Goal: Task Accomplishment & Management: Manage account settings

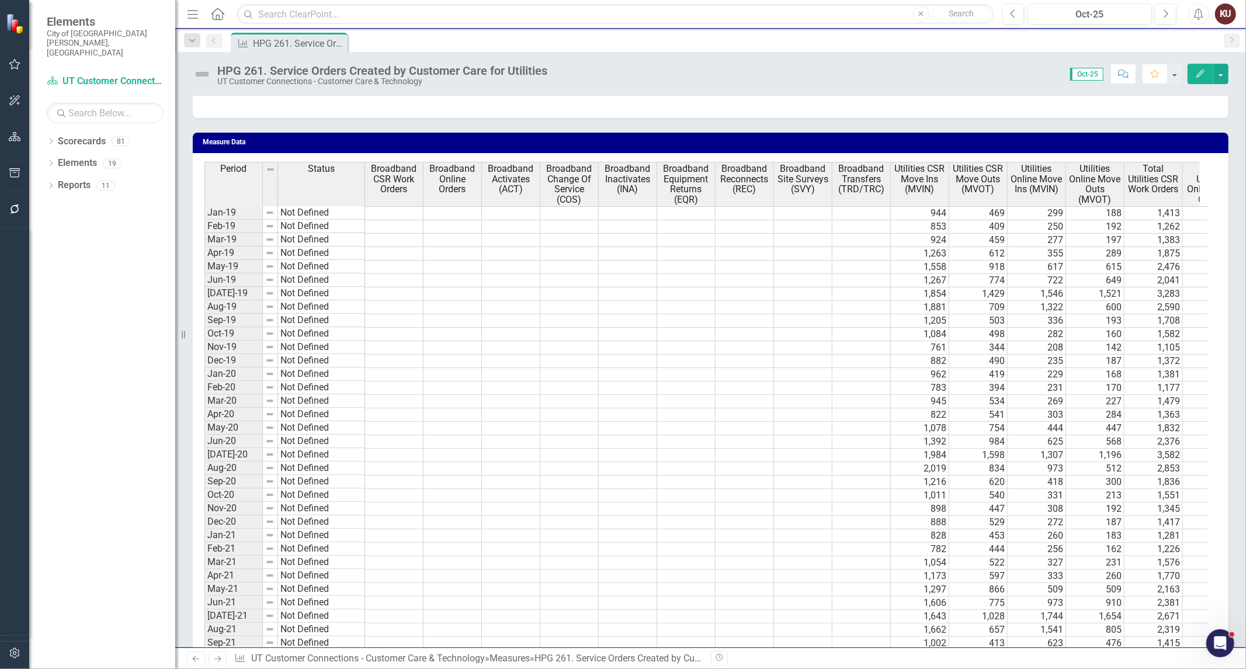
scroll to position [857, 0]
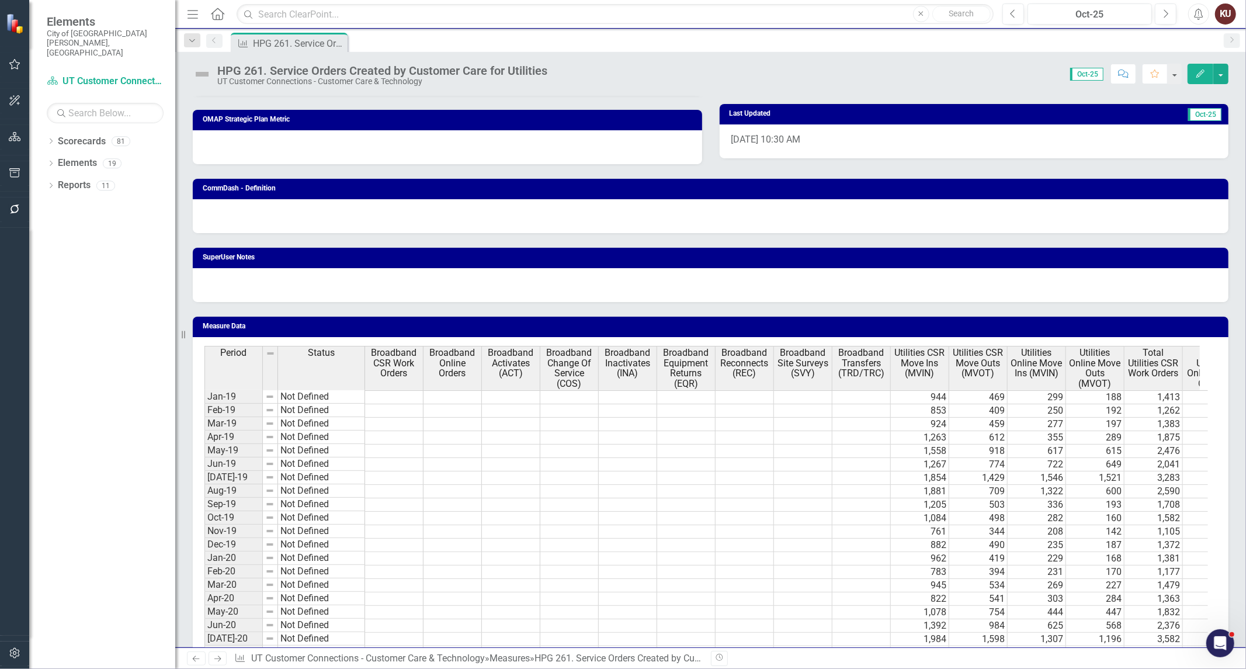
click at [389, 364] on span "Broadband CSR Work Orders" at bounding box center [393, 363] width 53 height 31
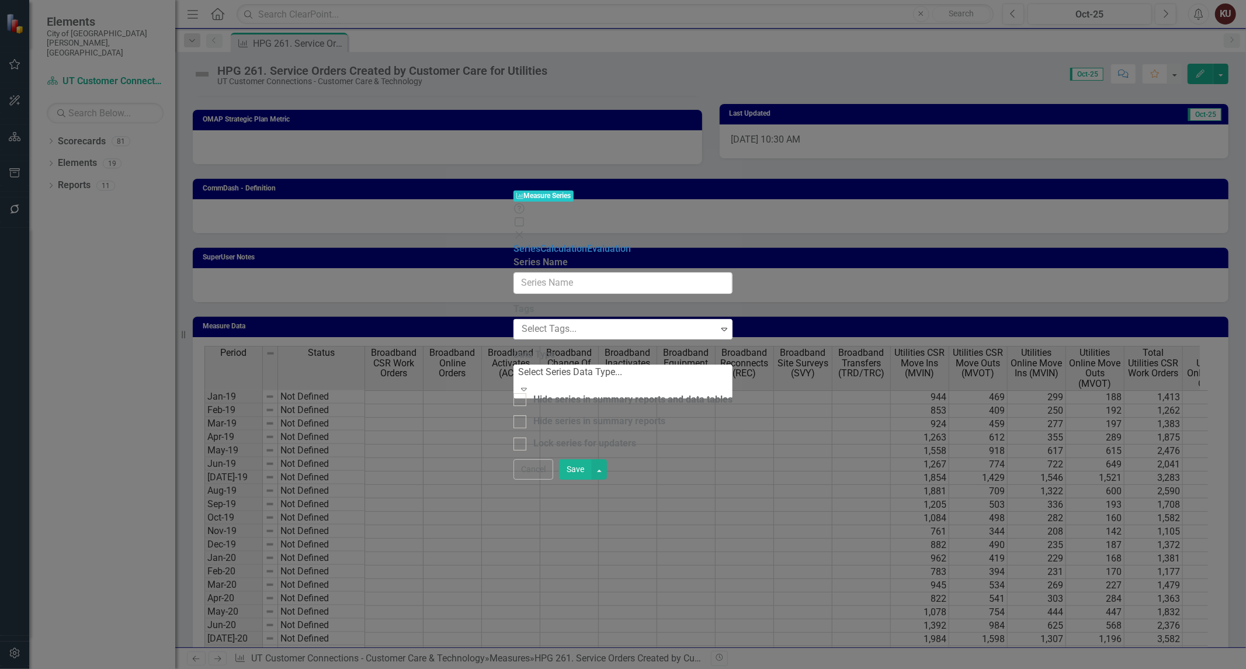
click at [523, 348] on label "Data Type" at bounding box center [622, 354] width 219 height 13
type input "Broadband CSR Work Orders"
click at [513, 393] on div at bounding box center [519, 399] width 13 height 13
click at [513, 393] on input "Hide series in summary reports and data tables" at bounding box center [517, 397] width 8 height 8
checkbox input "true"
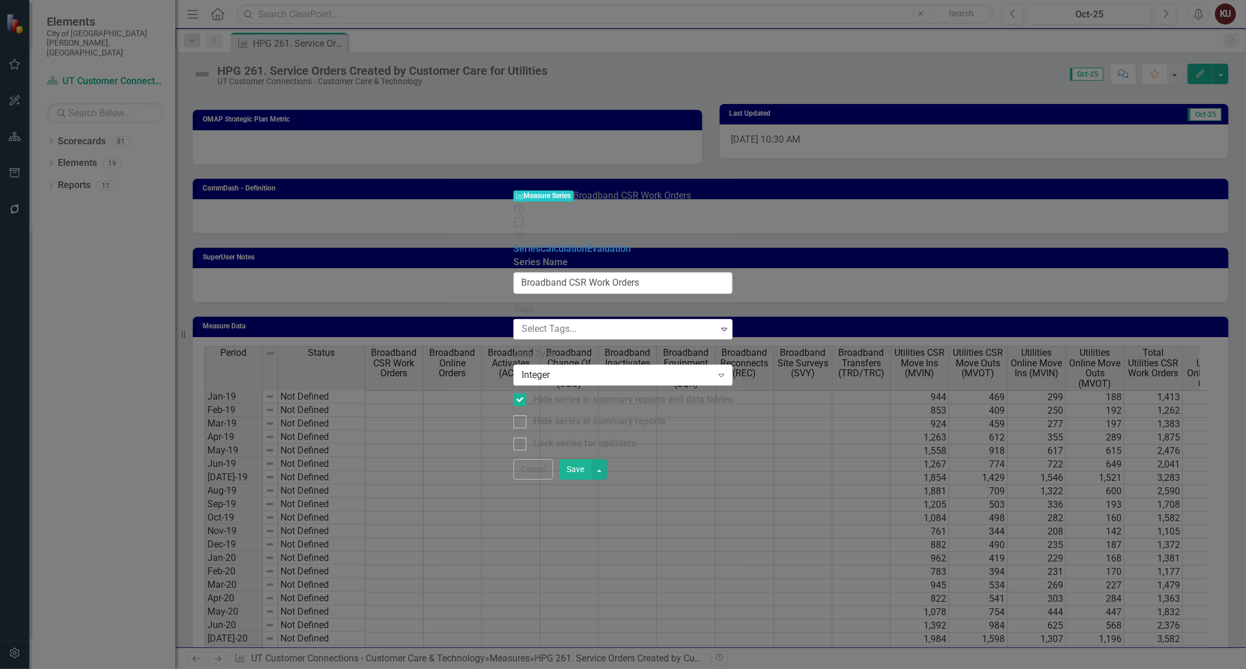
click at [592, 480] on button "Save" at bounding box center [575, 469] width 33 height 20
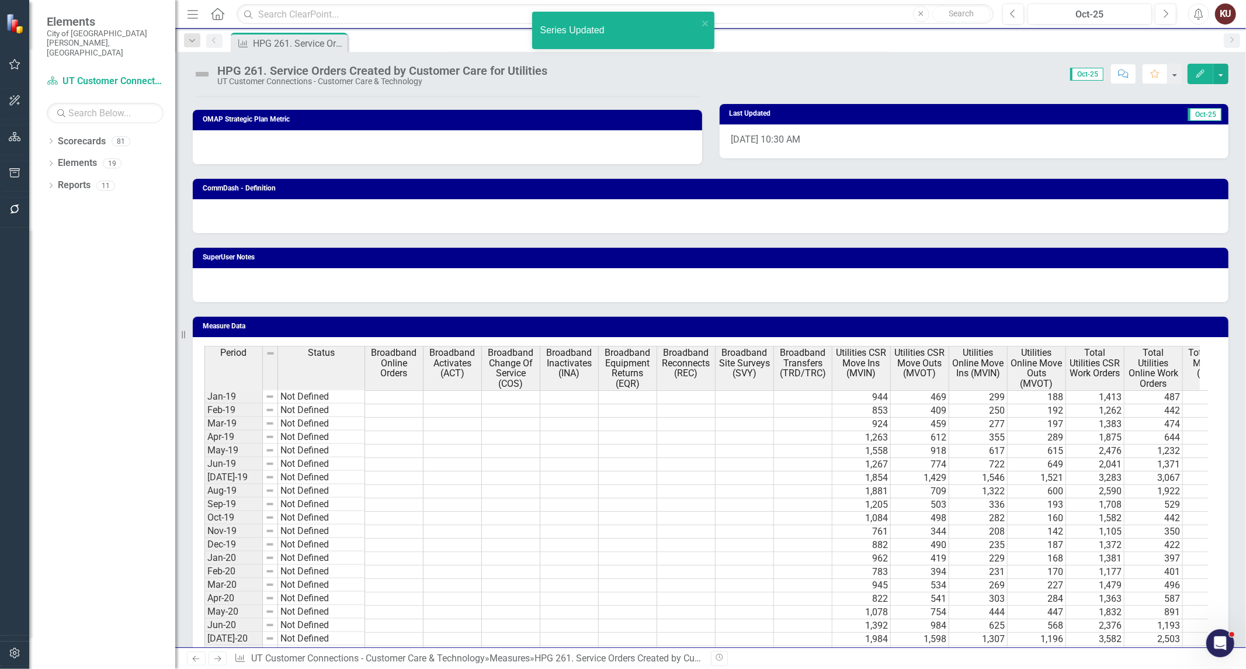
click at [398, 361] on span "Broadband Online Orders" at bounding box center [393, 363] width 53 height 31
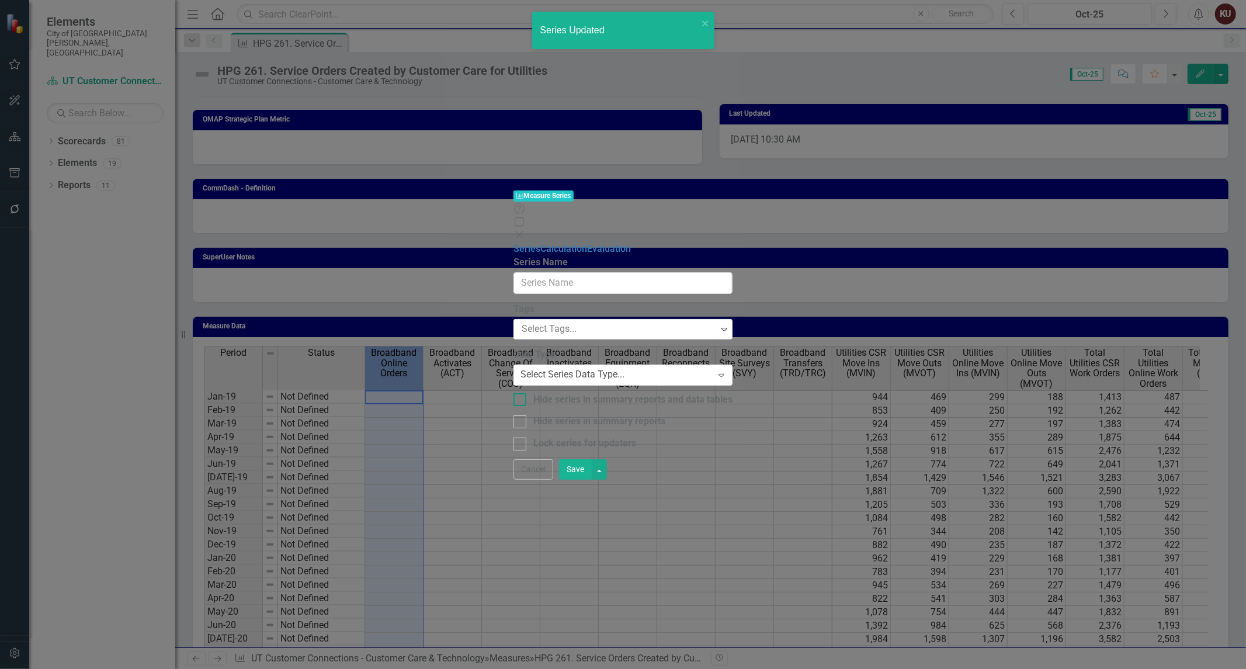
type input "Broadband Online Orders"
click at [513, 393] on div "Hide series in summary reports and data tables" at bounding box center [622, 399] width 219 height 13
click at [513, 393] on input "Hide series in summary reports and data tables" at bounding box center [517, 397] width 8 height 8
checkbox input "true"
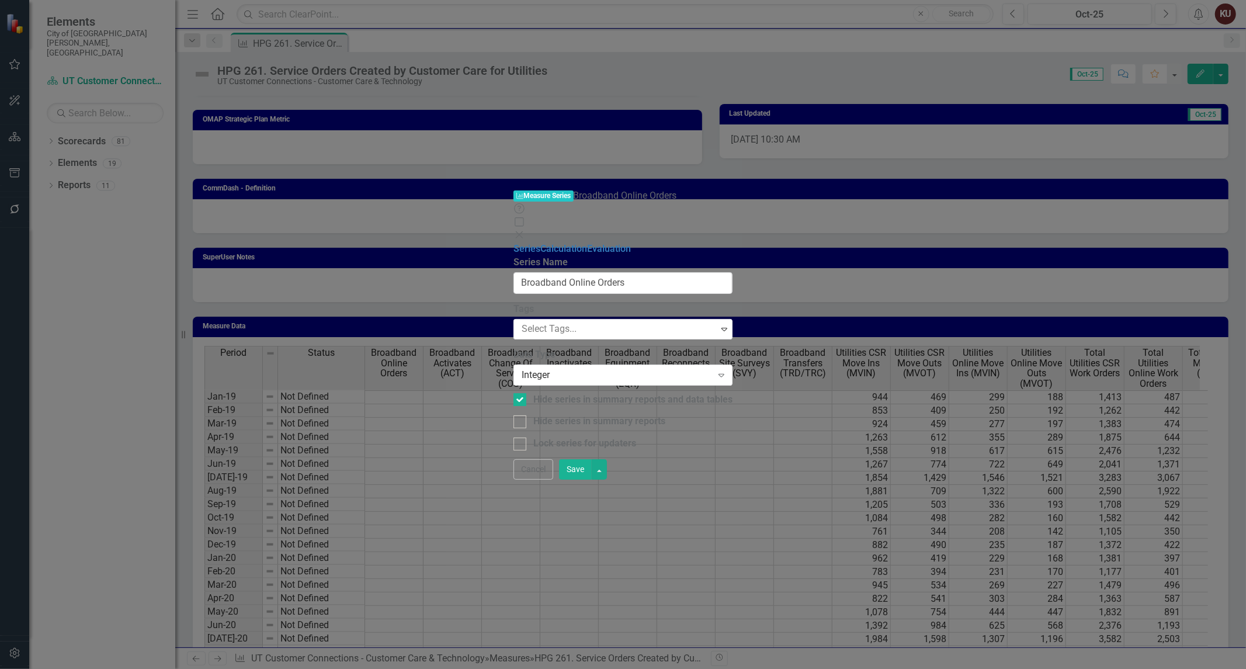
click at [592, 480] on button "Save" at bounding box center [575, 469] width 33 height 20
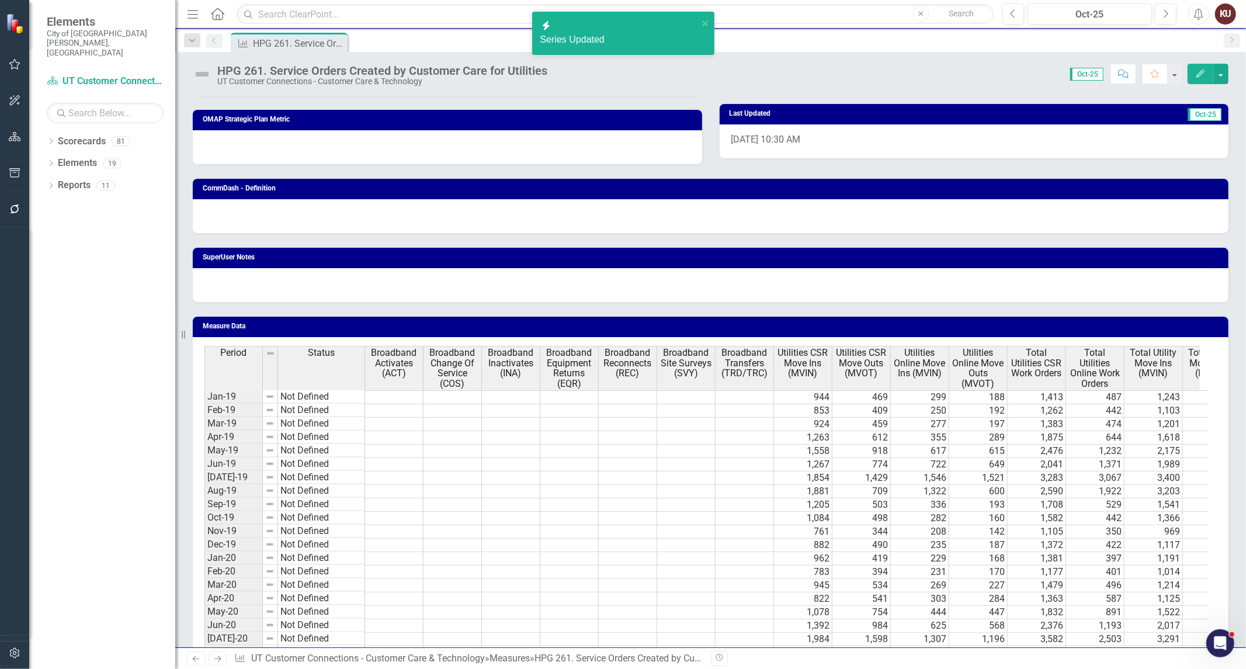
click at [393, 370] on span "Broadband Activates (ACT)" at bounding box center [393, 363] width 53 height 31
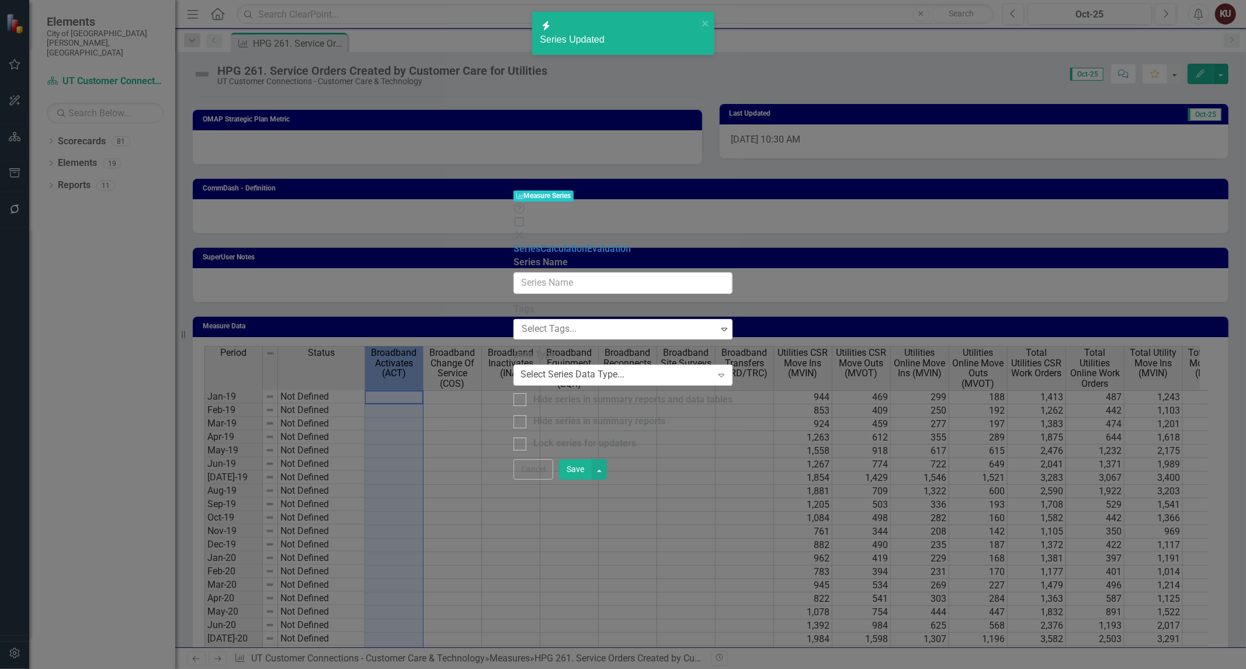
type input "Broadband Activates (ACT)"
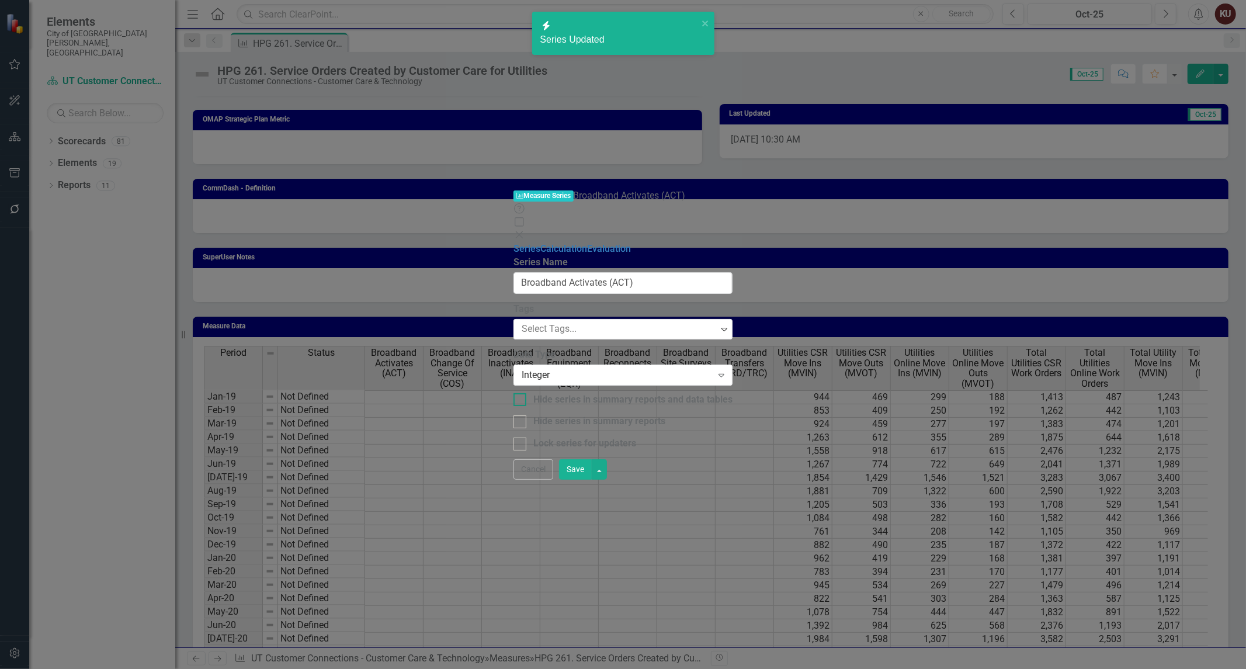
click at [589, 393] on div "Hide series in summary reports and data tables" at bounding box center [632, 399] width 199 height 13
click at [521, 393] on input "Hide series in summary reports and data tables" at bounding box center [517, 397] width 8 height 8
checkbox input "true"
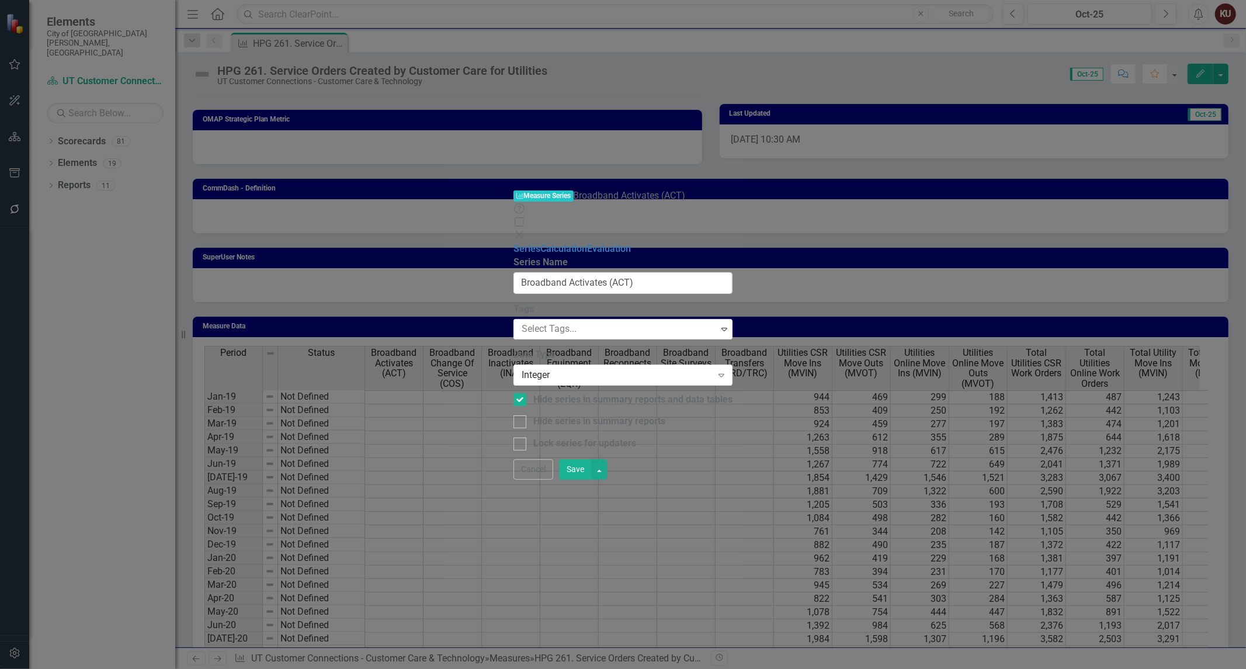
click at [592, 480] on button "Save" at bounding box center [575, 469] width 33 height 20
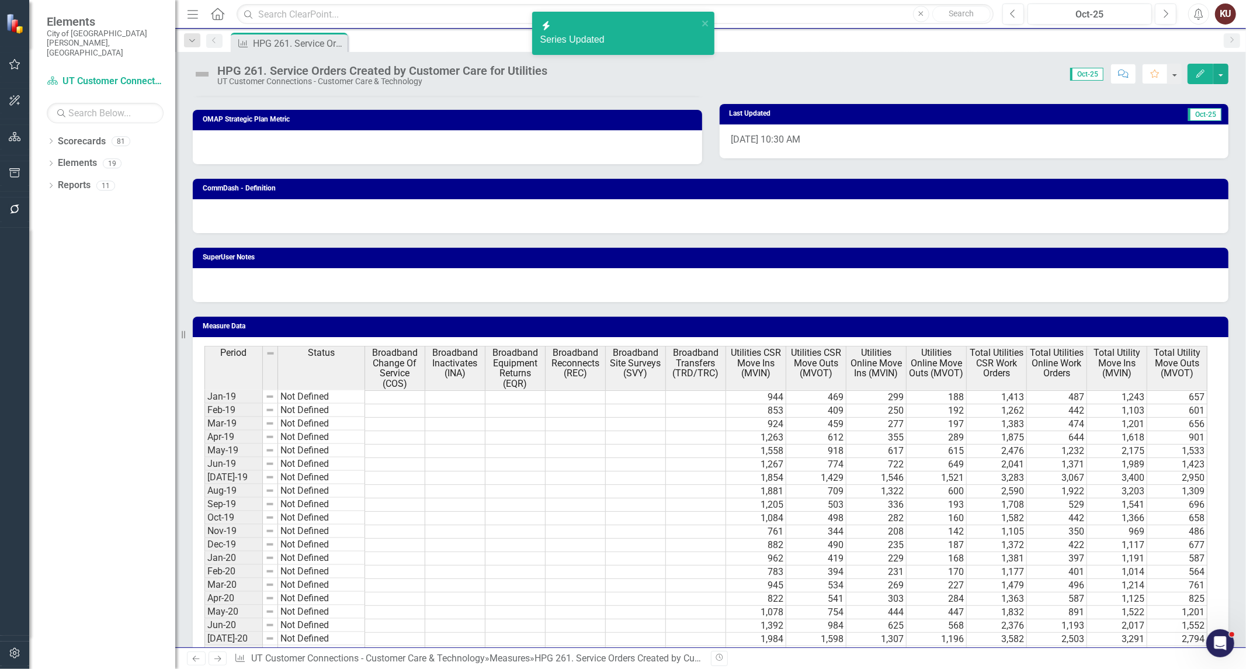
click at [388, 361] on span "Broadband Change Of Service (COS)" at bounding box center [394, 368] width 55 height 41
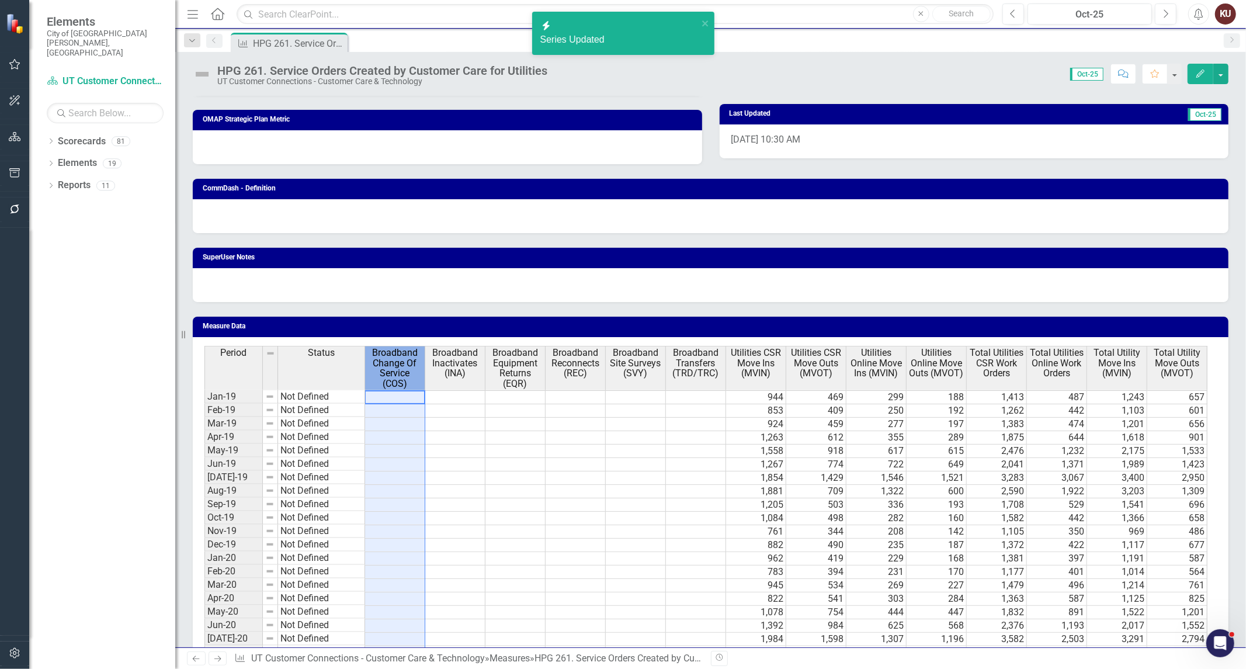
click at [388, 361] on span "Broadband Change Of Service (COS)" at bounding box center [394, 368] width 55 height 41
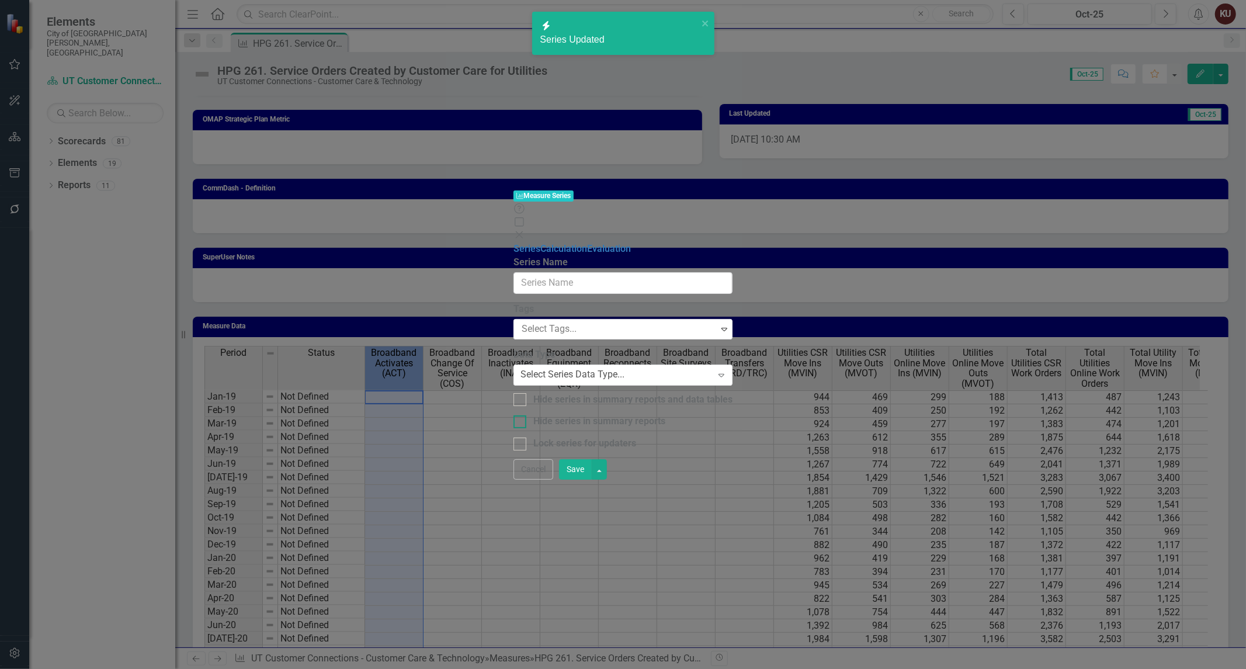
type input "Broadband Change Of Service (COS)"
click at [608, 393] on div "Hide series in summary reports and data tables" at bounding box center [632, 399] width 199 height 13
click at [521, 393] on input "Hide series in summary reports and data tables" at bounding box center [517, 397] width 8 height 8
checkbox input "true"
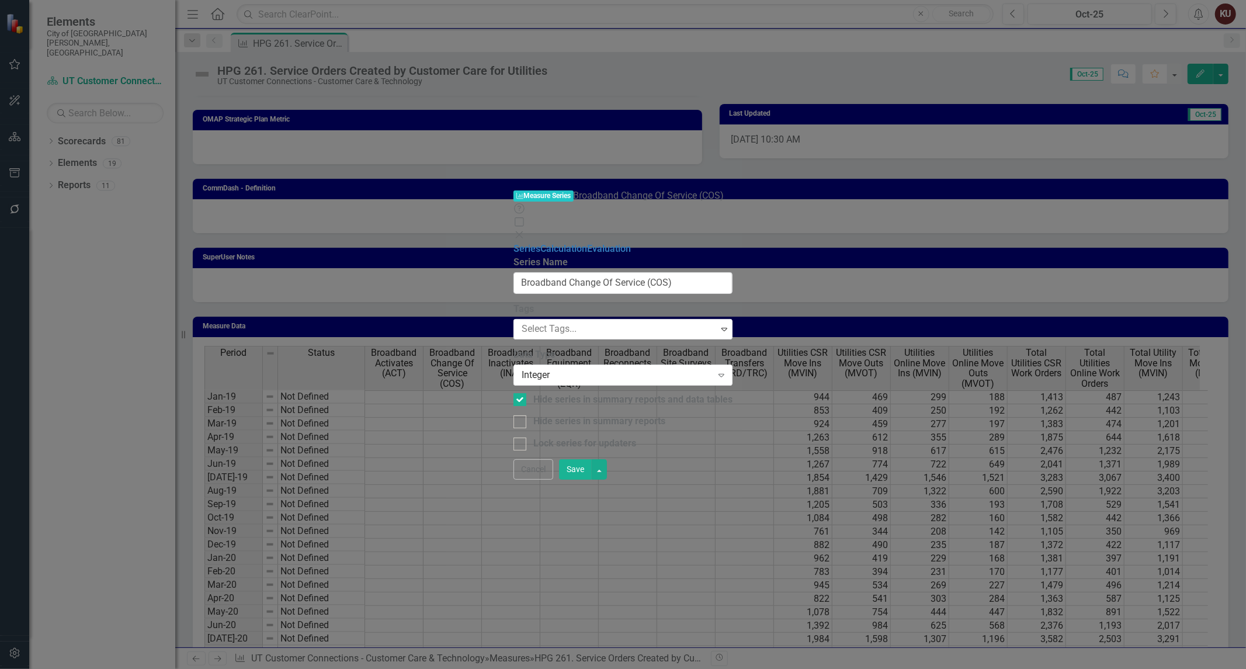
click at [592, 480] on button "Save" at bounding box center [575, 469] width 33 height 20
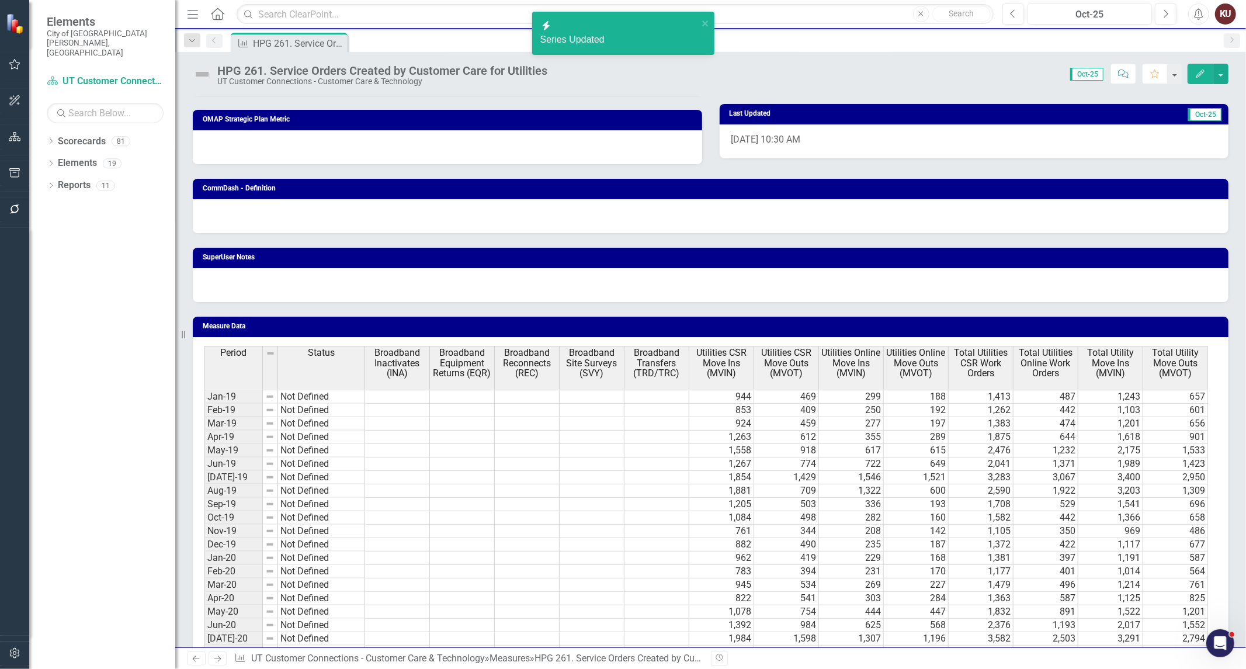
click at [398, 362] on span "Broadband Inactivates (INA)" at bounding box center [397, 363] width 60 height 31
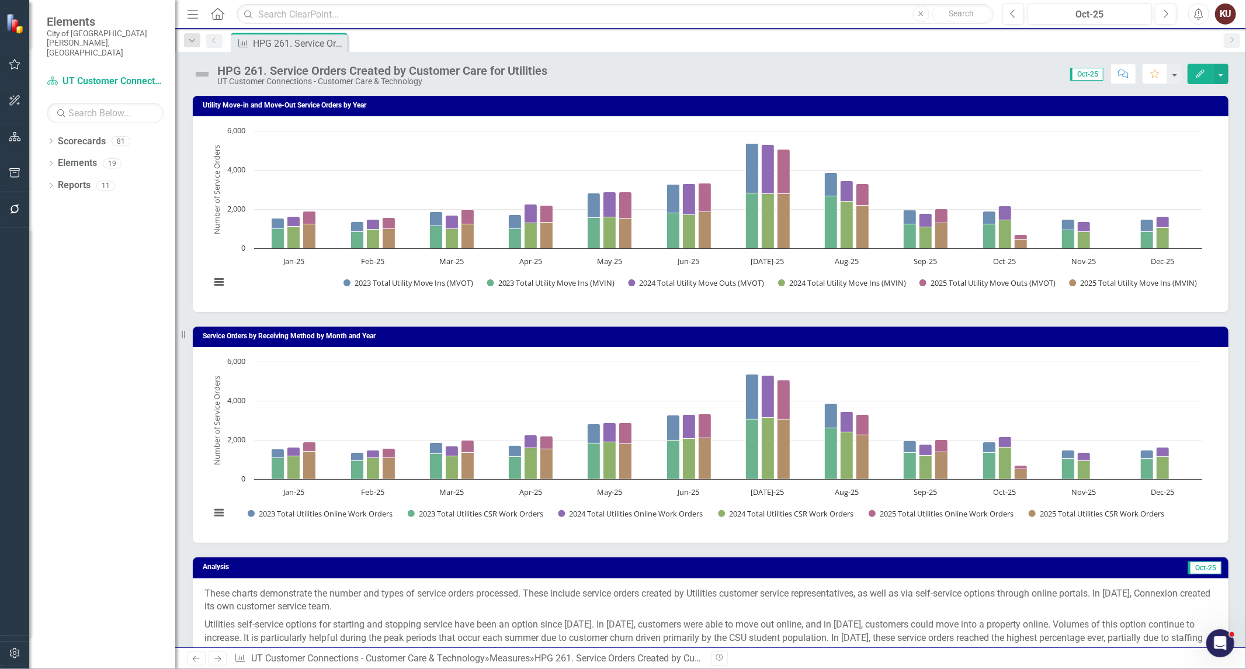
click at [215, 658] on icon "Next" at bounding box center [218, 659] width 10 height 8
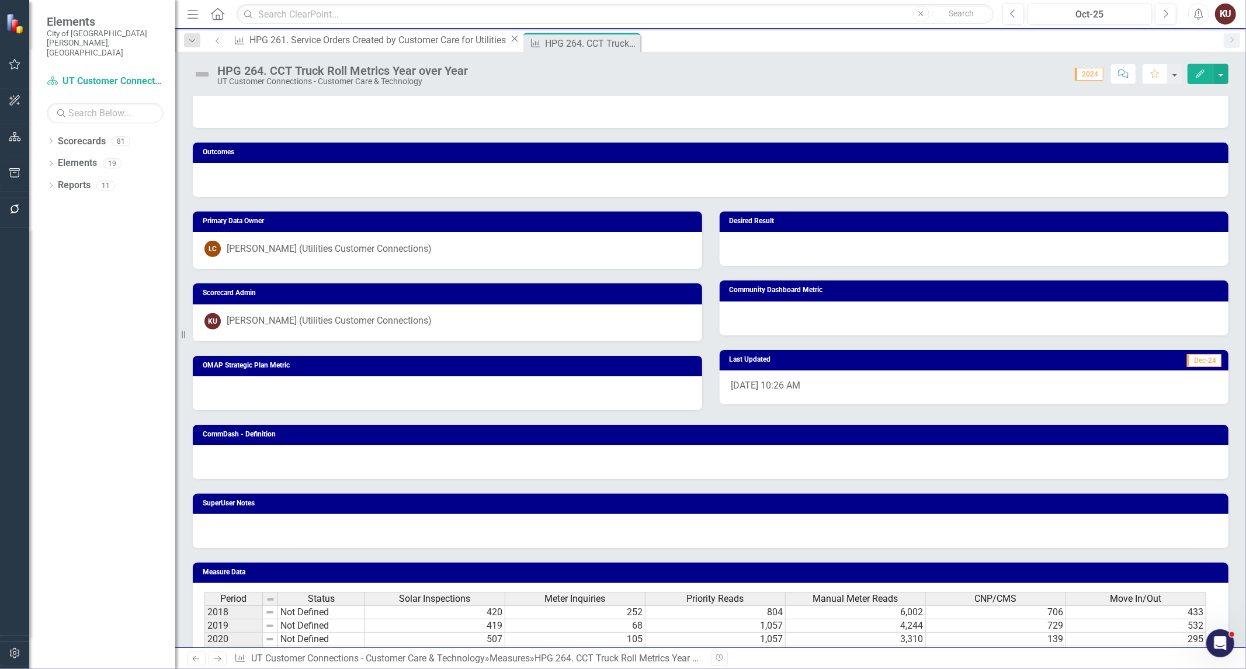
scroll to position [808, 0]
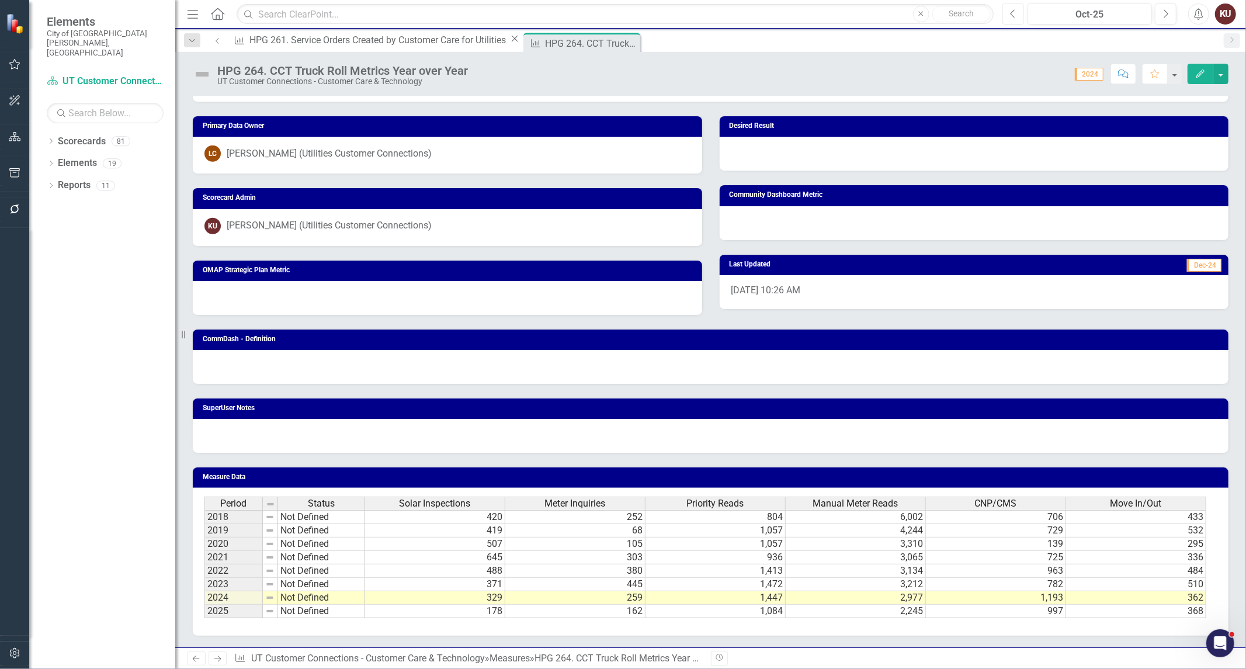
click at [1012, 13] on icon "Previous" at bounding box center [1013, 14] width 6 height 11
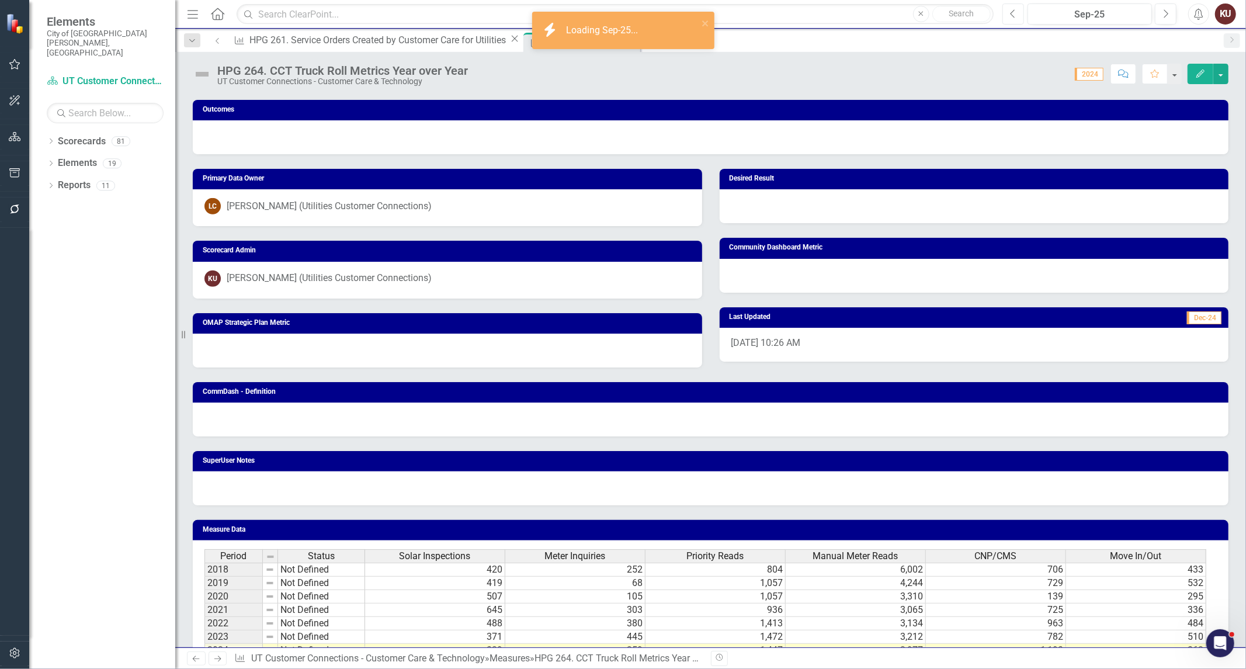
scroll to position [808, 0]
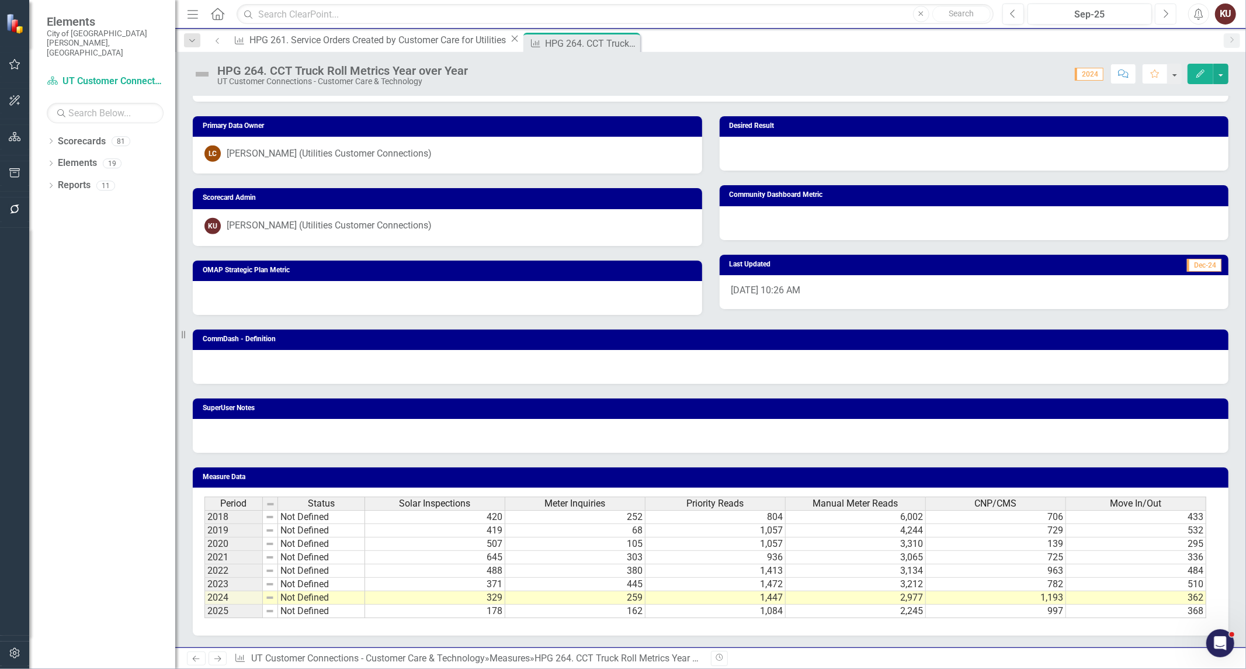
click at [1163, 15] on icon "Next" at bounding box center [1165, 14] width 6 height 11
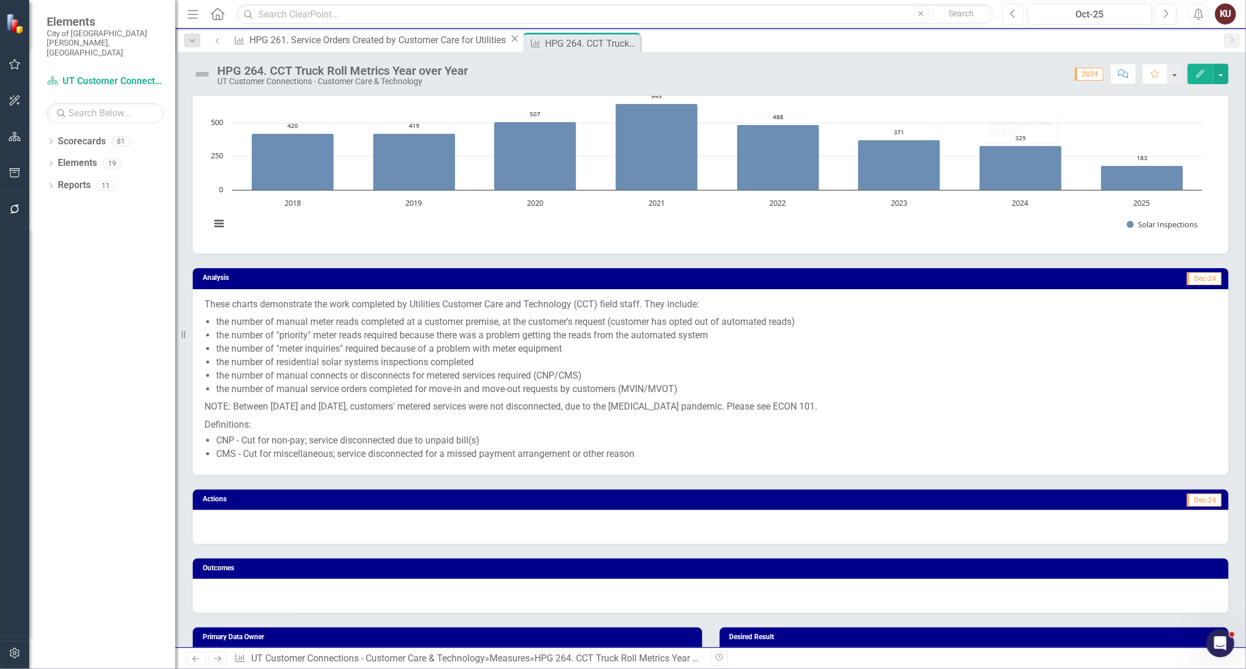
click at [1019, 13] on button "Previous" at bounding box center [1013, 14] width 22 height 21
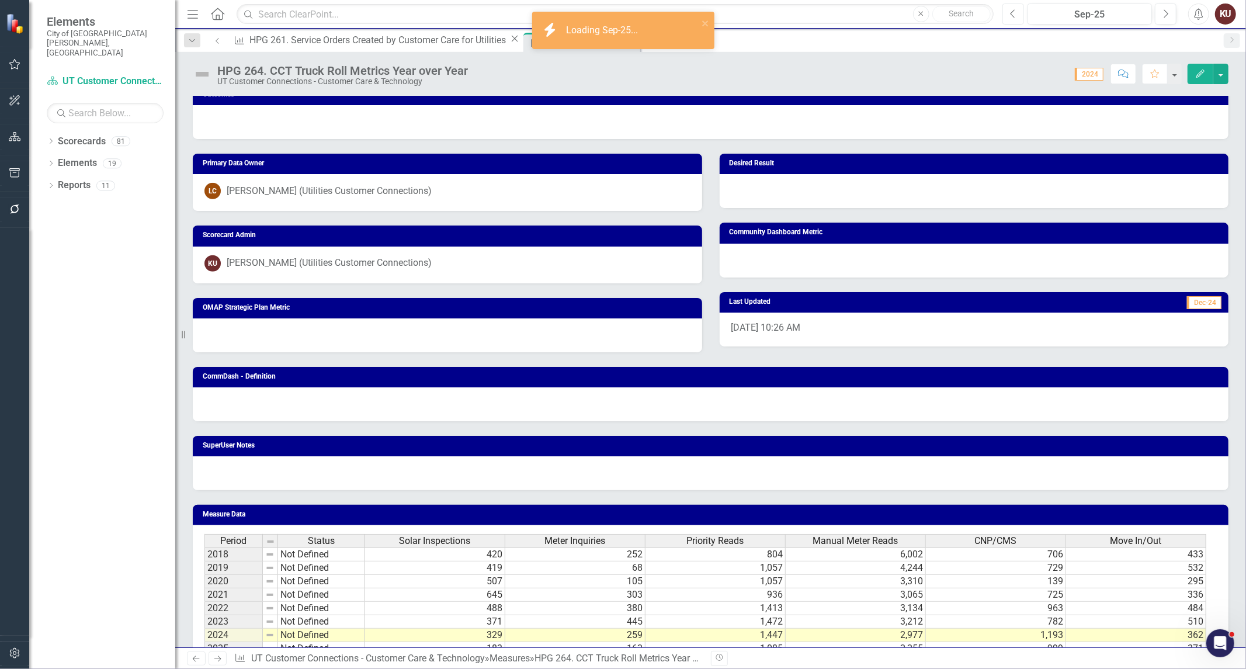
scroll to position [808, 0]
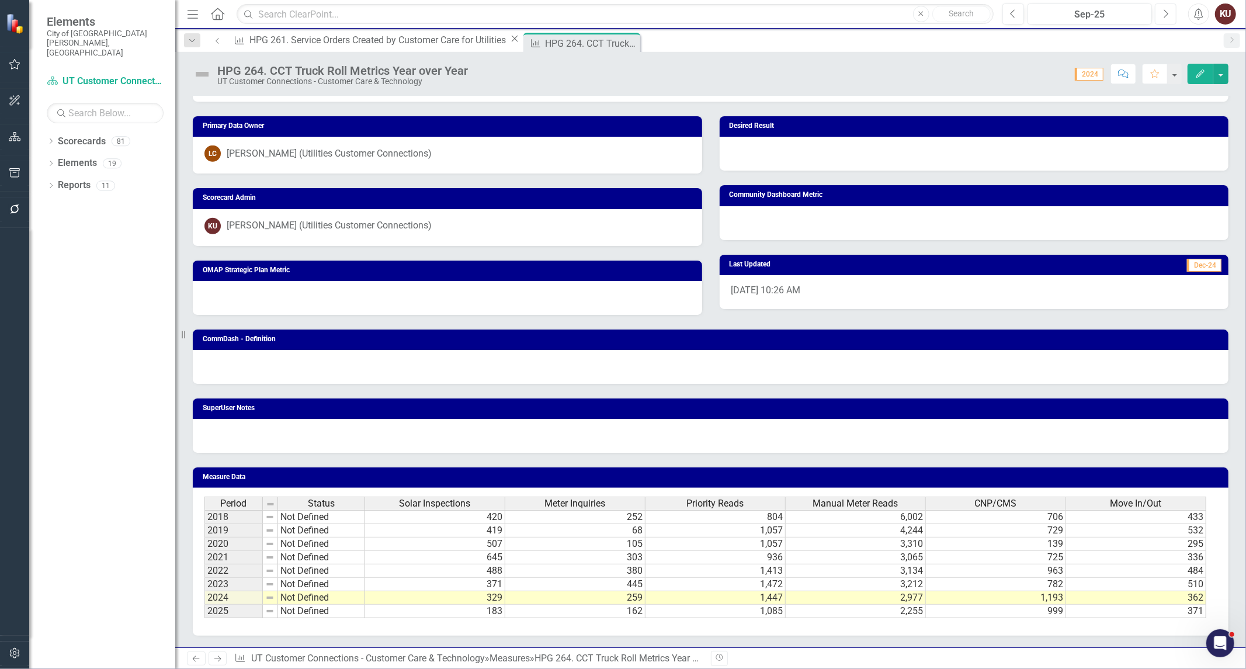
click at [1162, 11] on icon "Next" at bounding box center [1165, 14] width 6 height 11
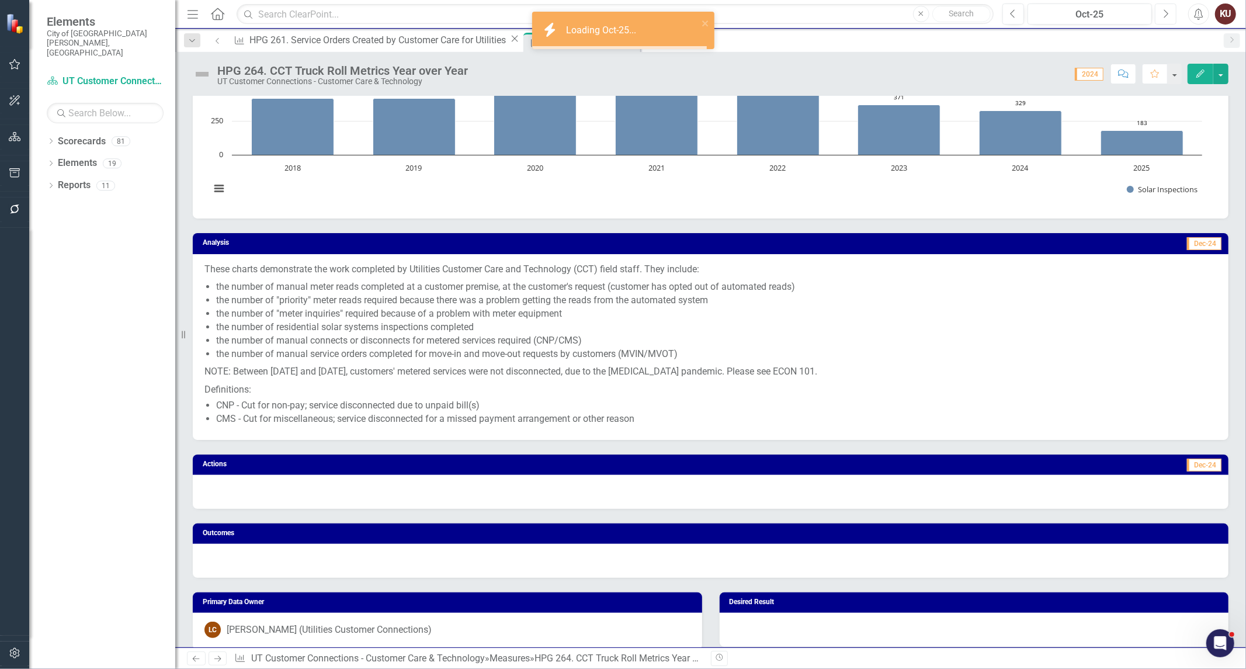
scroll to position [808, 0]
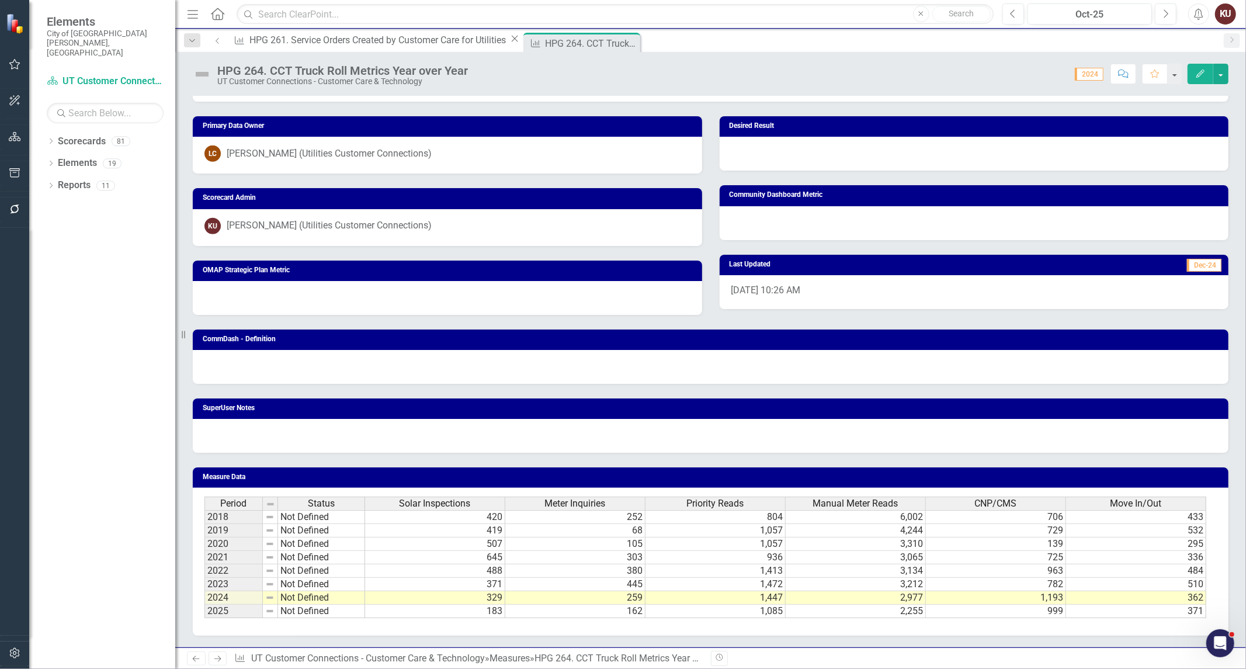
drag, startPoint x: 219, startPoint y: 658, endPoint x: 209, endPoint y: 655, distance: 10.9
click at [218, 658] on icon "Next" at bounding box center [218, 659] width 10 height 8
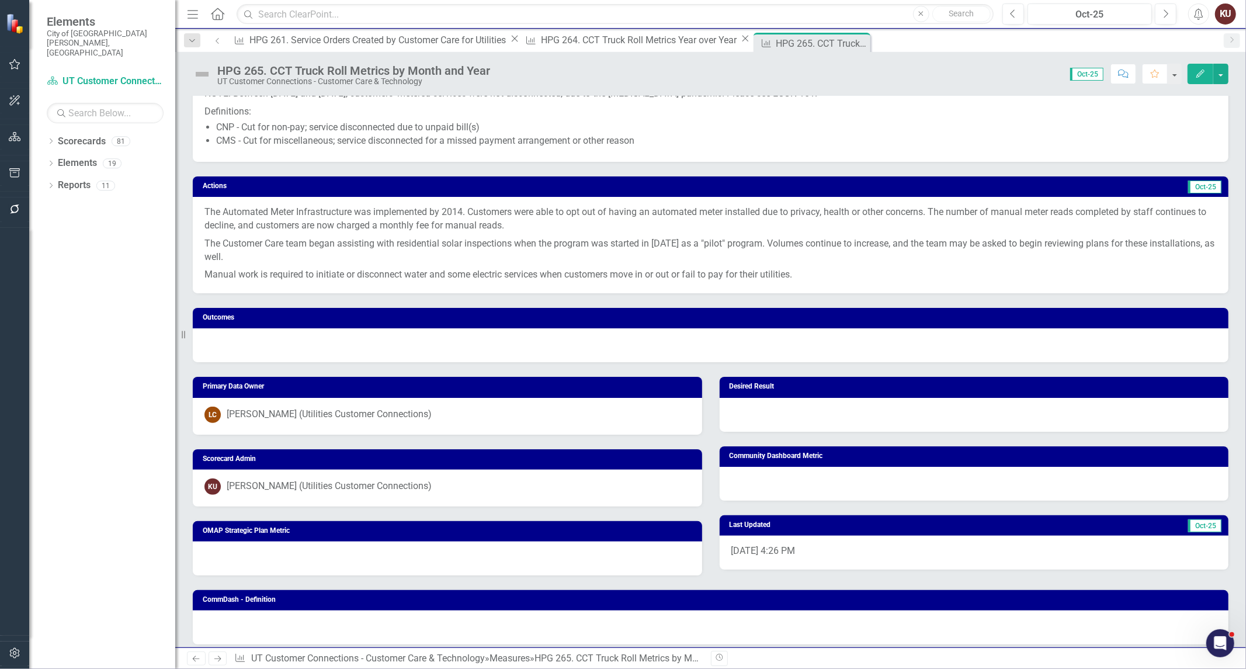
scroll to position [431, 0]
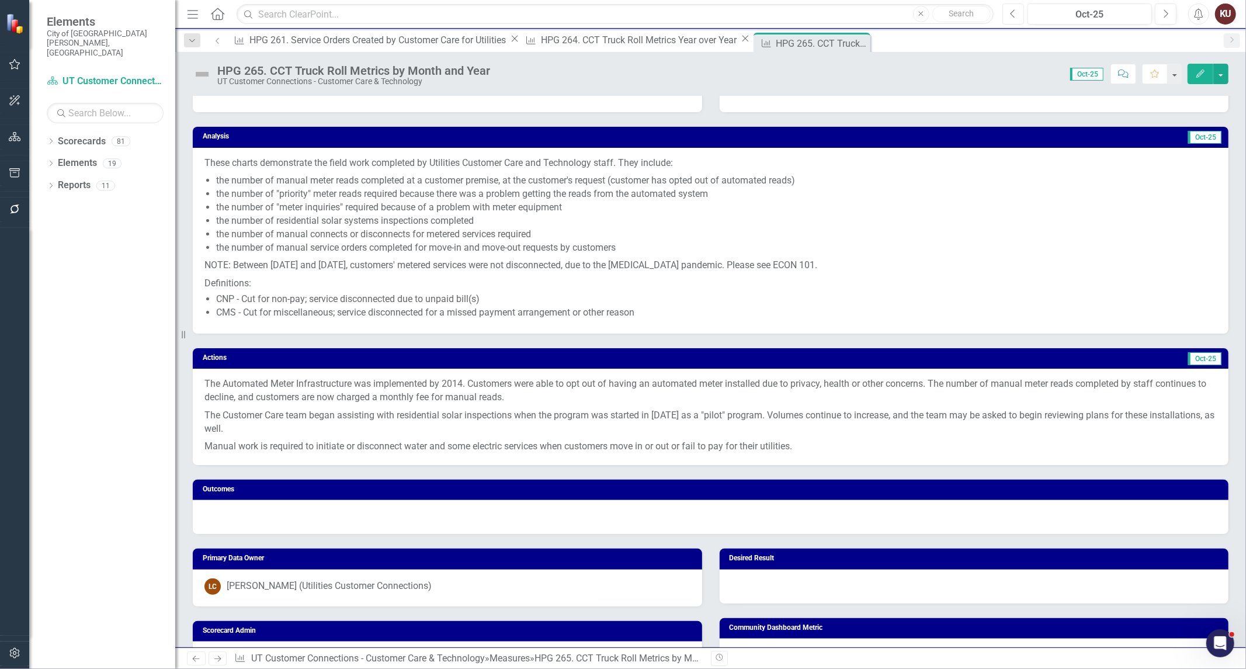
click at [1010, 9] on icon "Previous" at bounding box center [1013, 14] width 6 height 11
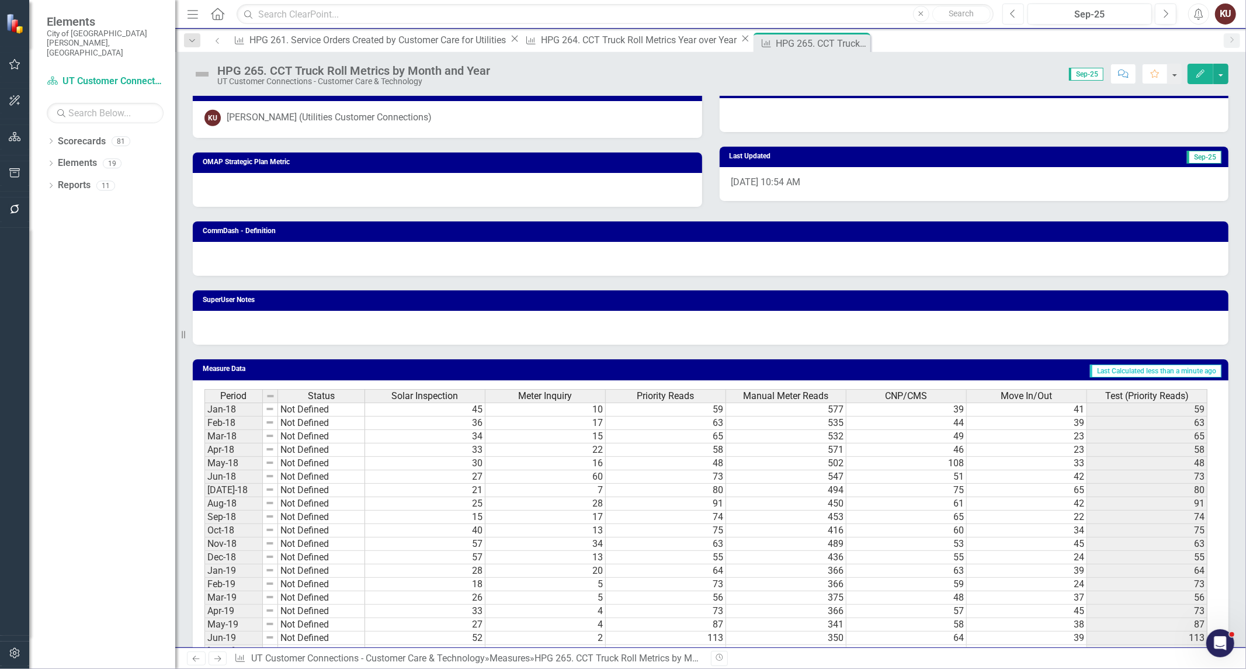
scroll to position [973, 0]
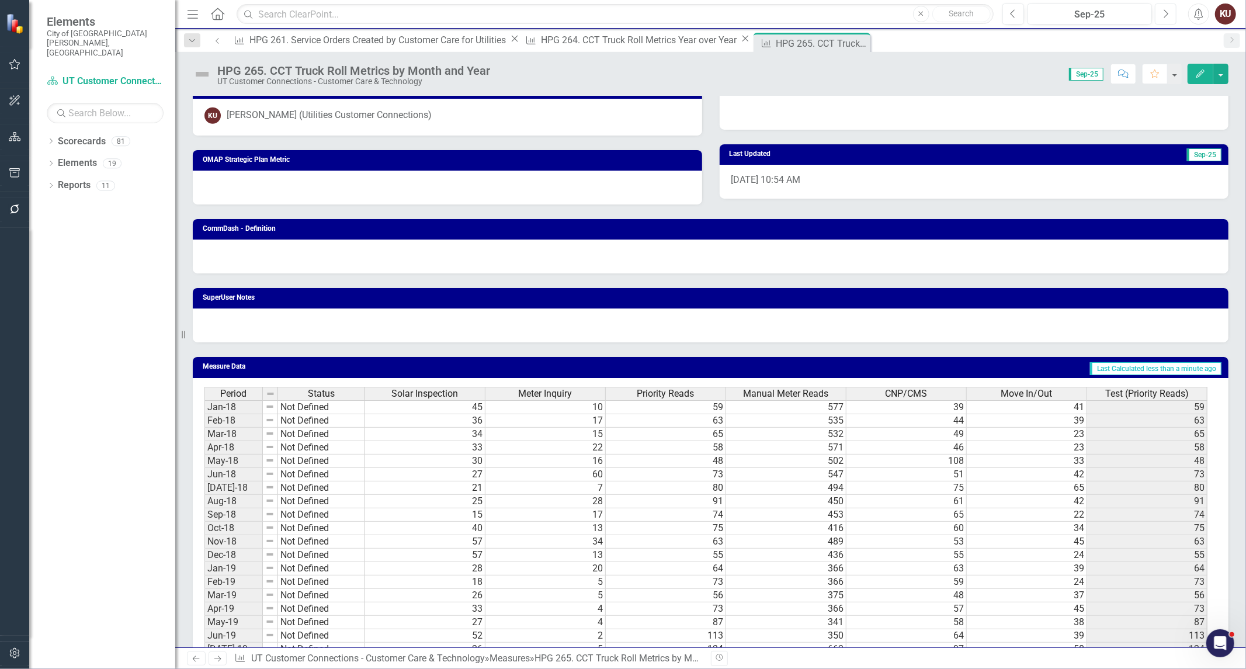
click at [1164, 12] on icon "Next" at bounding box center [1165, 14] width 6 height 11
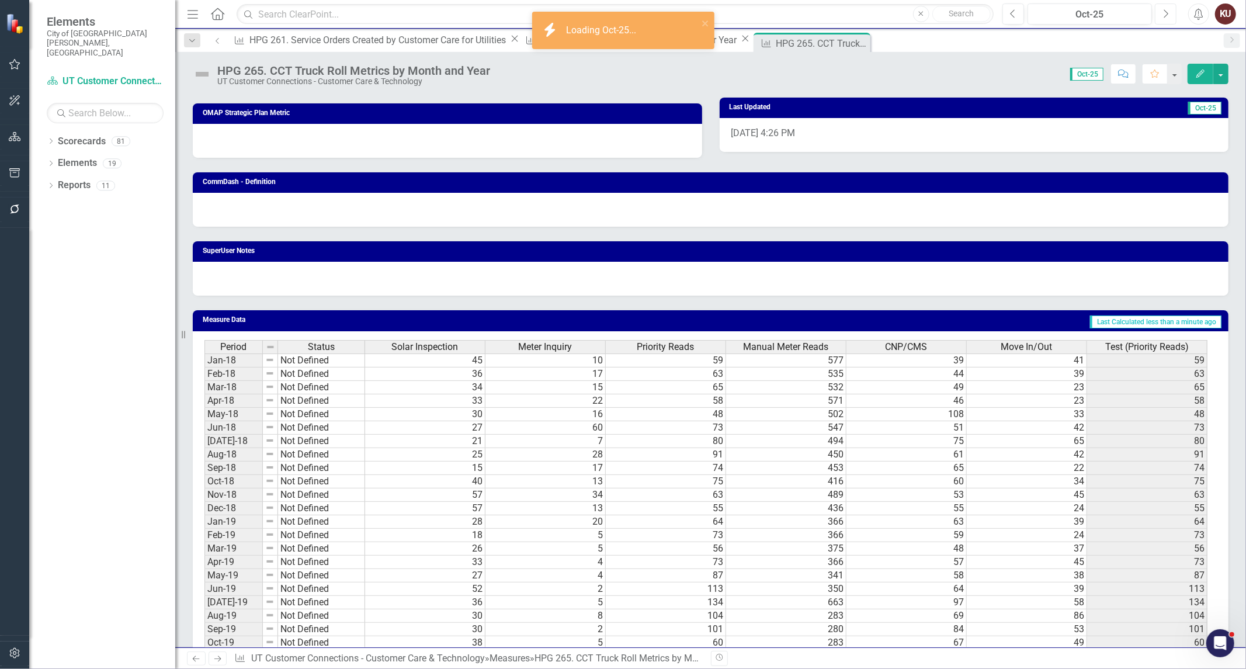
scroll to position [844, 0]
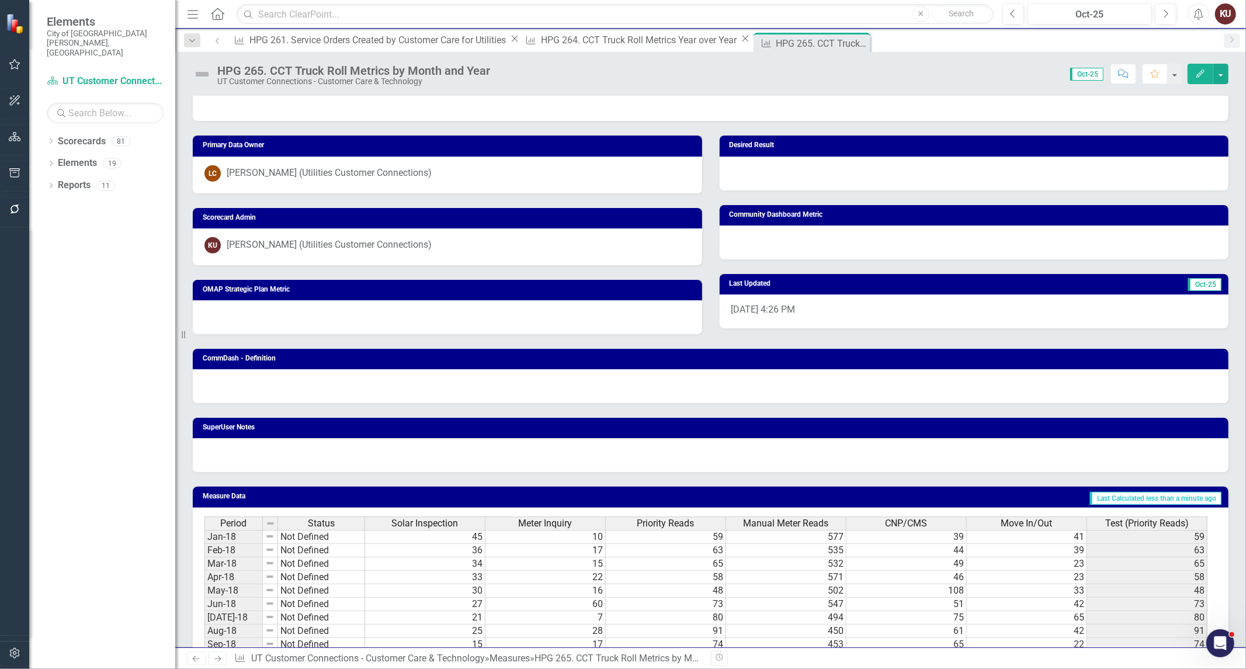
drag, startPoint x: 217, startPoint y: 660, endPoint x: 229, endPoint y: 656, distance: 12.4
click at [217, 658] on icon "Next" at bounding box center [218, 659] width 10 height 8
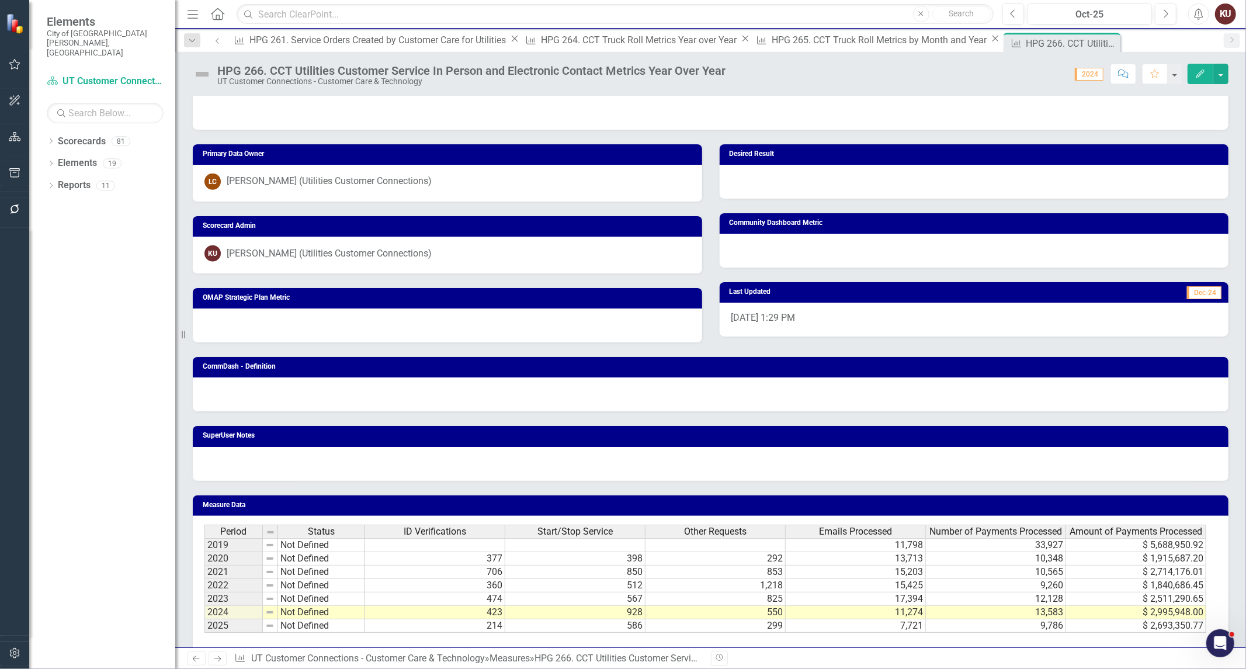
scroll to position [905, 0]
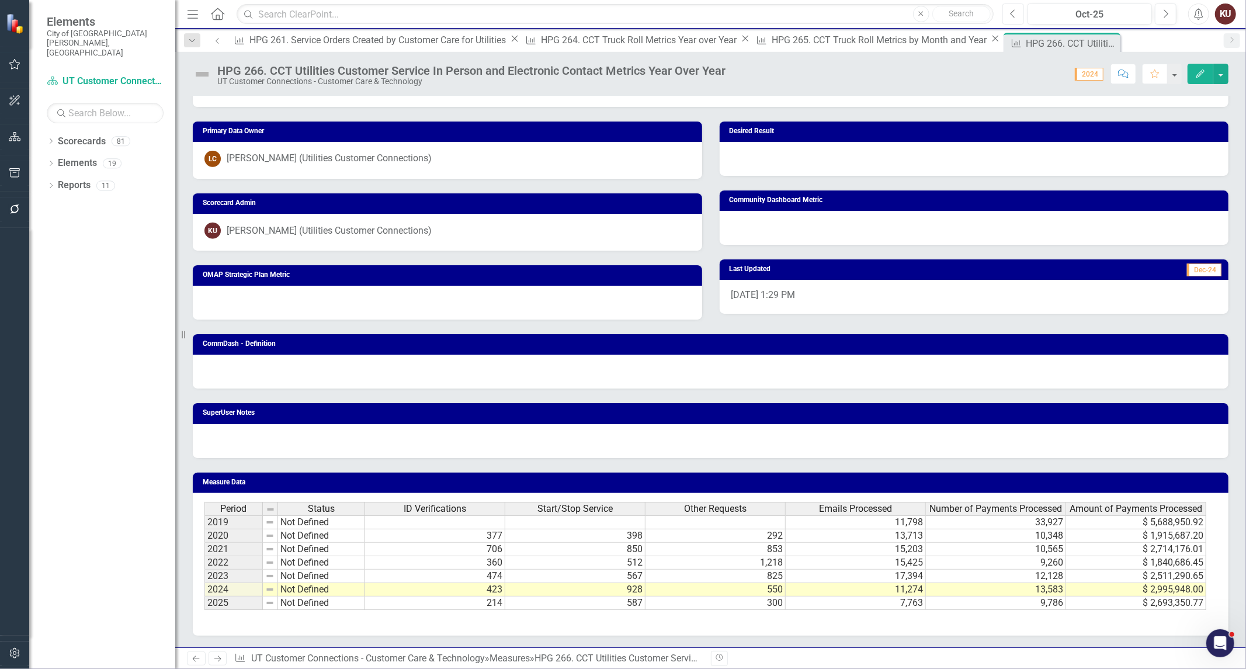
click at [1015, 13] on icon "Previous" at bounding box center [1013, 14] width 6 height 11
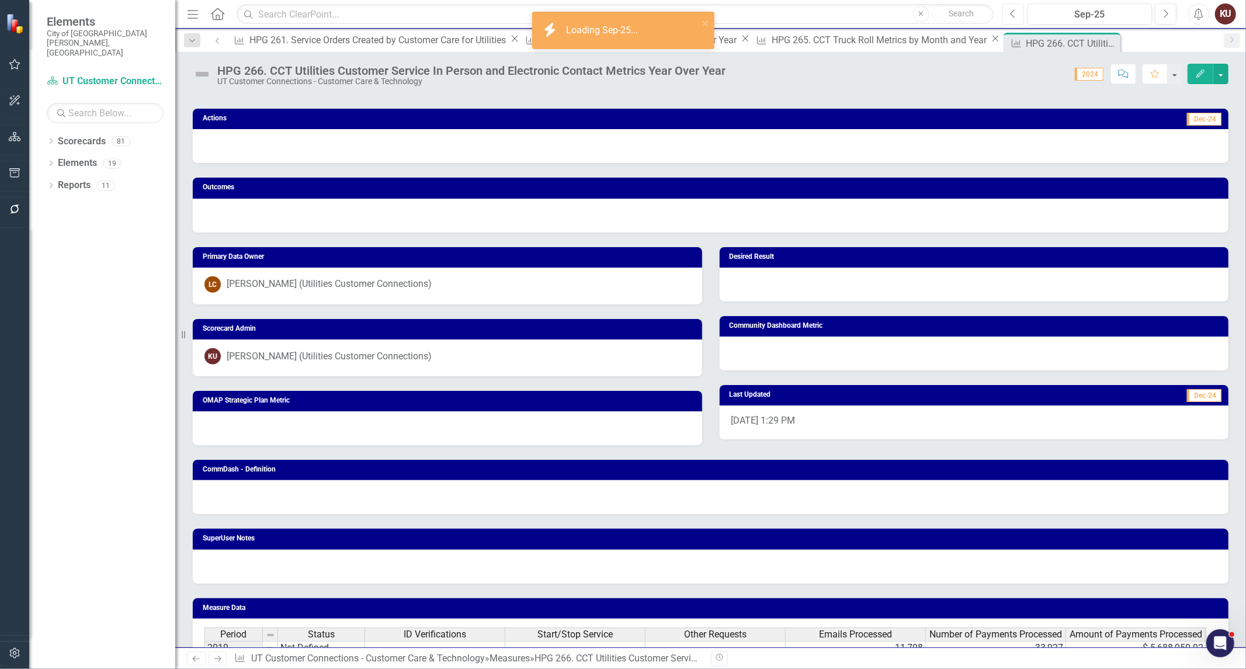
scroll to position [905, 0]
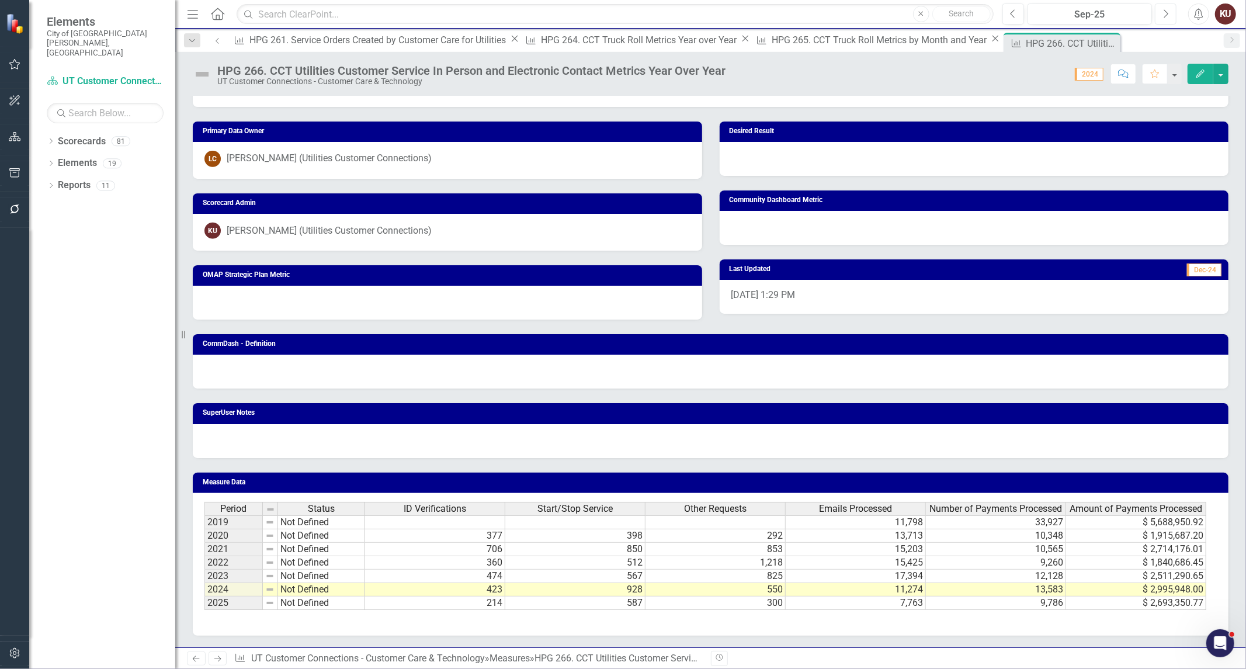
click at [1160, 12] on button "Next" at bounding box center [1166, 14] width 22 height 21
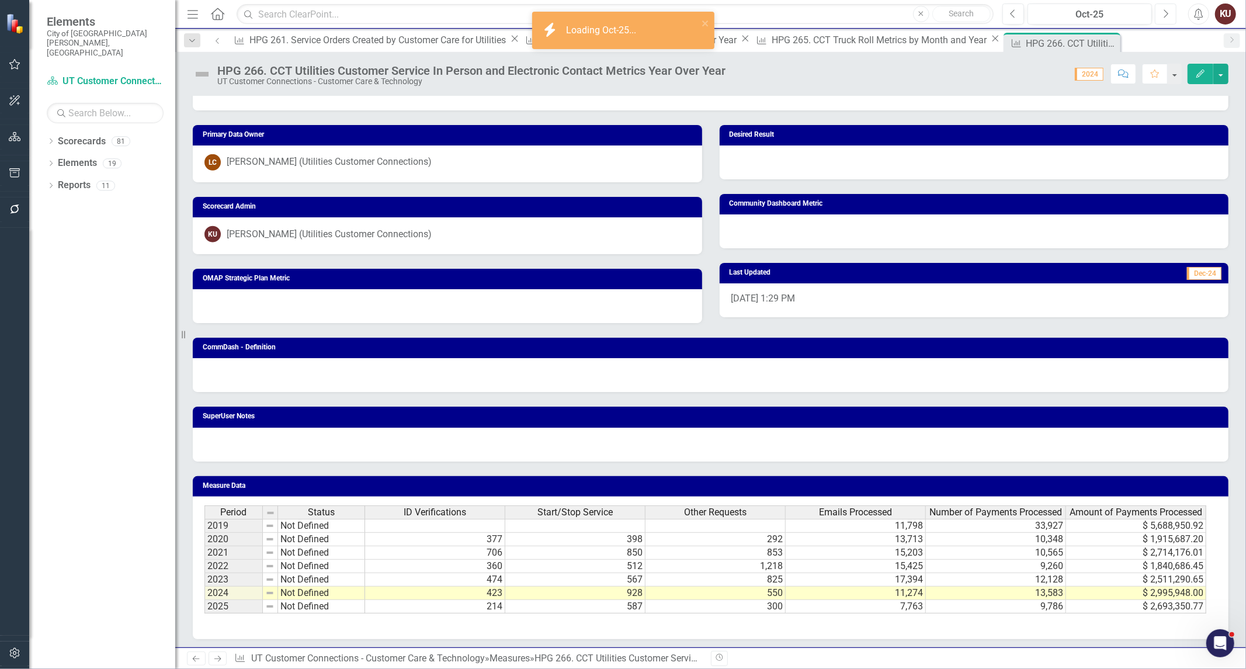
scroll to position [905, 0]
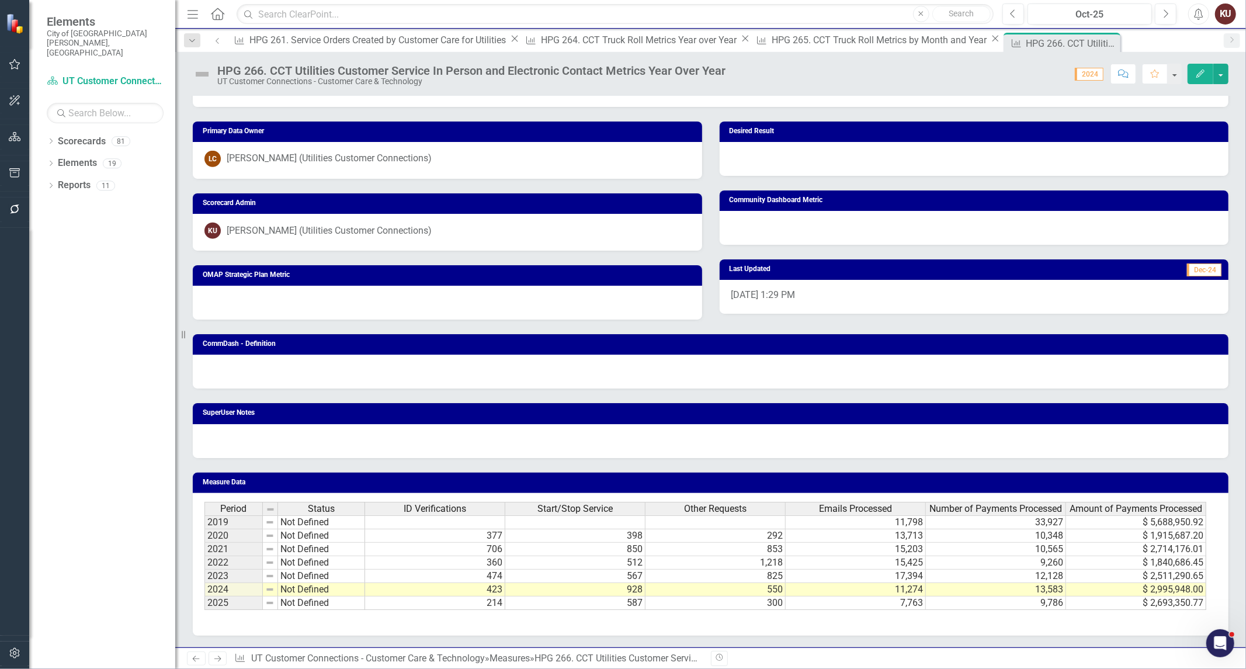
click at [217, 660] on icon "Next" at bounding box center [218, 659] width 10 height 8
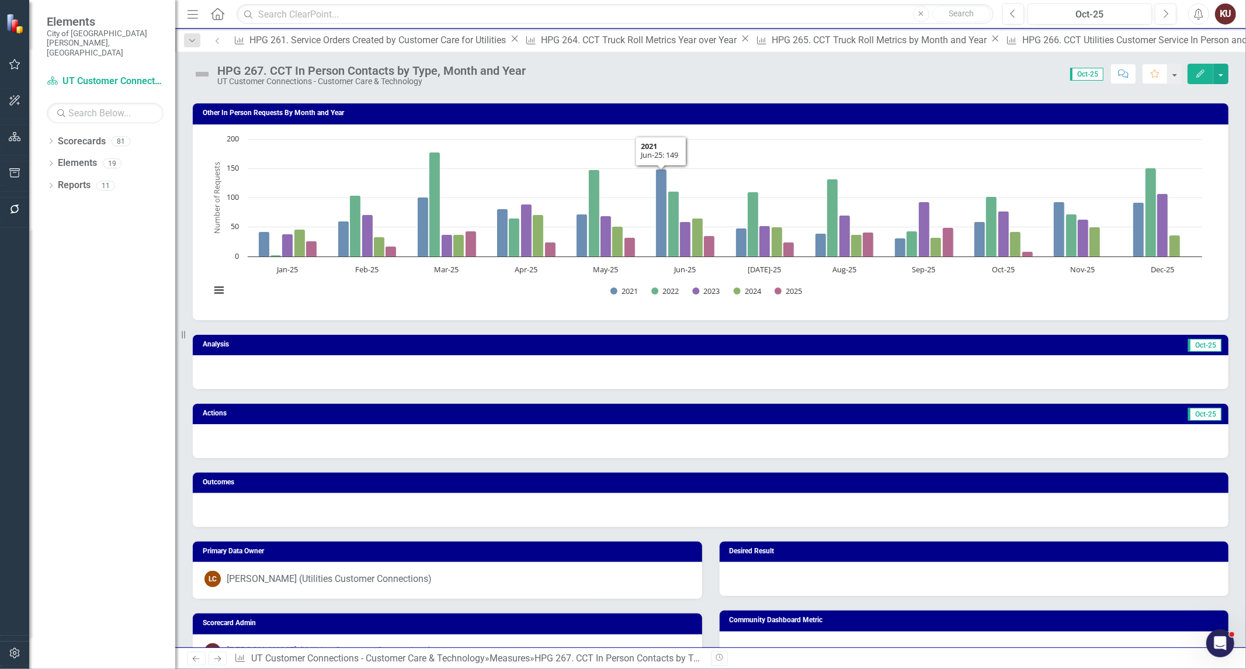
scroll to position [519, 0]
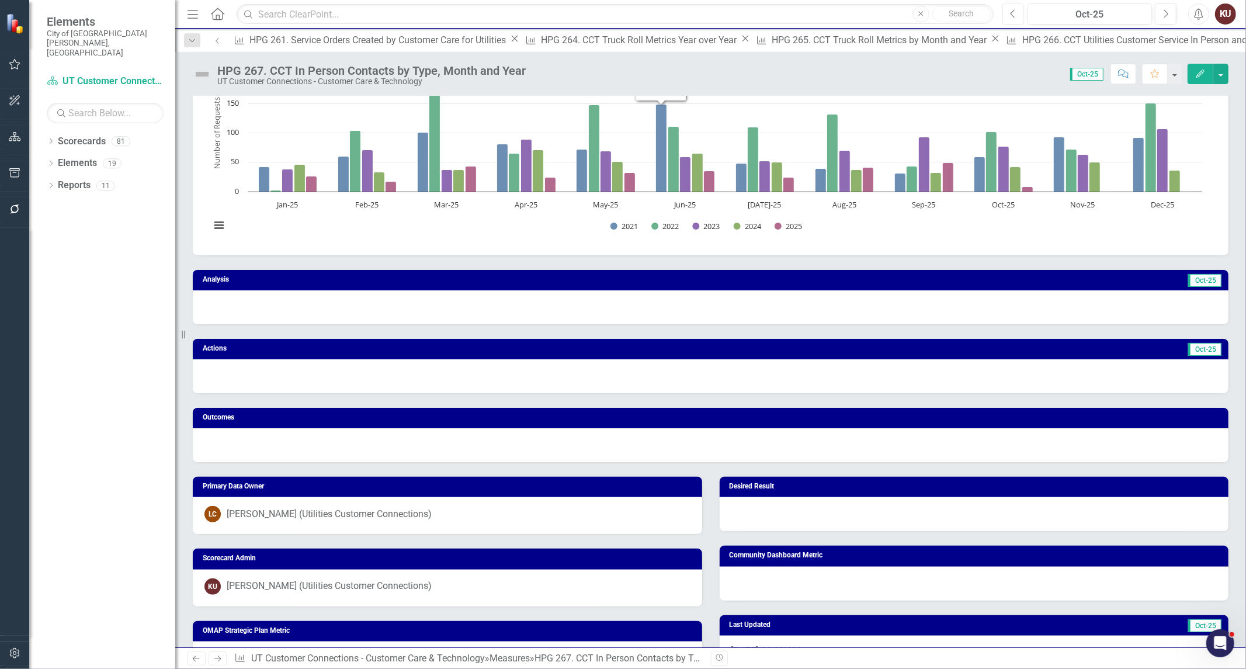
click at [1016, 15] on button "Previous" at bounding box center [1013, 14] width 22 height 21
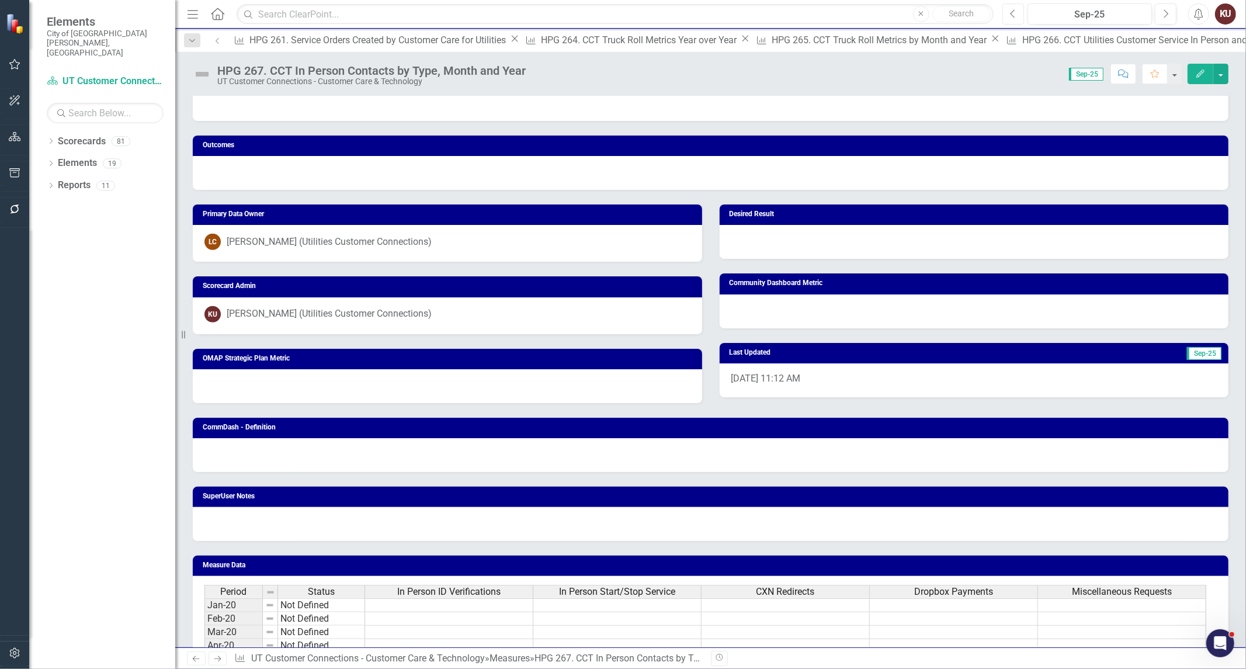
scroll to position [908, 0]
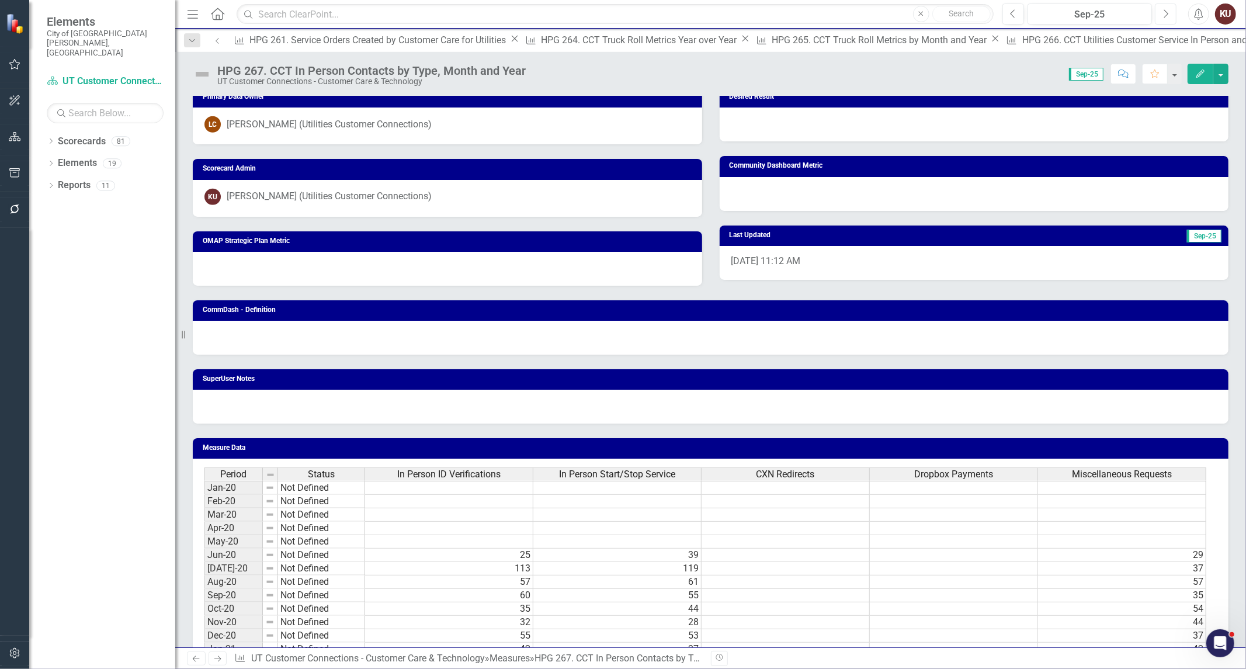
click at [1161, 12] on button "Next" at bounding box center [1166, 14] width 22 height 21
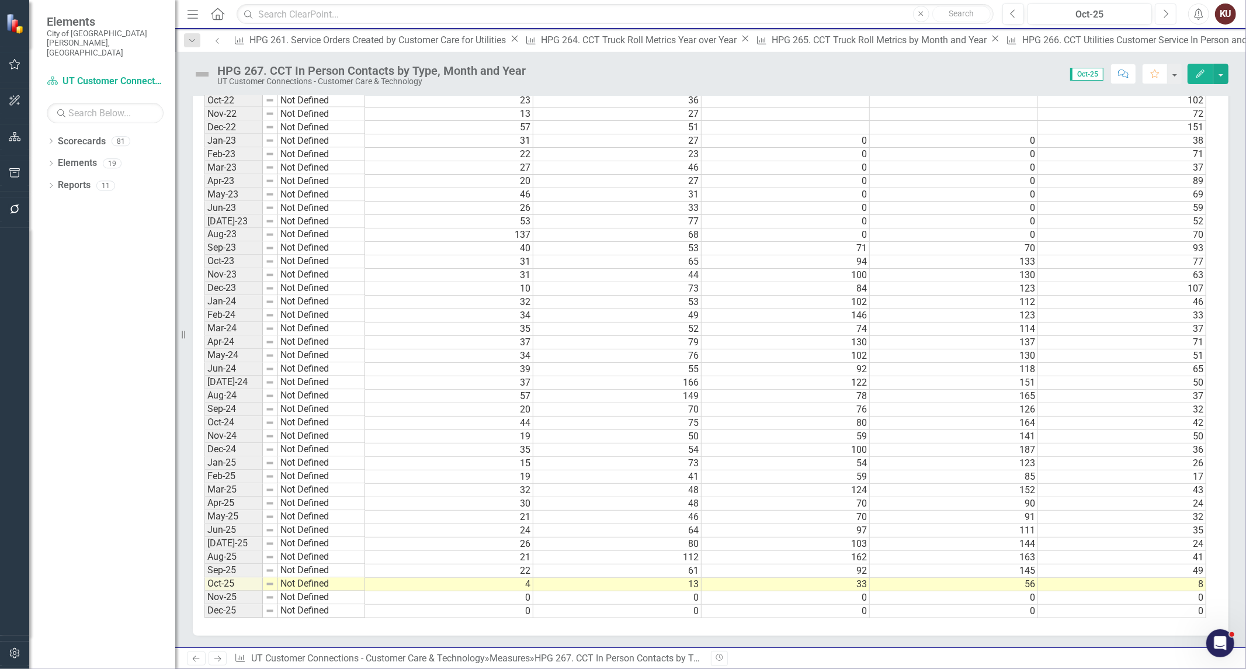
scroll to position [1747, 0]
click at [215, 659] on icon "Next" at bounding box center [218, 659] width 10 height 8
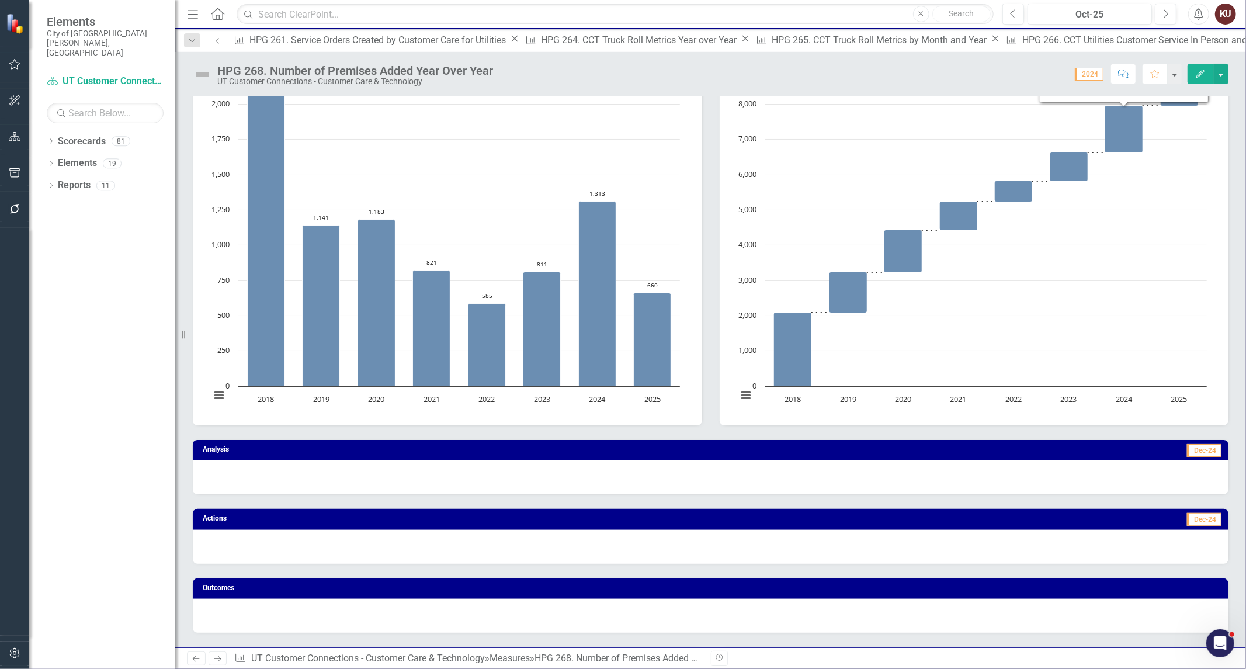
scroll to position [259, 0]
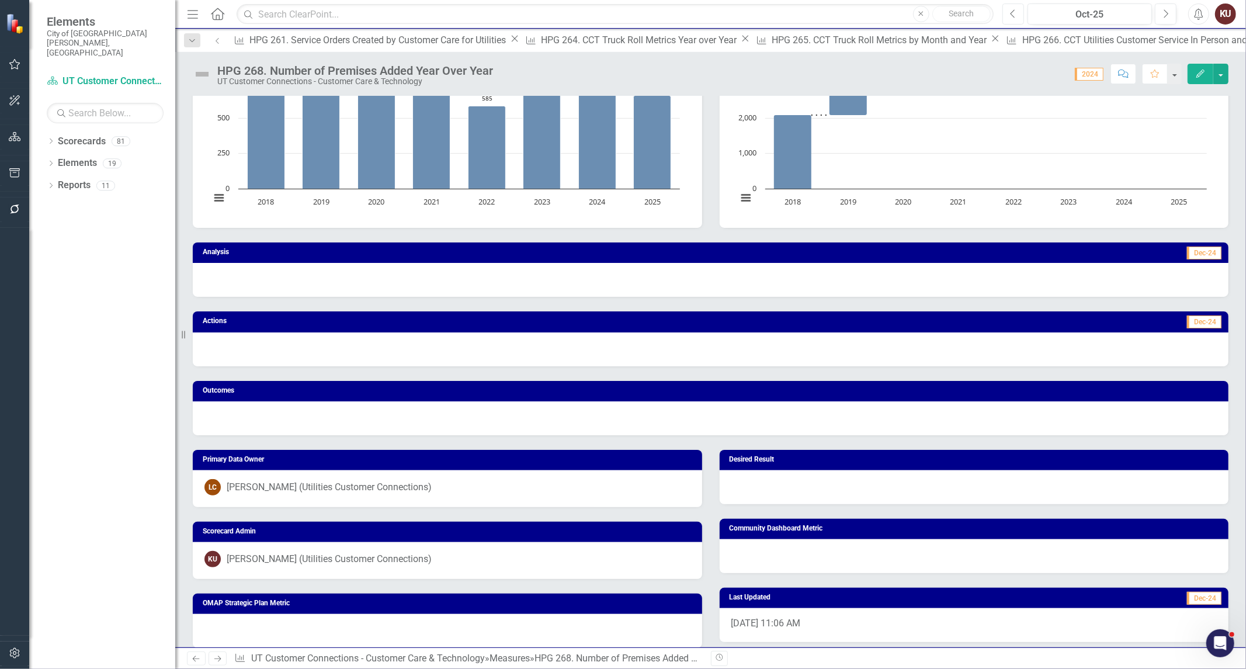
click at [1013, 15] on icon "Previous" at bounding box center [1013, 14] width 6 height 11
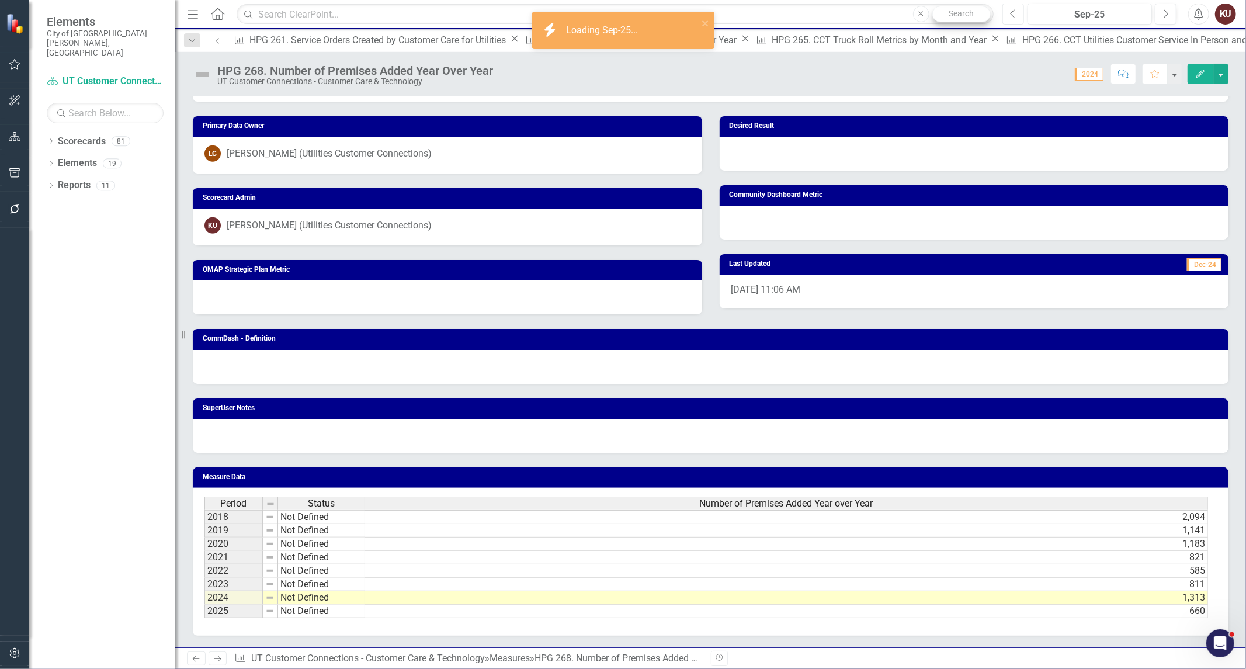
scroll to position [601, 0]
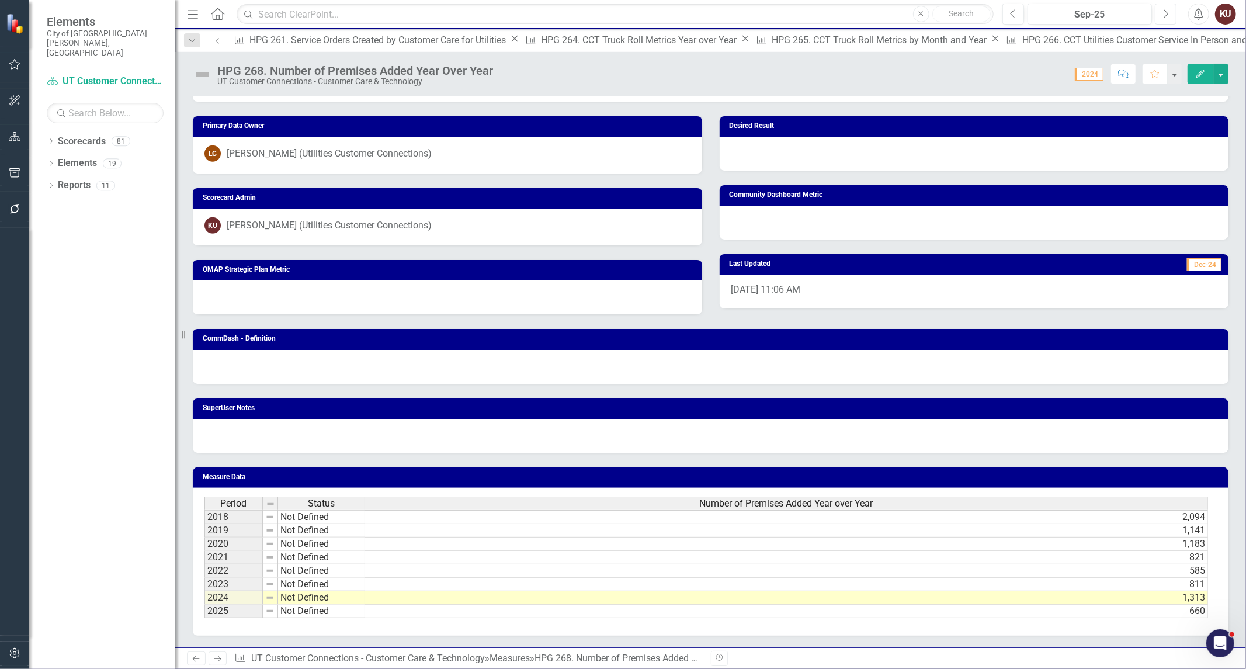
click at [1162, 18] on icon "Next" at bounding box center [1165, 14] width 6 height 11
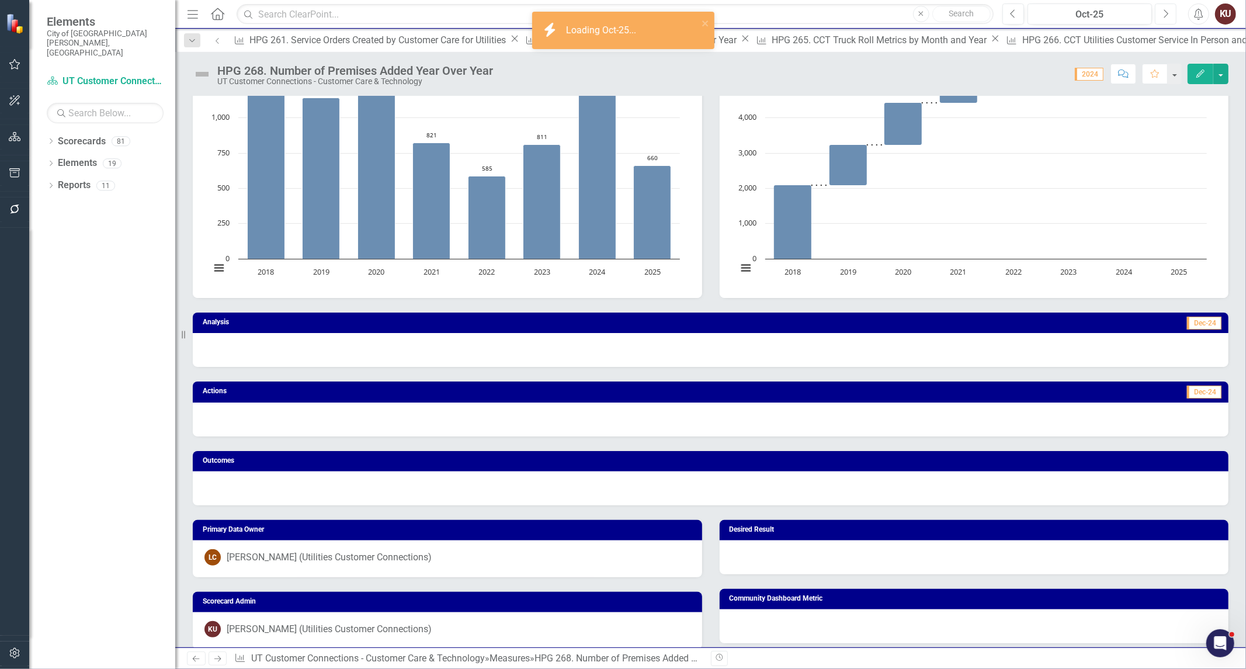
scroll to position [324, 0]
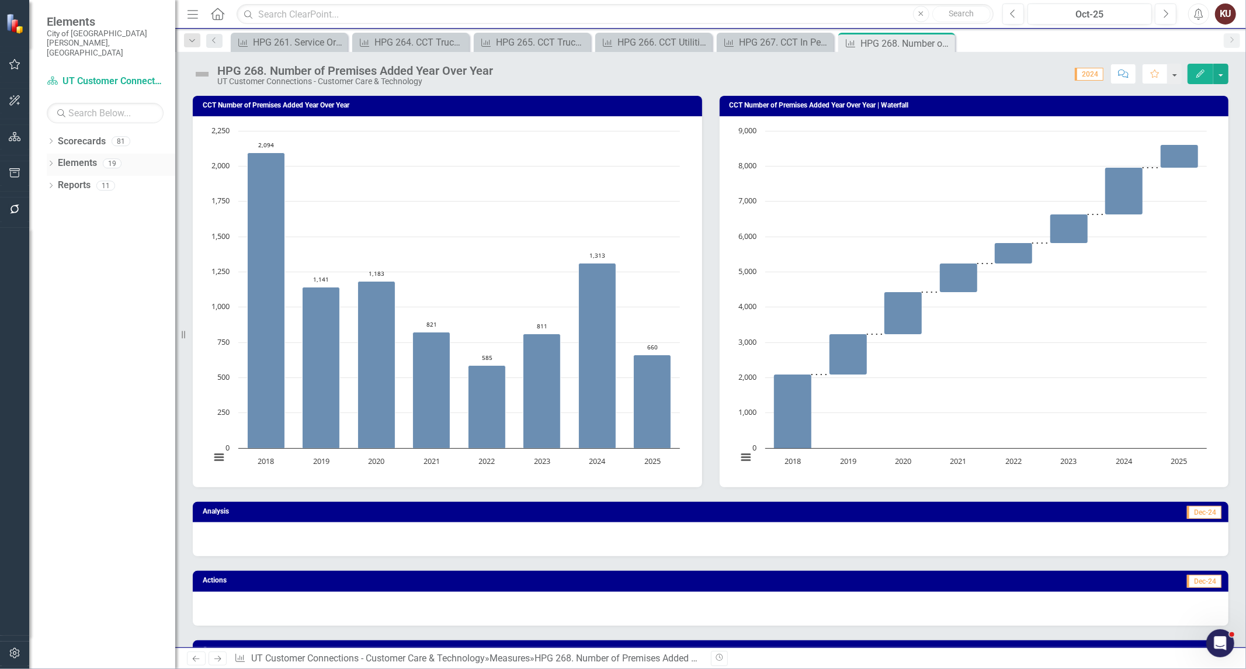
click at [53, 161] on icon "Dropdown" at bounding box center [51, 164] width 8 height 6
click at [43, 206] on icon "Dropdown" at bounding box center [39, 209] width 8 height 6
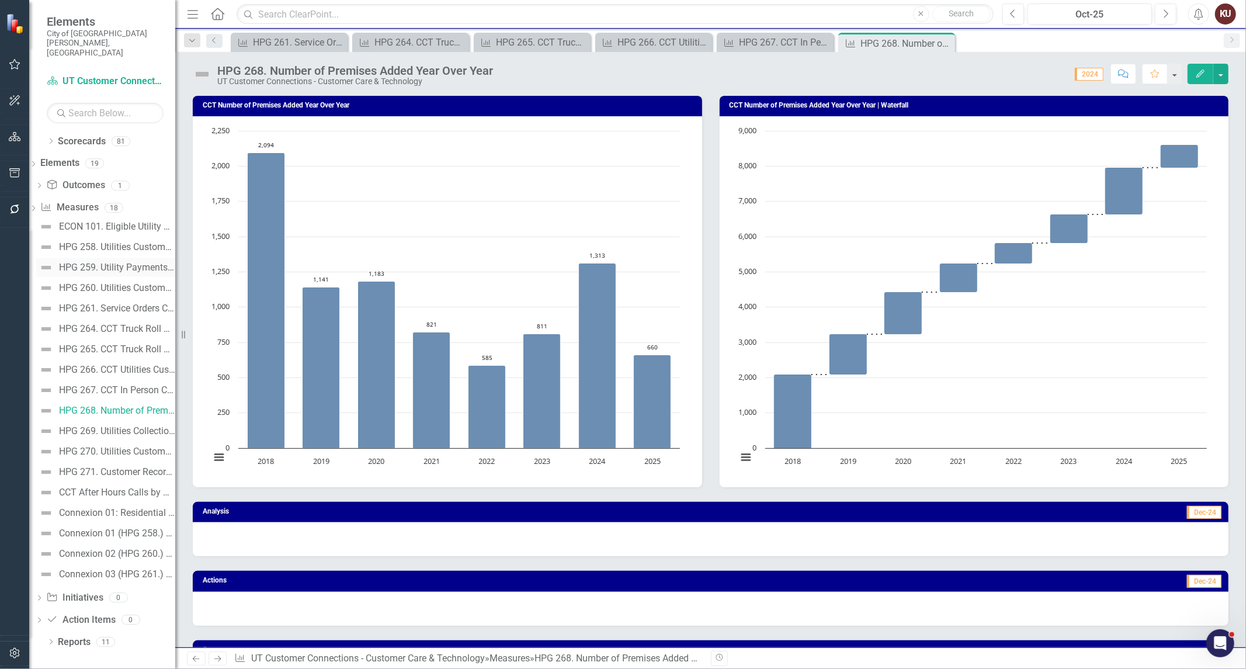
click at [113, 262] on div "HPG 259. Utility Payments by Payment Channel" at bounding box center [117, 267] width 116 height 11
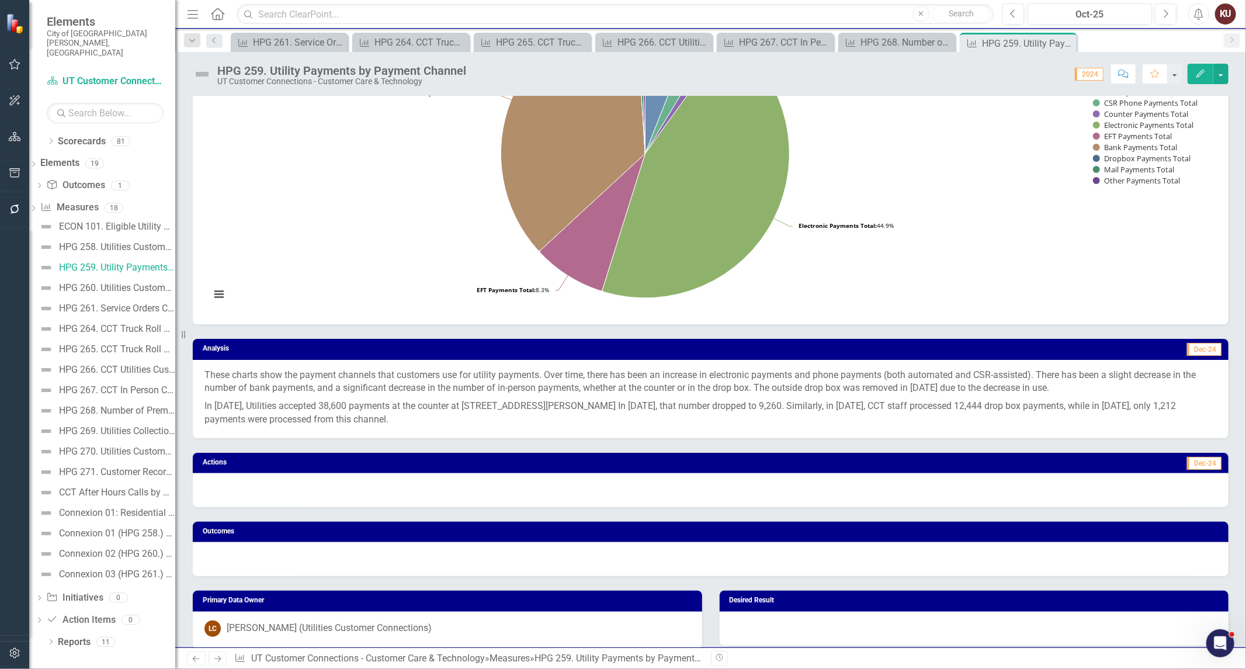
scroll to position [387, 0]
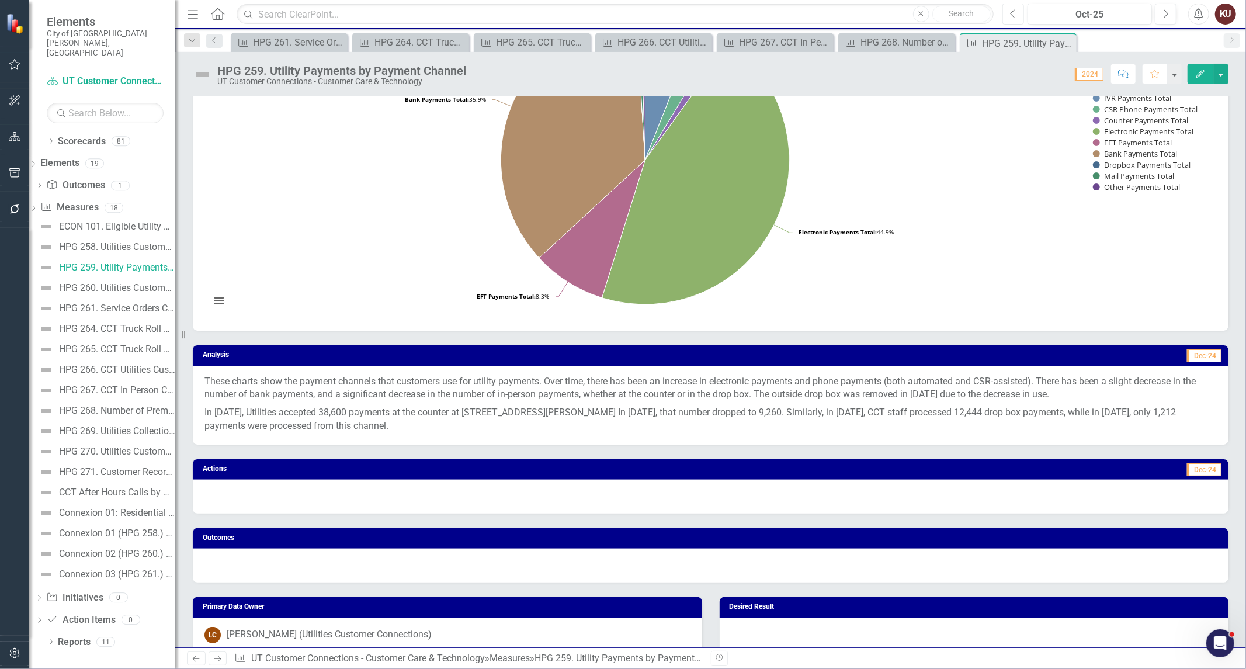
click at [1012, 13] on icon "Previous" at bounding box center [1013, 14] width 6 height 11
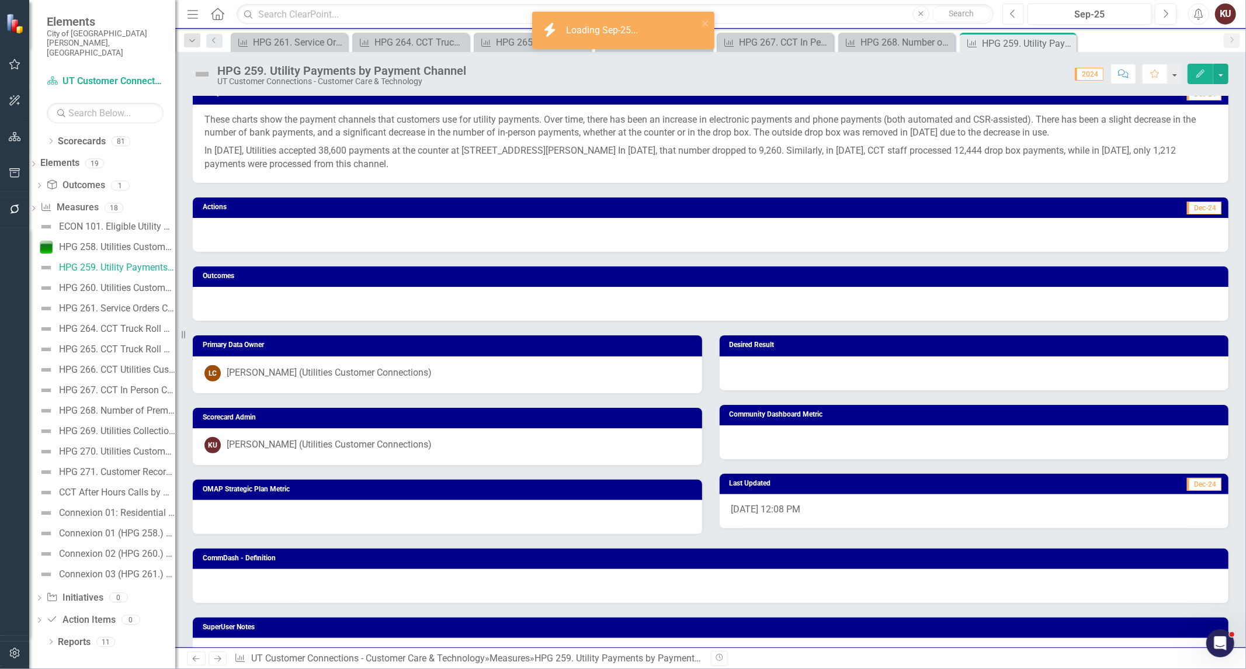
scroll to position [907, 0]
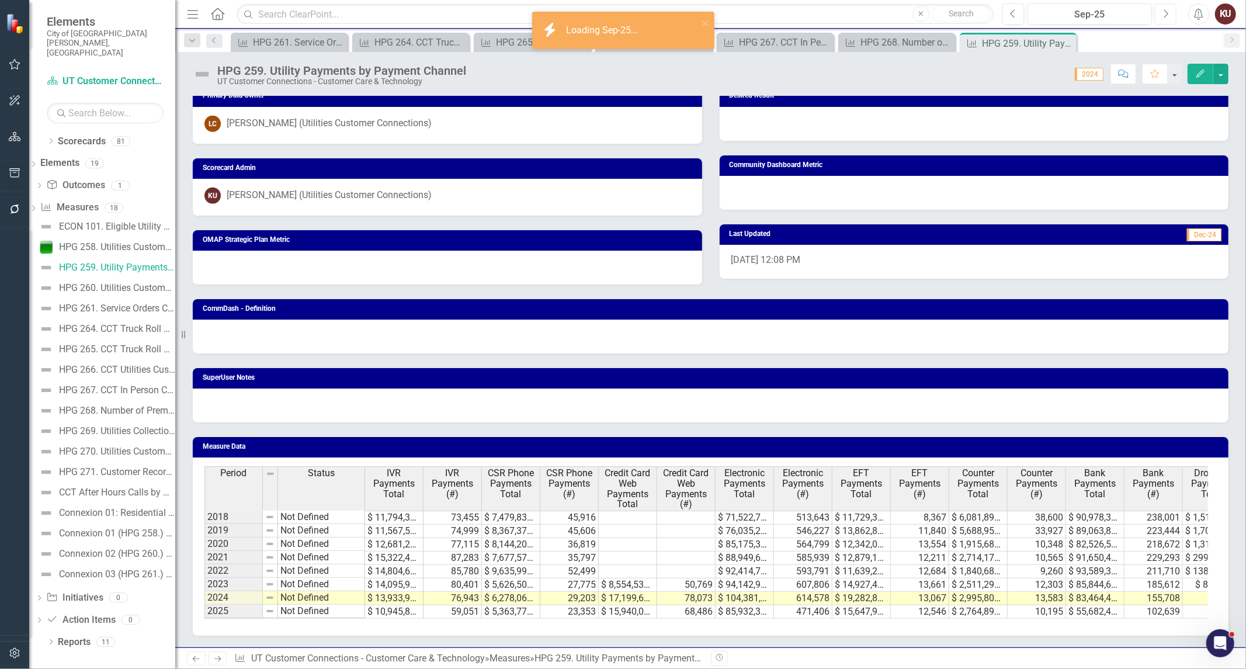
click at [1161, 15] on button "Next" at bounding box center [1166, 14] width 22 height 21
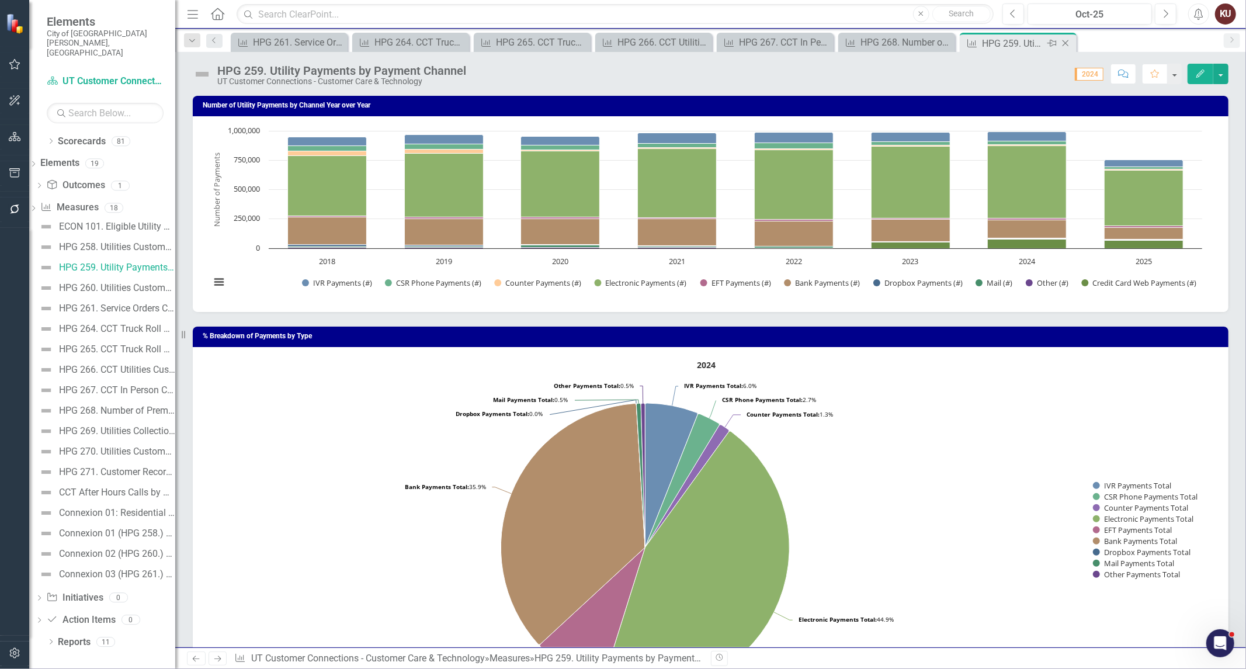
click at [1065, 44] on icon "Close" at bounding box center [1066, 43] width 12 height 9
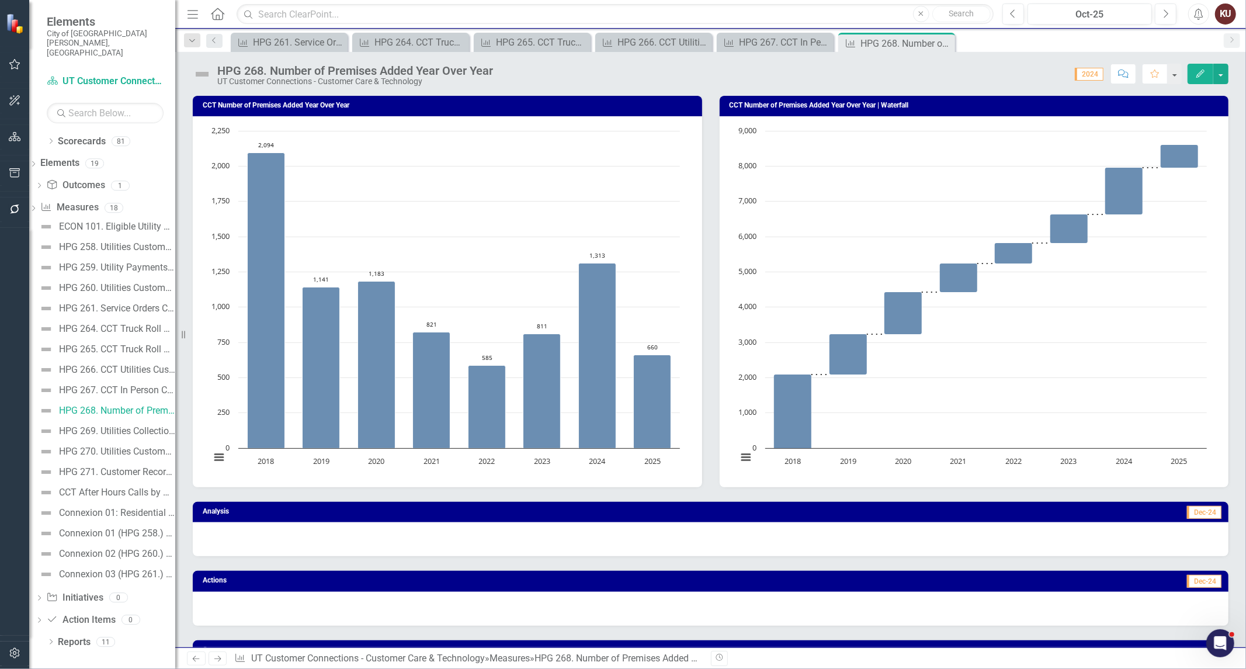
click at [215, 662] on link "Next" at bounding box center [218, 658] width 19 height 14
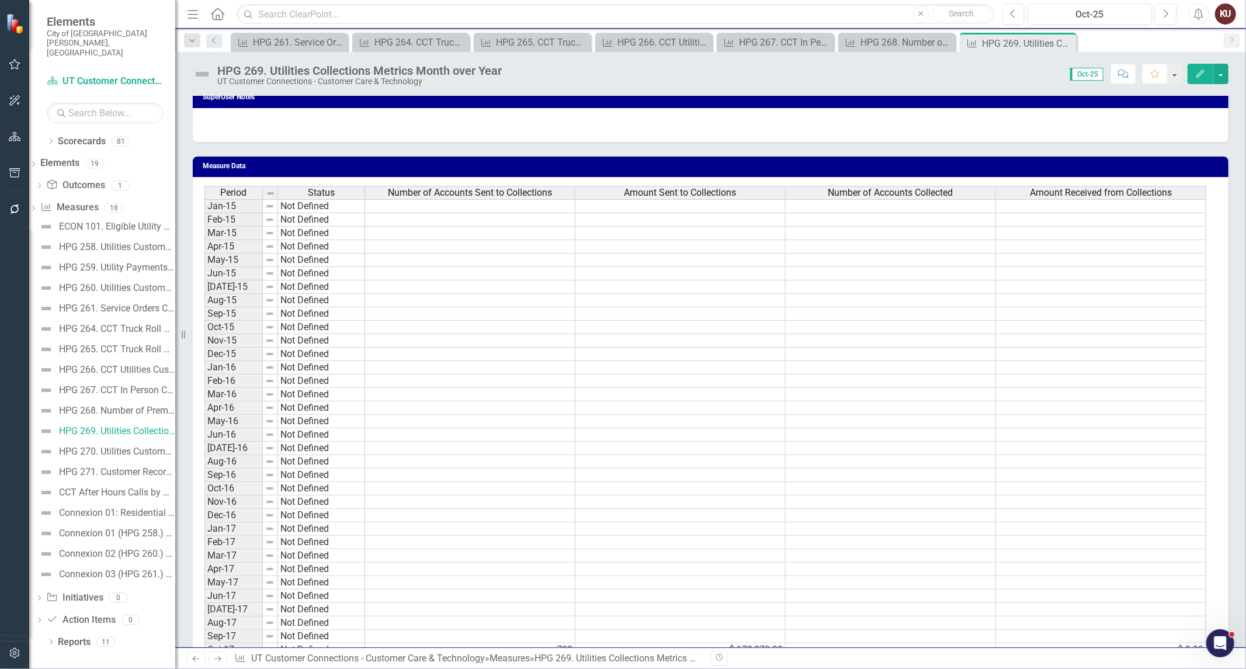
scroll to position [505, 0]
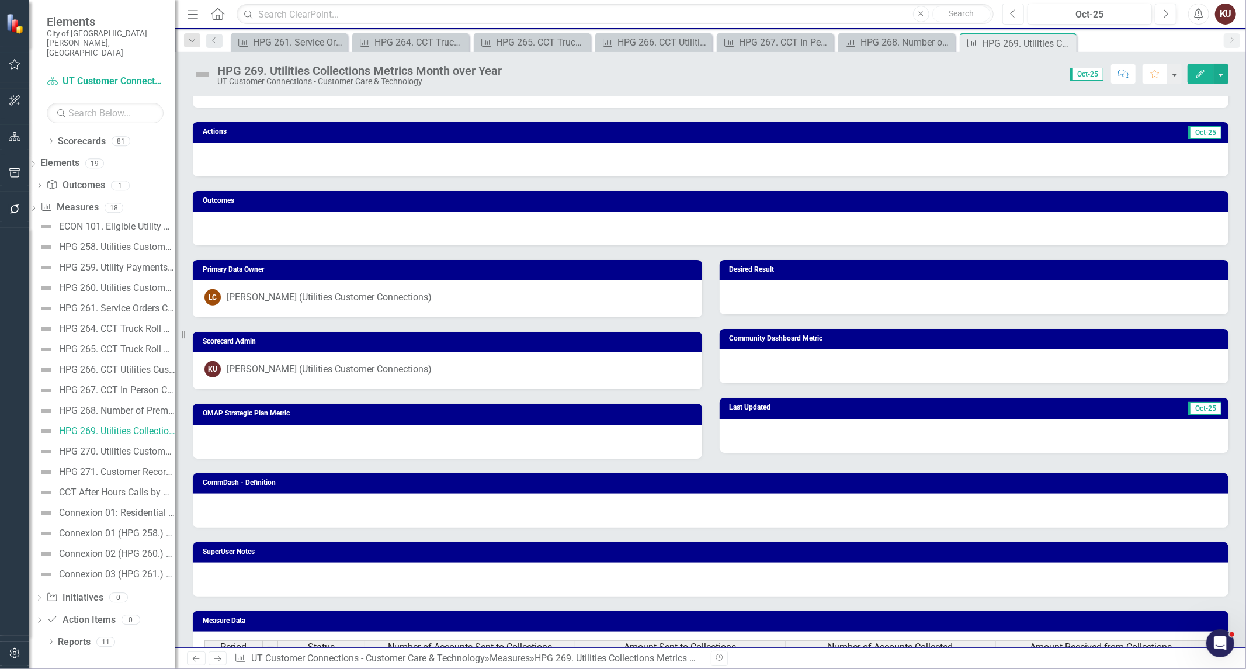
click at [1008, 13] on button "Previous" at bounding box center [1013, 14] width 22 height 21
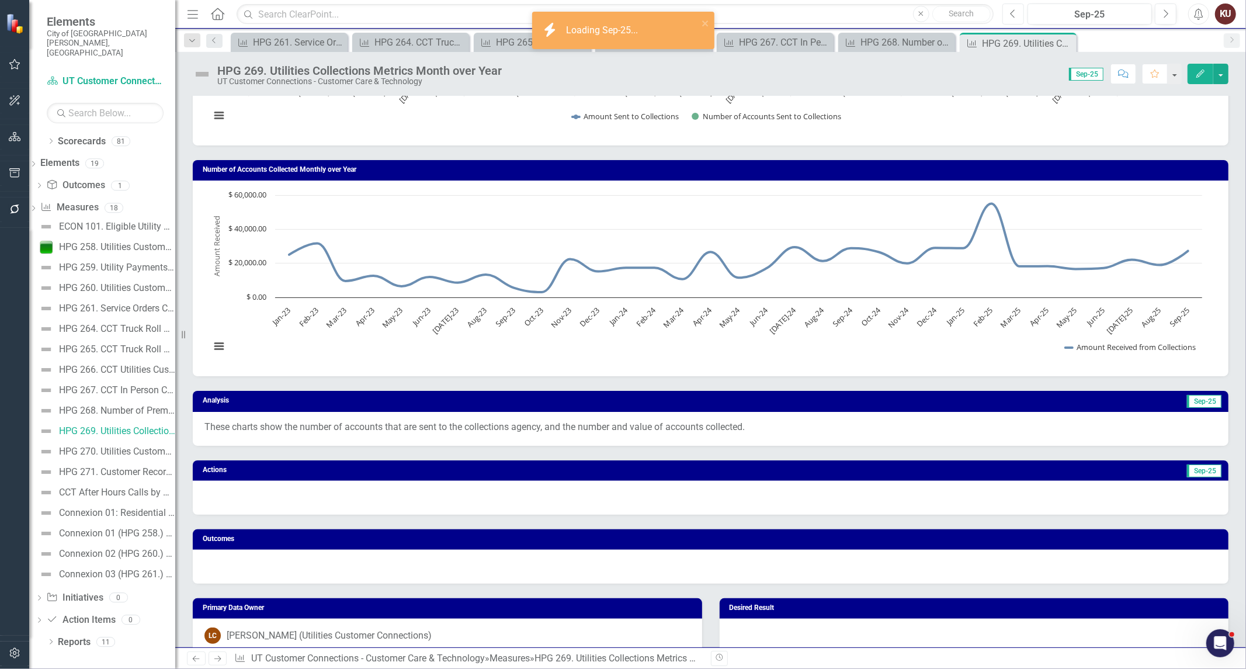
scroll to position [195, 0]
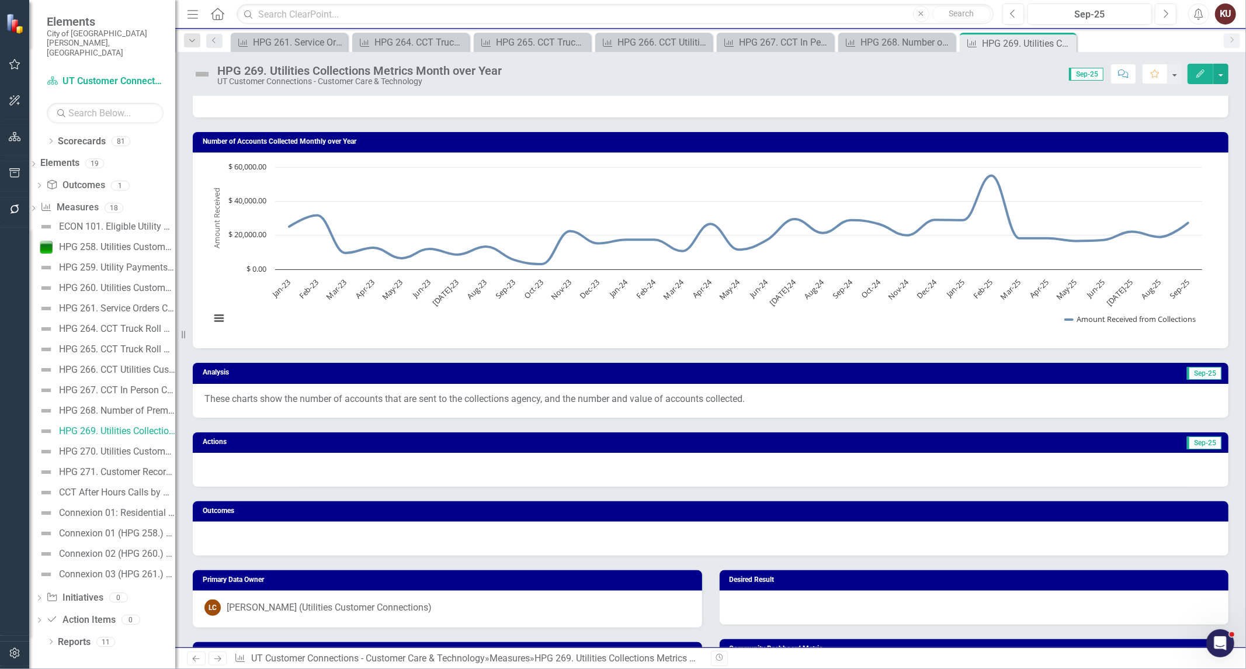
click at [588, 394] on p "These charts show the number of accounts that are sent to the collections agenc…" at bounding box center [710, 399] width 1012 height 13
click at [588, 394] on div "These charts show the number of accounts that are sent to the collections agenc…" at bounding box center [711, 401] width 1036 height 34
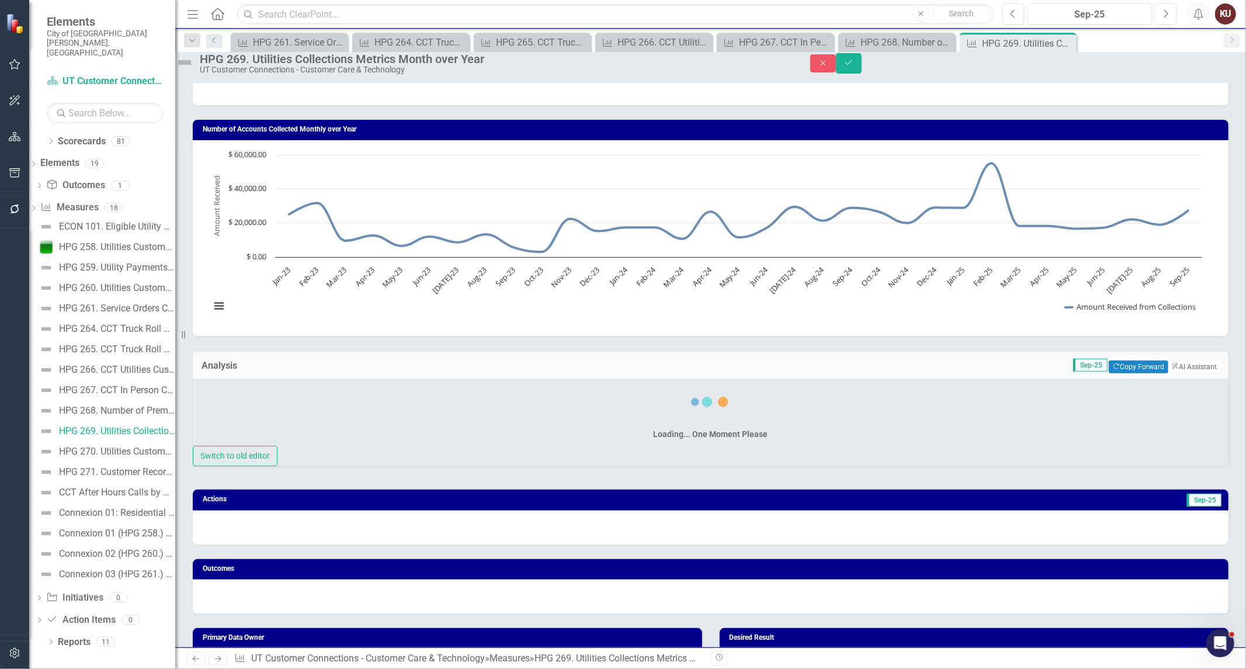
click at [588, 394] on div "Loading... One Moment Please Switch to old editor" at bounding box center [711, 423] width 1036 height 88
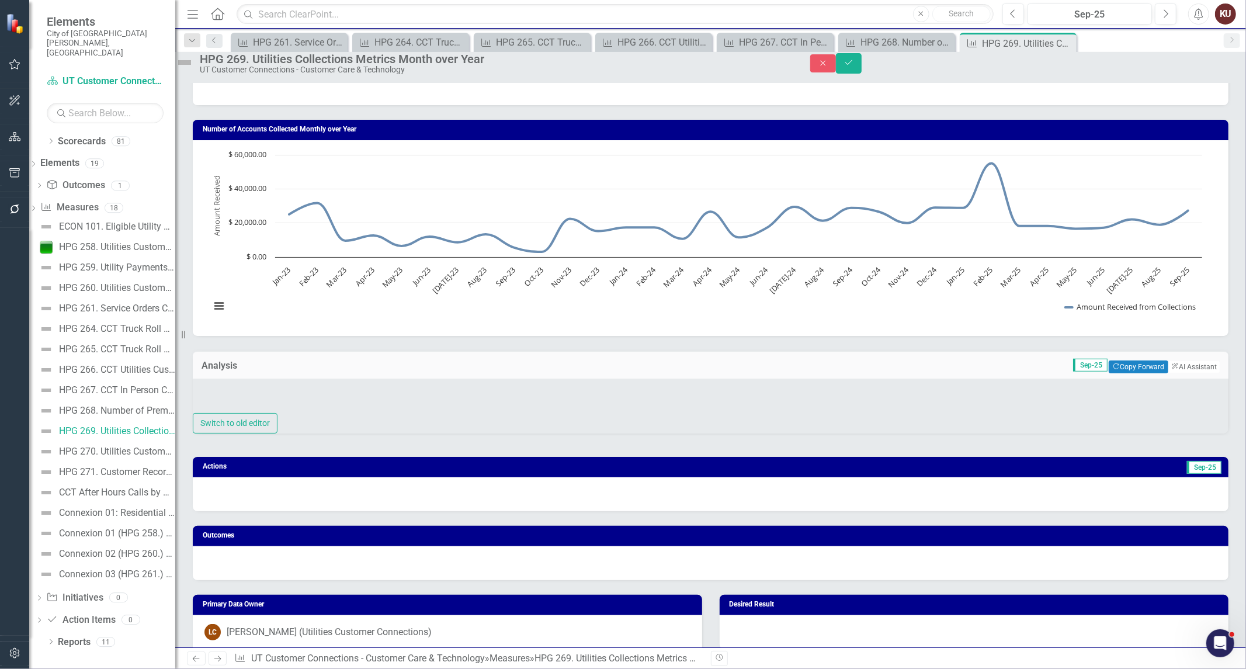
type textarea "<p>These charts show the number of accounts that are sent to the collections ag…"
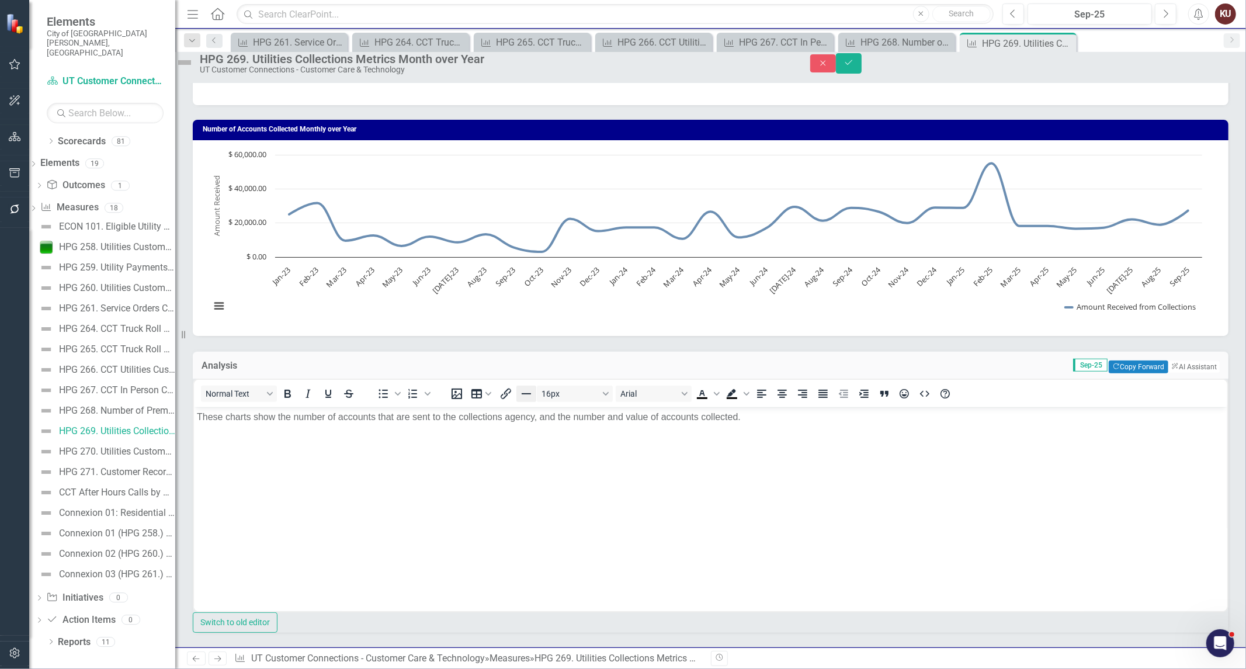
scroll to position [0, 0]
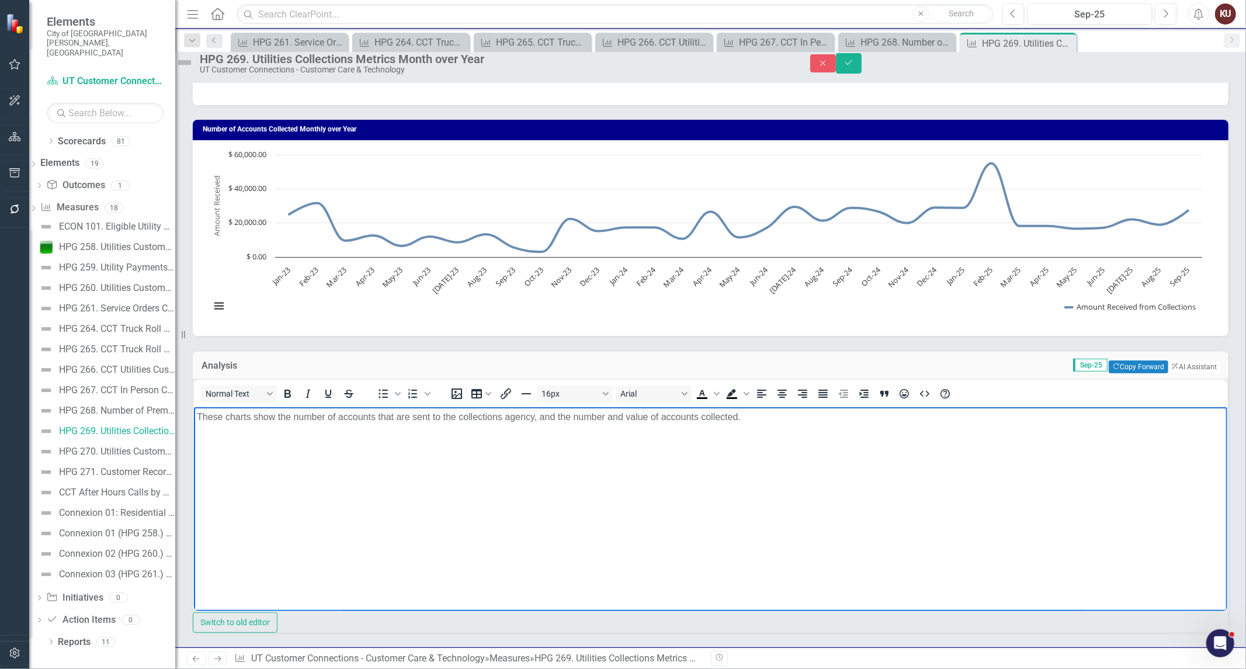
click at [511, 421] on p "These charts show the number of accounts that are sent to the collections agenc…" at bounding box center [710, 417] width 1028 height 14
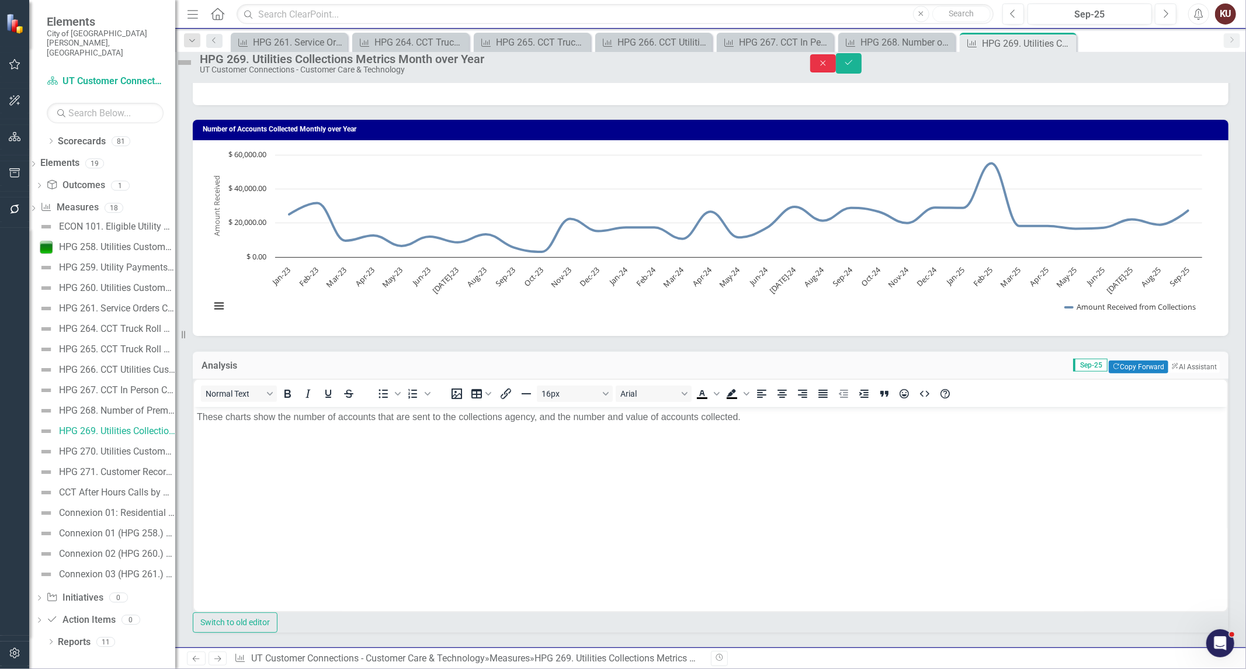
click at [836, 71] on button "Close" at bounding box center [823, 63] width 26 height 18
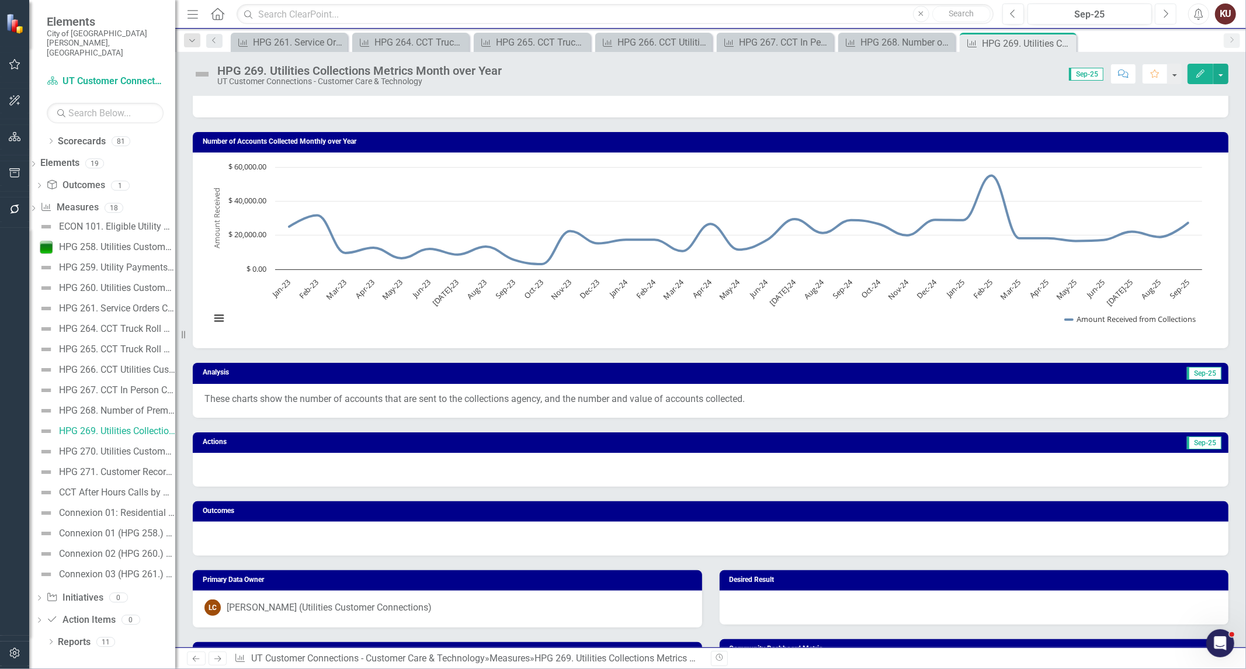
click at [1165, 14] on icon "Next" at bounding box center [1165, 14] width 6 height 11
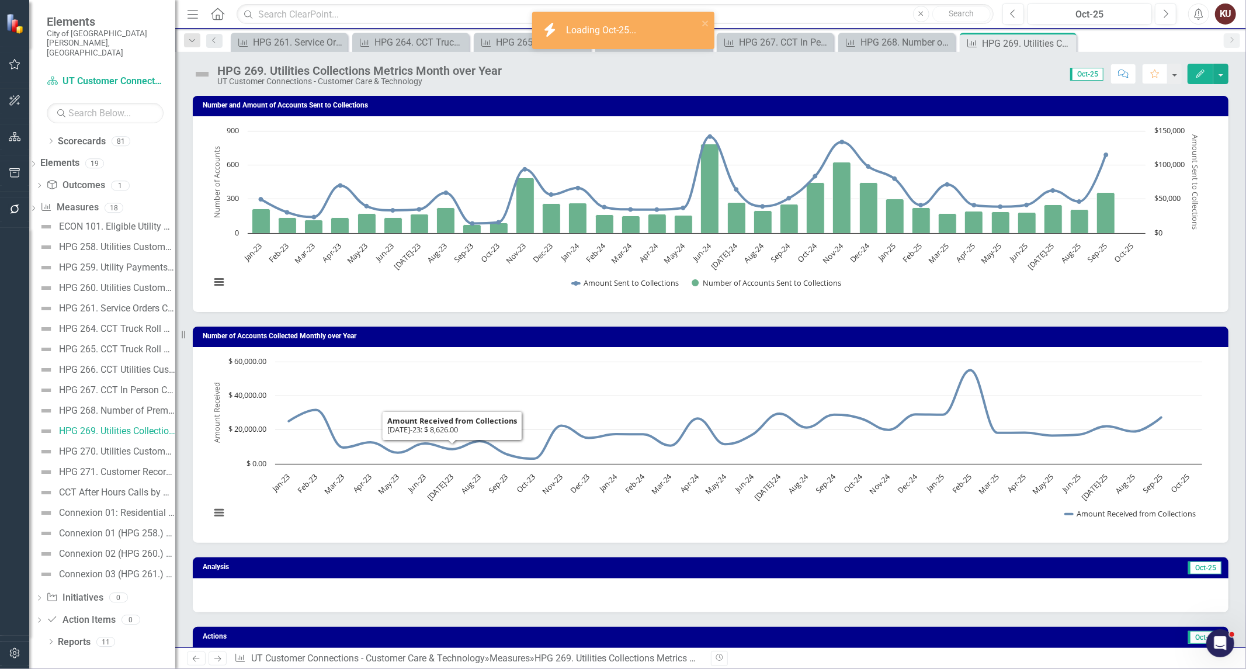
click at [367, 598] on div at bounding box center [711, 595] width 1036 height 34
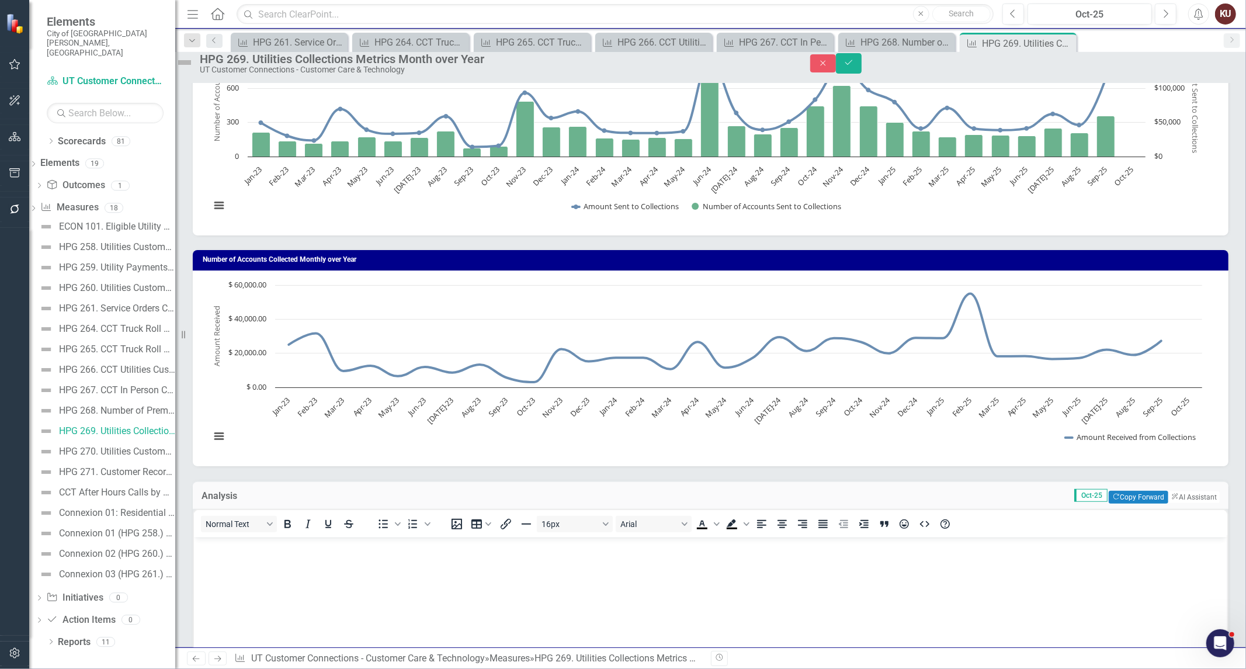
scroll to position [195, 0]
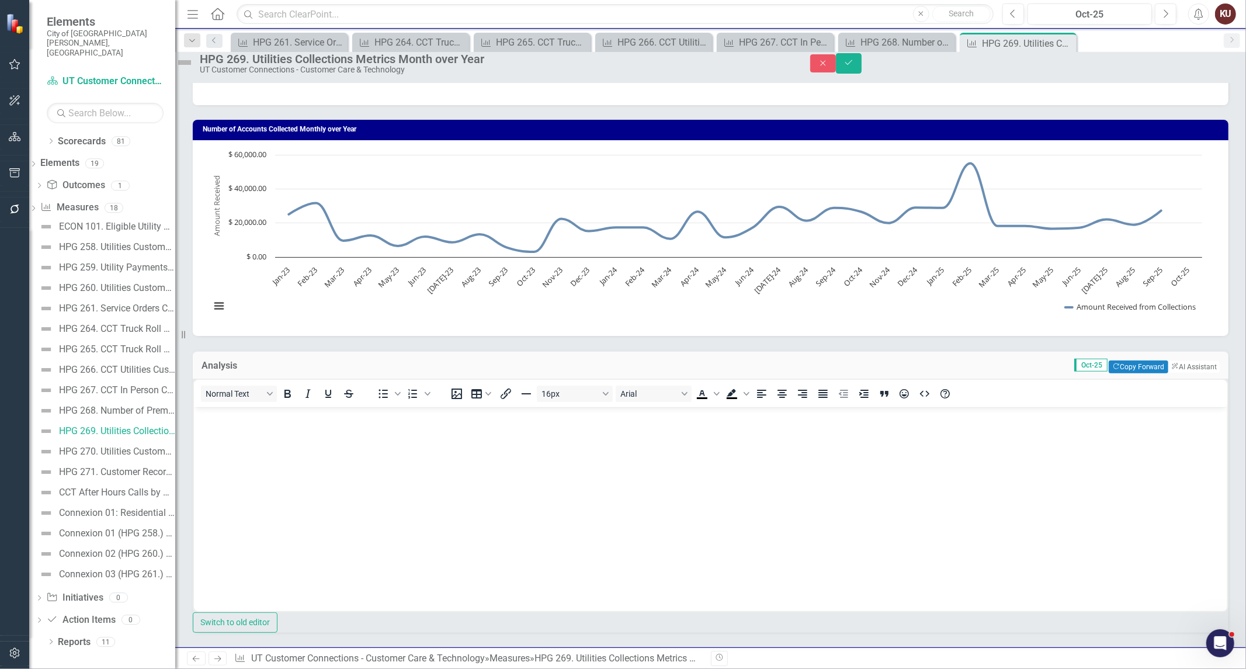
click at [386, 474] on body "Rich Text Area. Press ALT-0 for help." at bounding box center [709, 494] width 1033 height 175
click at [854, 67] on icon "Save" at bounding box center [849, 62] width 11 height 8
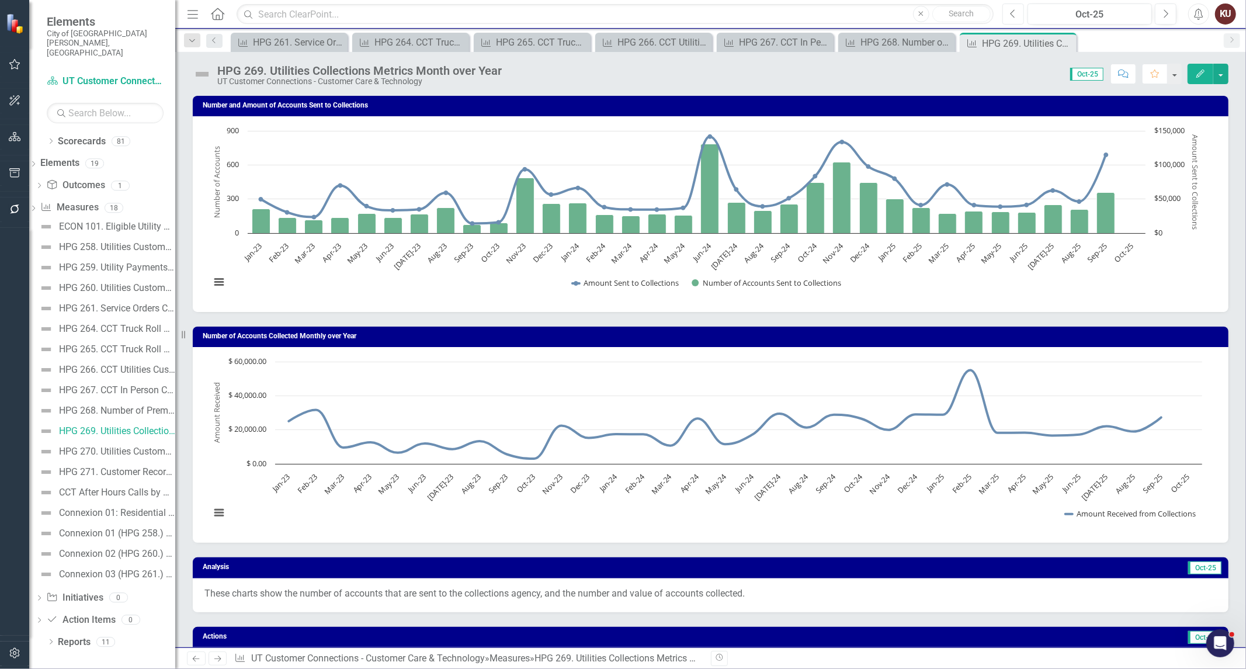
click at [1012, 15] on icon "button" at bounding box center [1012, 13] width 5 height 8
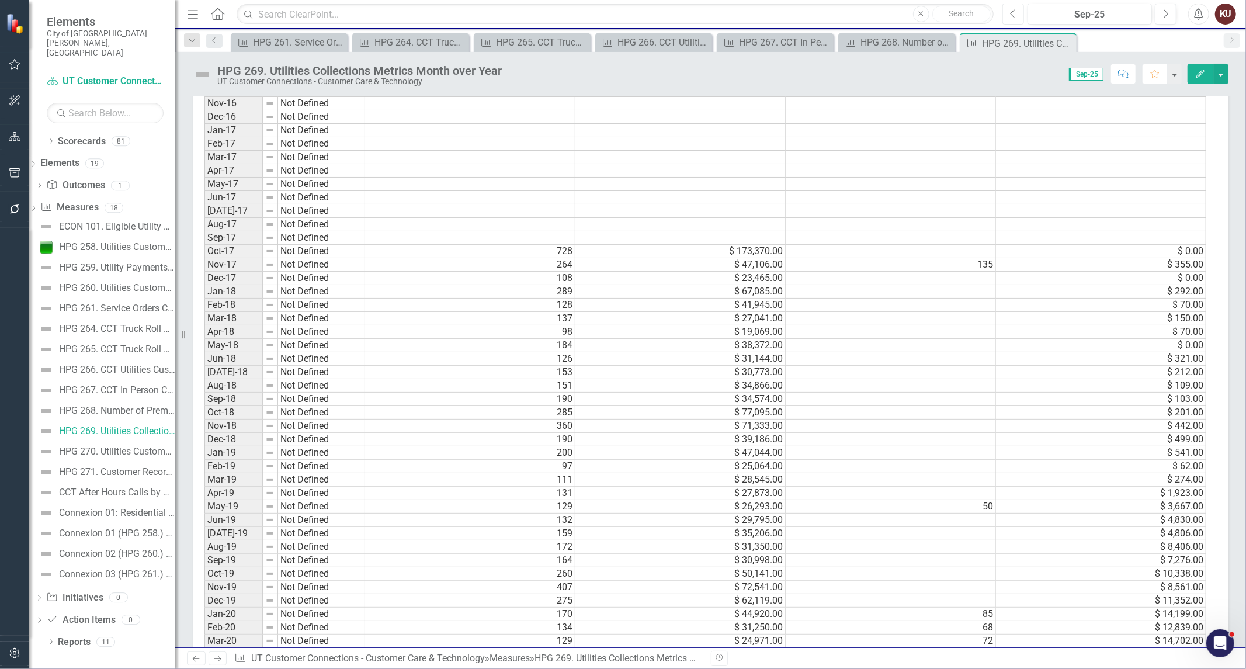
scroll to position [1557, 0]
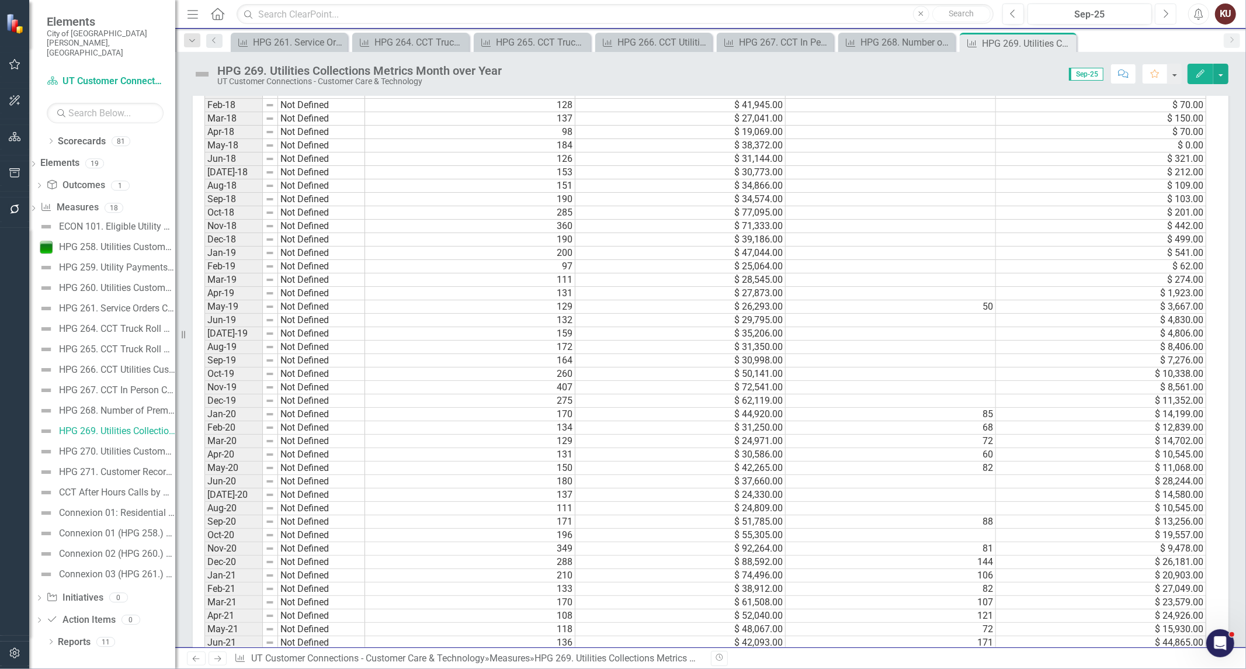
click at [1161, 11] on button "Next" at bounding box center [1166, 14] width 22 height 21
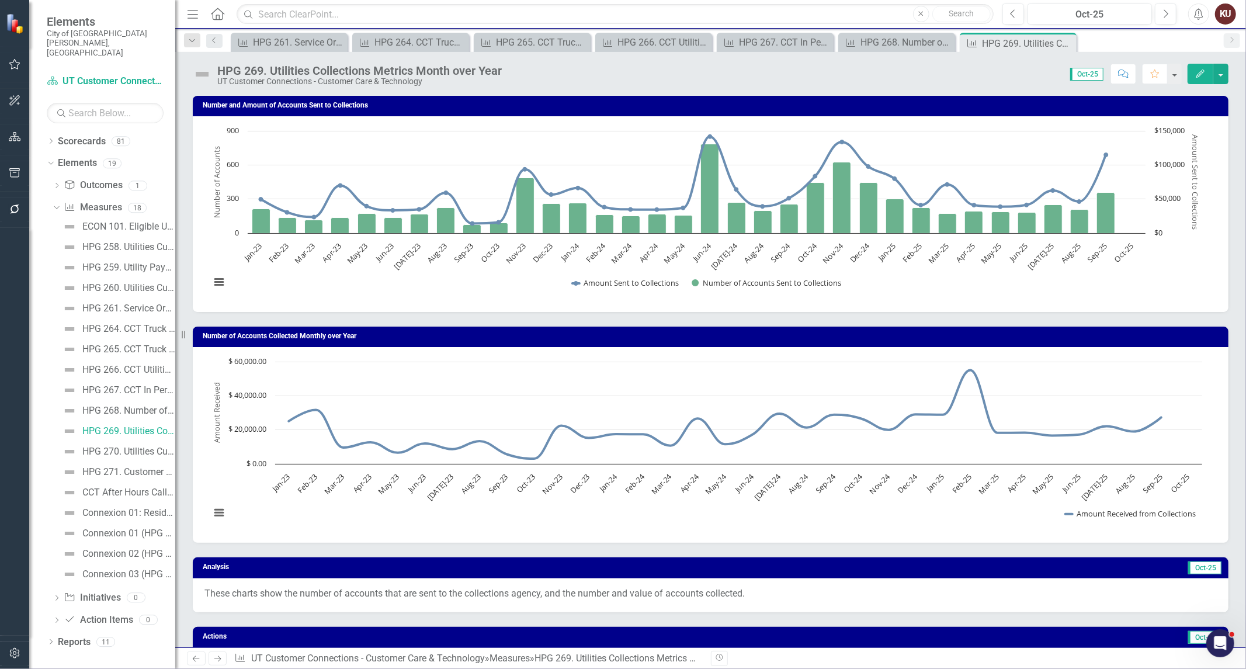
click at [213, 659] on icon "Next" at bounding box center [218, 659] width 10 height 8
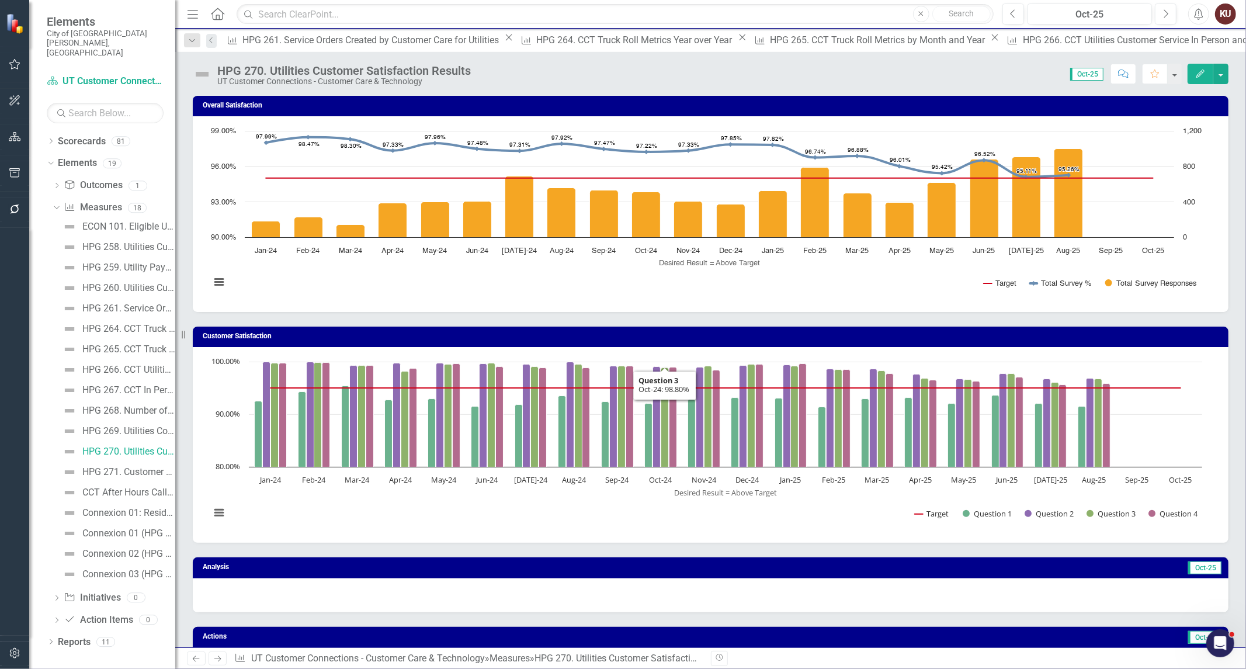
scroll to position [259, 0]
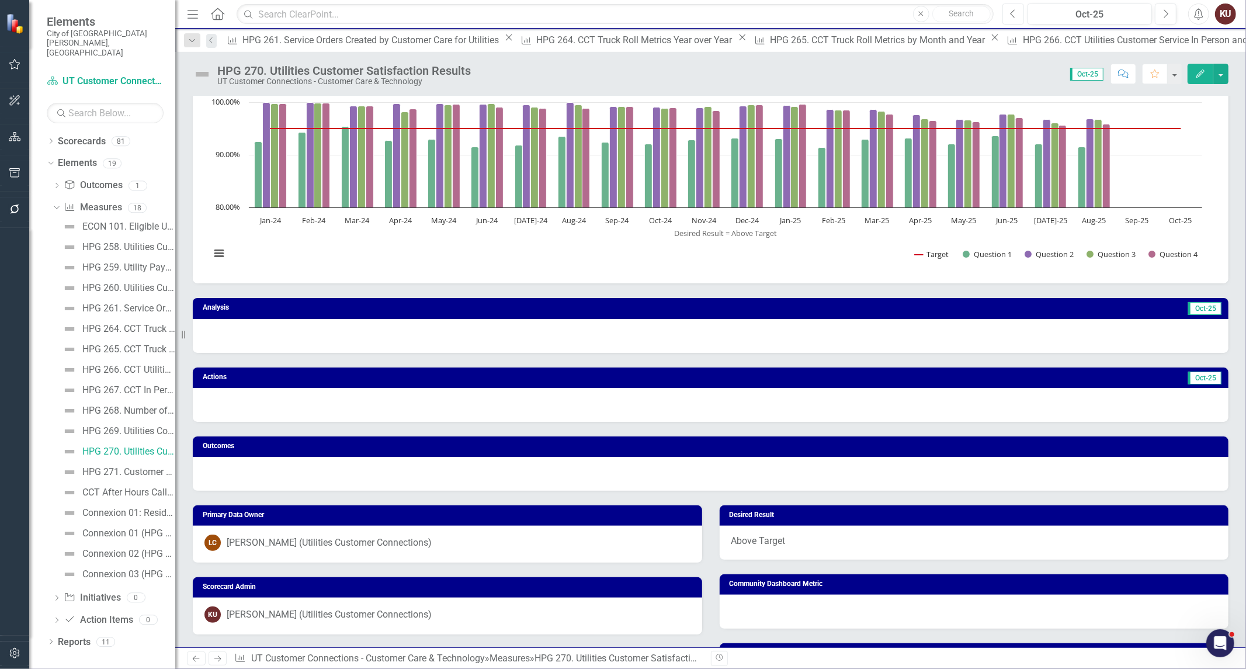
click at [1015, 13] on icon "Previous" at bounding box center [1013, 14] width 6 height 11
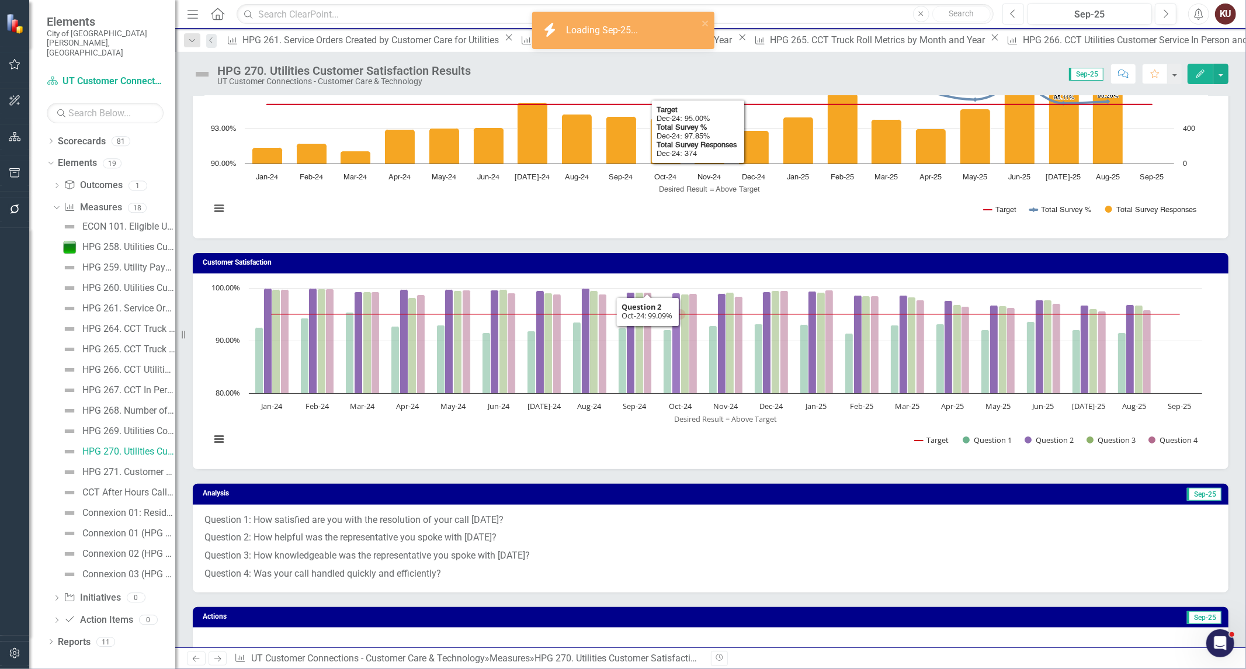
scroll to position [195, 0]
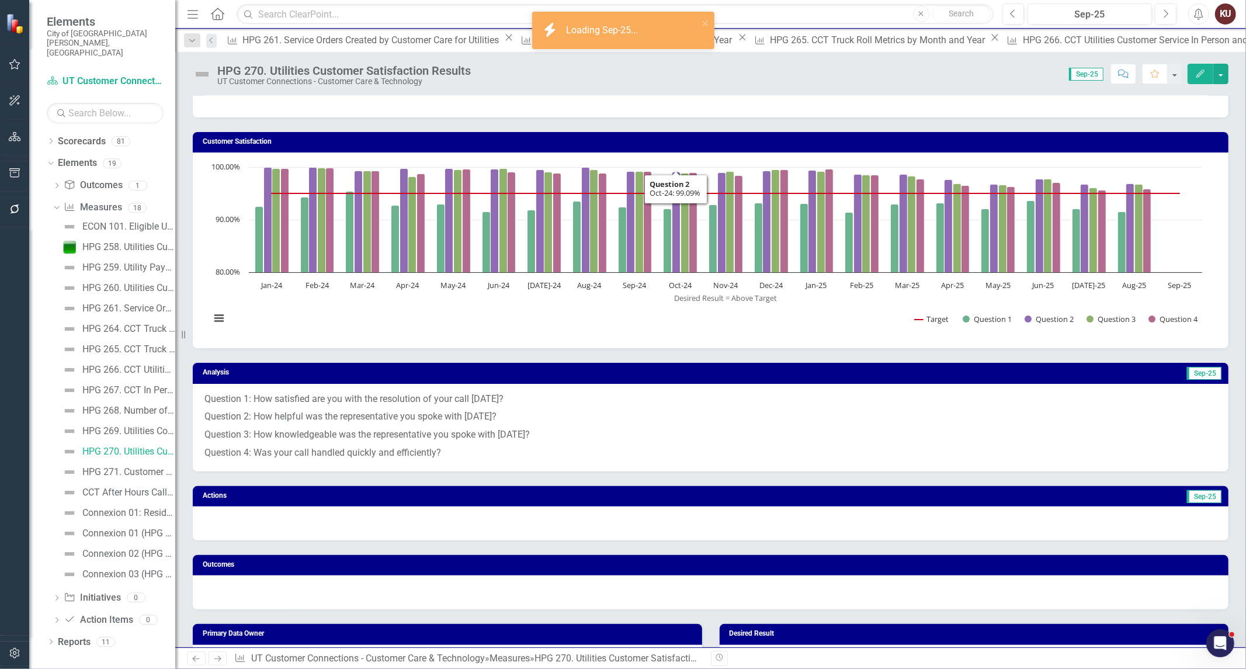
click at [533, 427] on p "Question 3: How knowledgeable was the representative you spoke with today?" at bounding box center [710, 435] width 1012 height 18
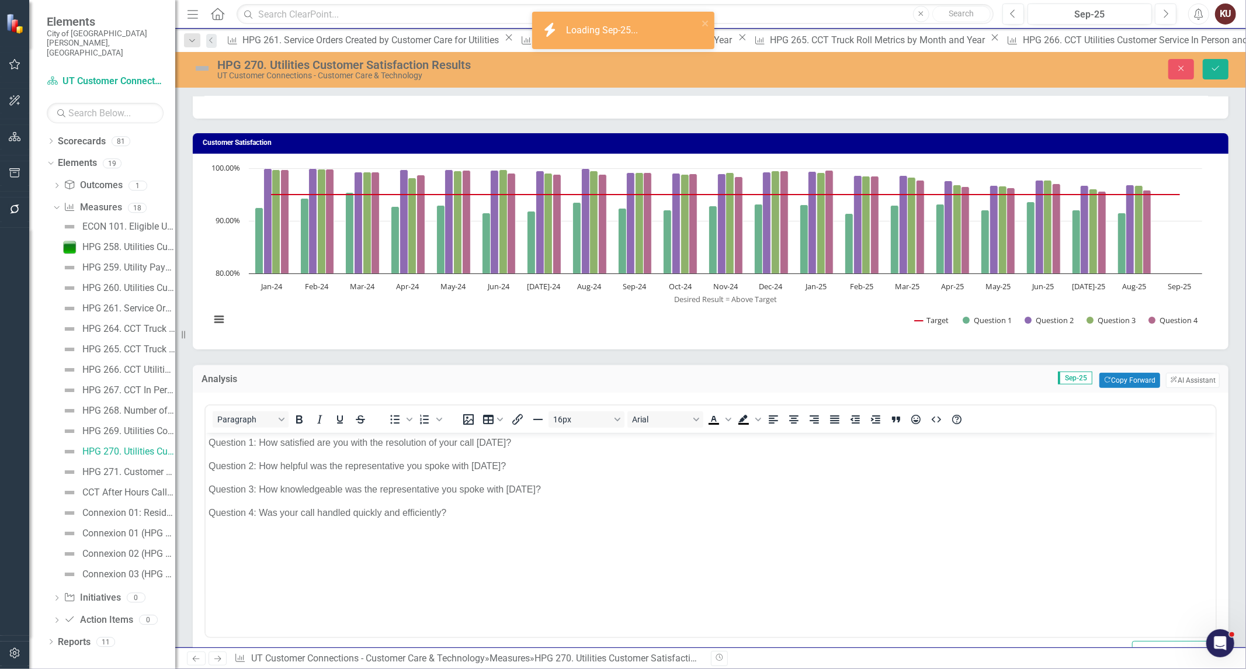
scroll to position [0, 0]
click at [533, 427] on div "16px Arial To open the popup, press Shift+Enter To open the popup, press Shift+…" at bounding box center [713, 419] width 523 height 23
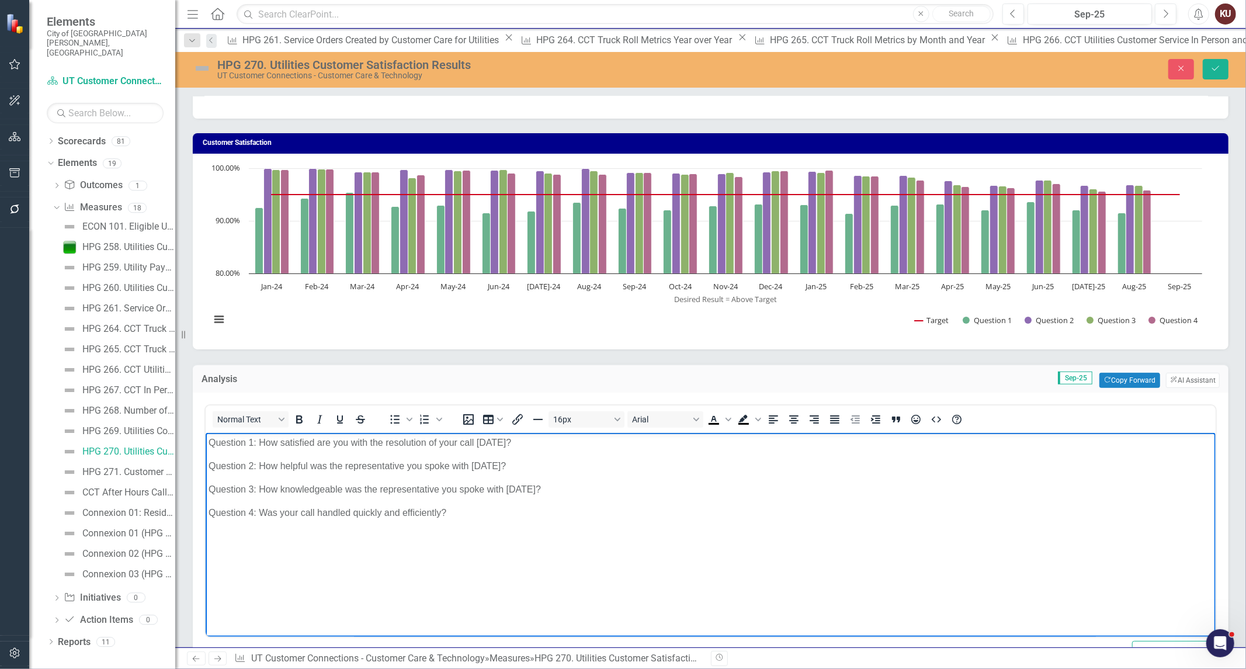
click at [492, 556] on body "Question 1: How satisfied are you with the resolution of your call today? Quest…" at bounding box center [710, 519] width 1010 height 175
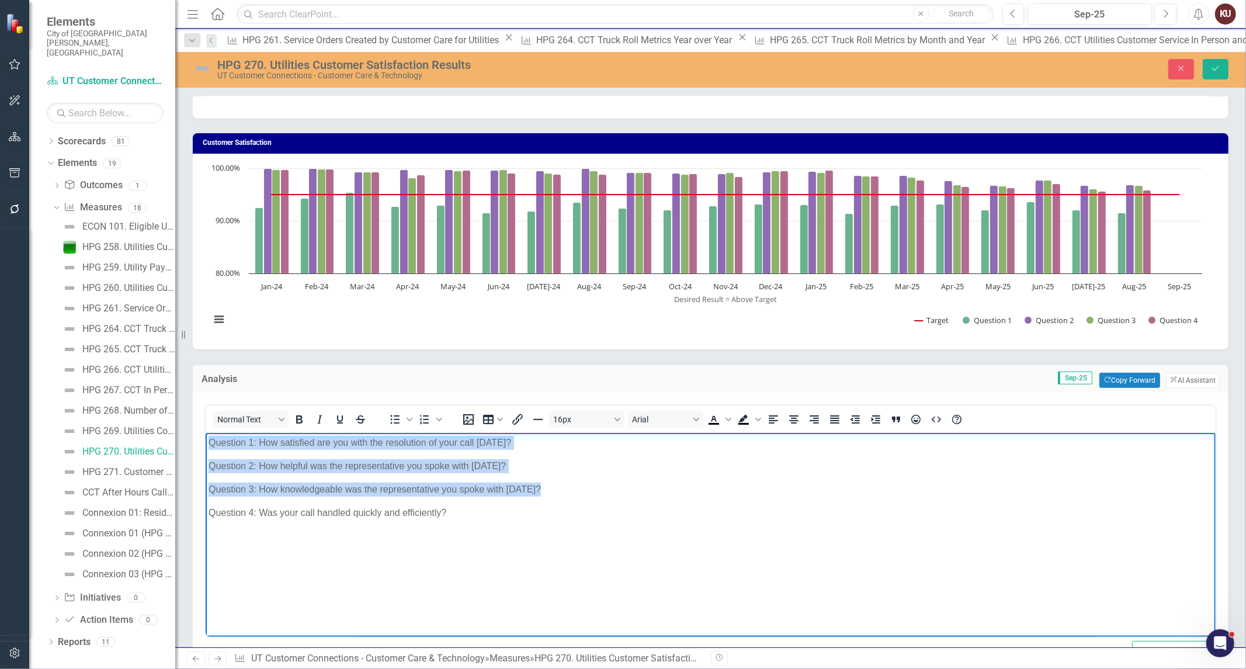
copy body "Question 1: How satisfied are you with the resolution of your call today? Quest…"
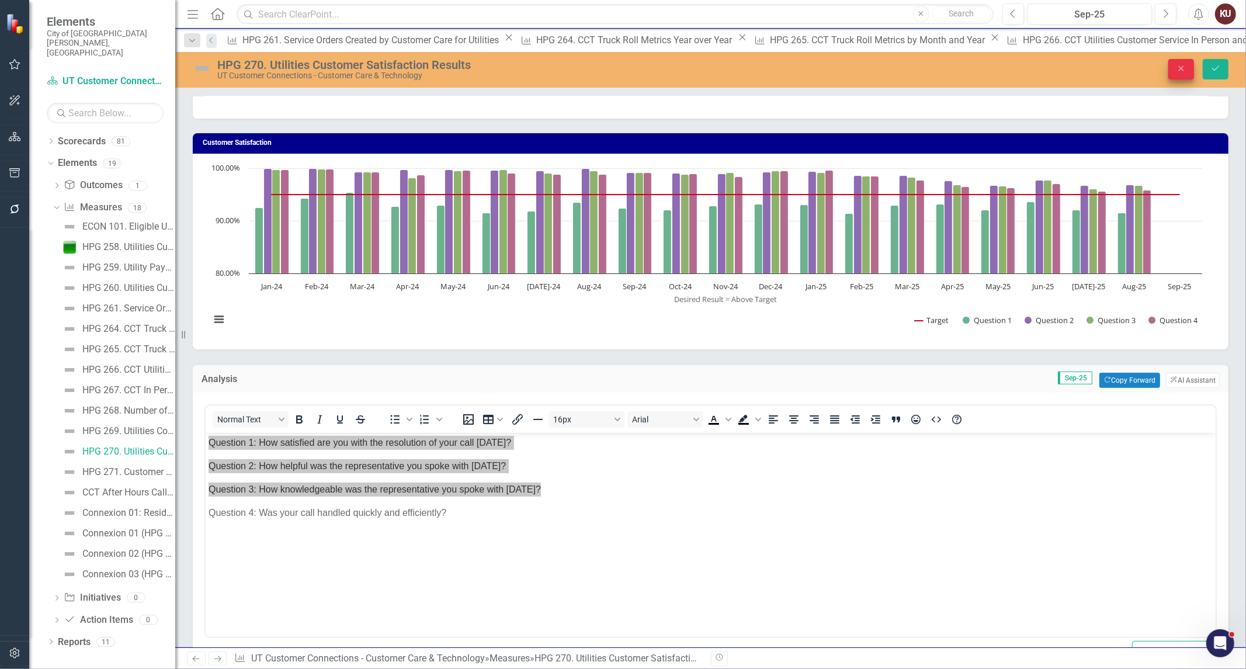
click at [1186, 63] on button "Close" at bounding box center [1181, 69] width 26 height 20
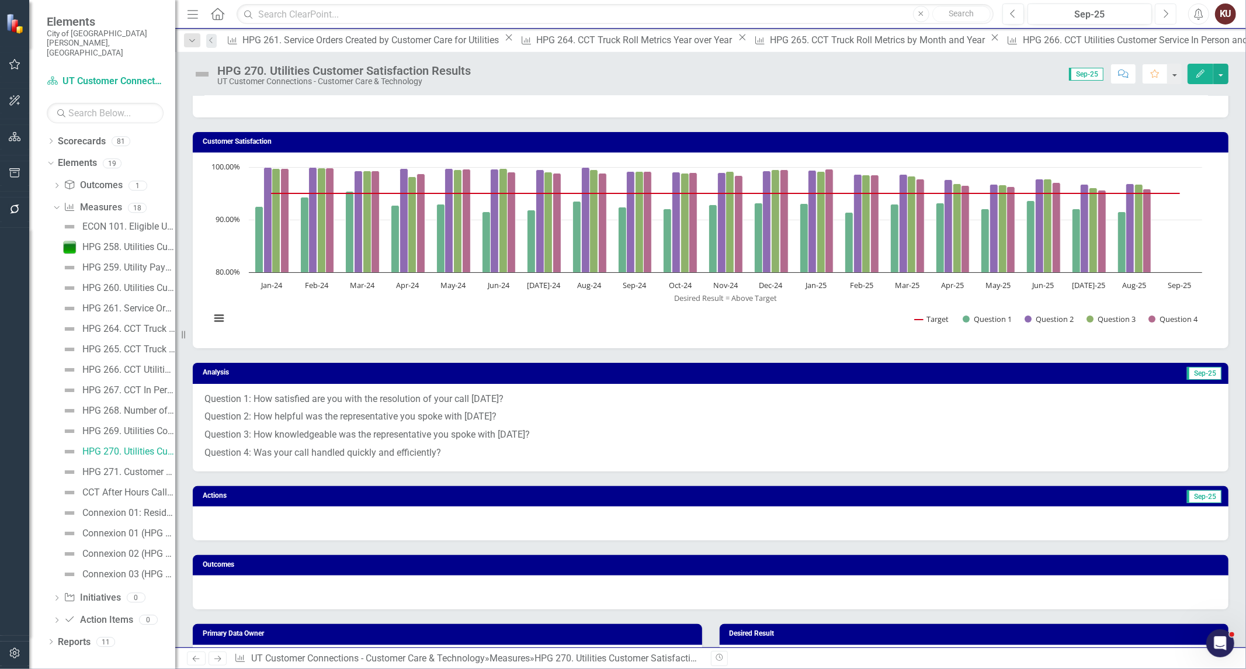
click at [1161, 13] on button "Next" at bounding box center [1166, 14] width 22 height 21
drag, startPoint x: 1161, startPoint y: 24, endPoint x: 433, endPoint y: 494, distance: 866.7
click at [641, 398] on div "Menu Home Search Close Search Previous Oct-25 Next Alerts KU User Edit Profile …" at bounding box center [710, 334] width 1071 height 669
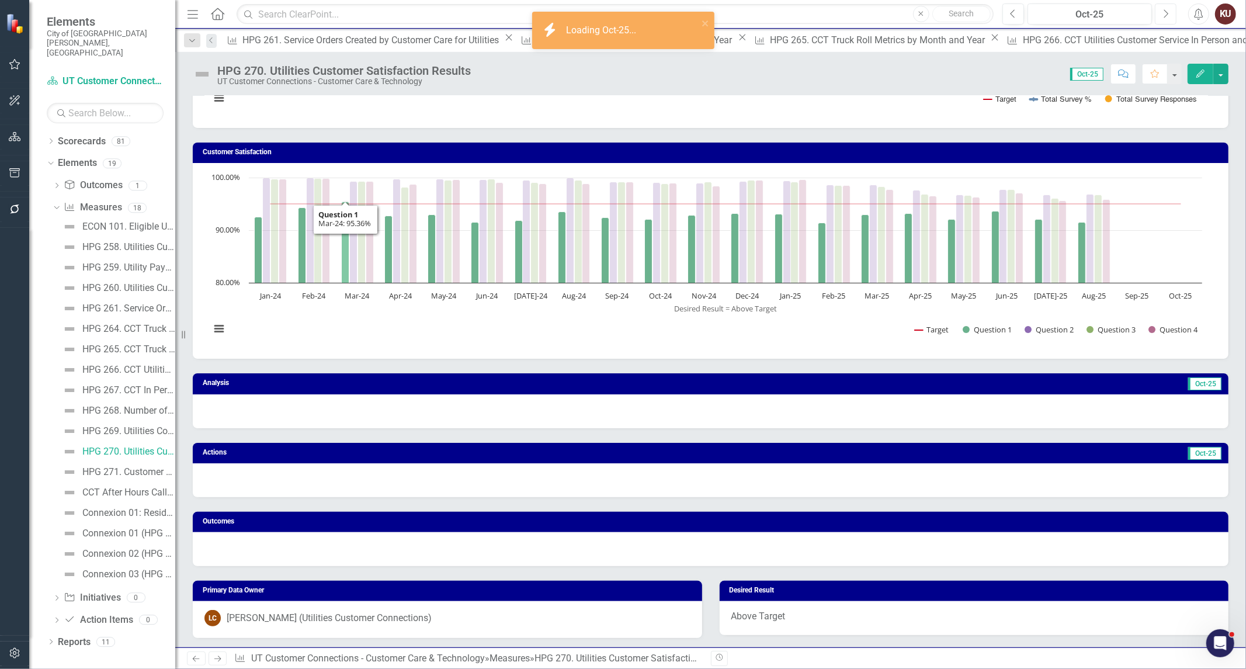
scroll to position [195, 0]
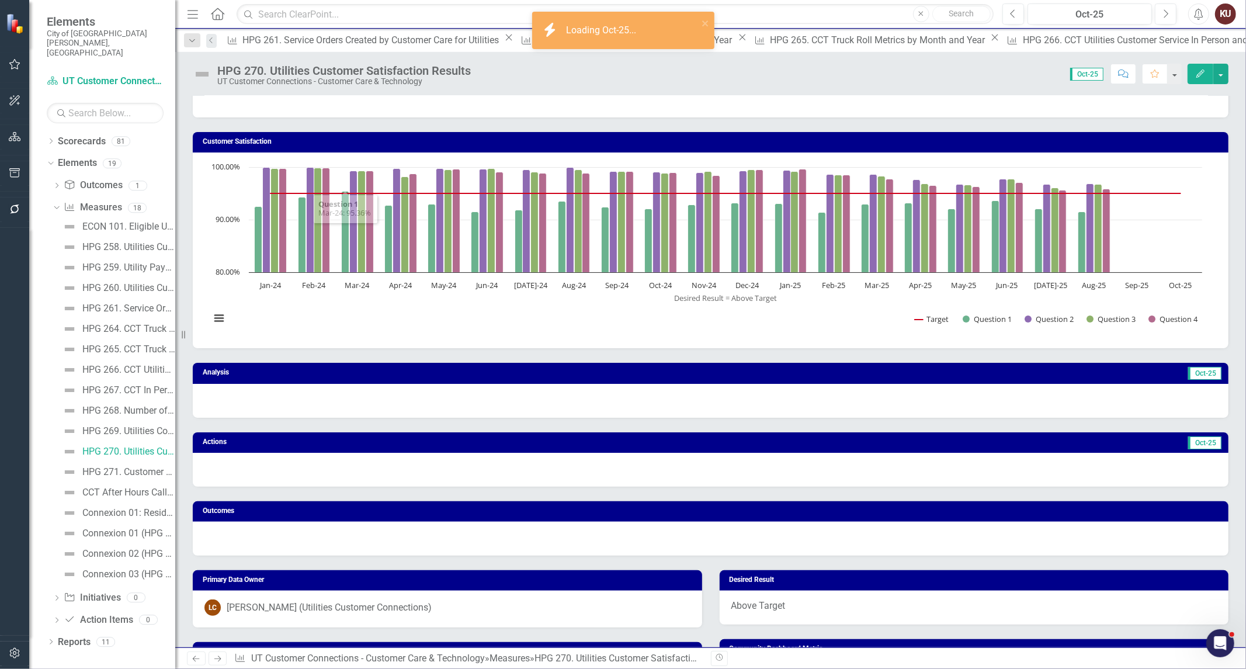
click at [342, 404] on div at bounding box center [711, 401] width 1036 height 34
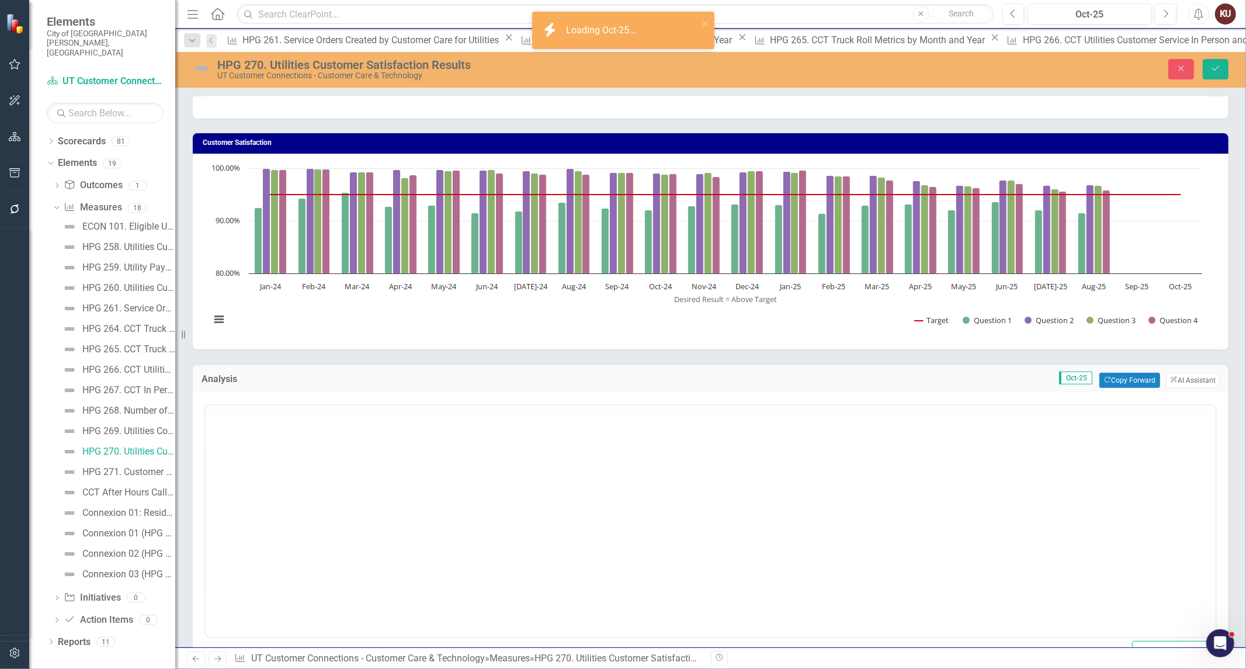
scroll to position [0, 0]
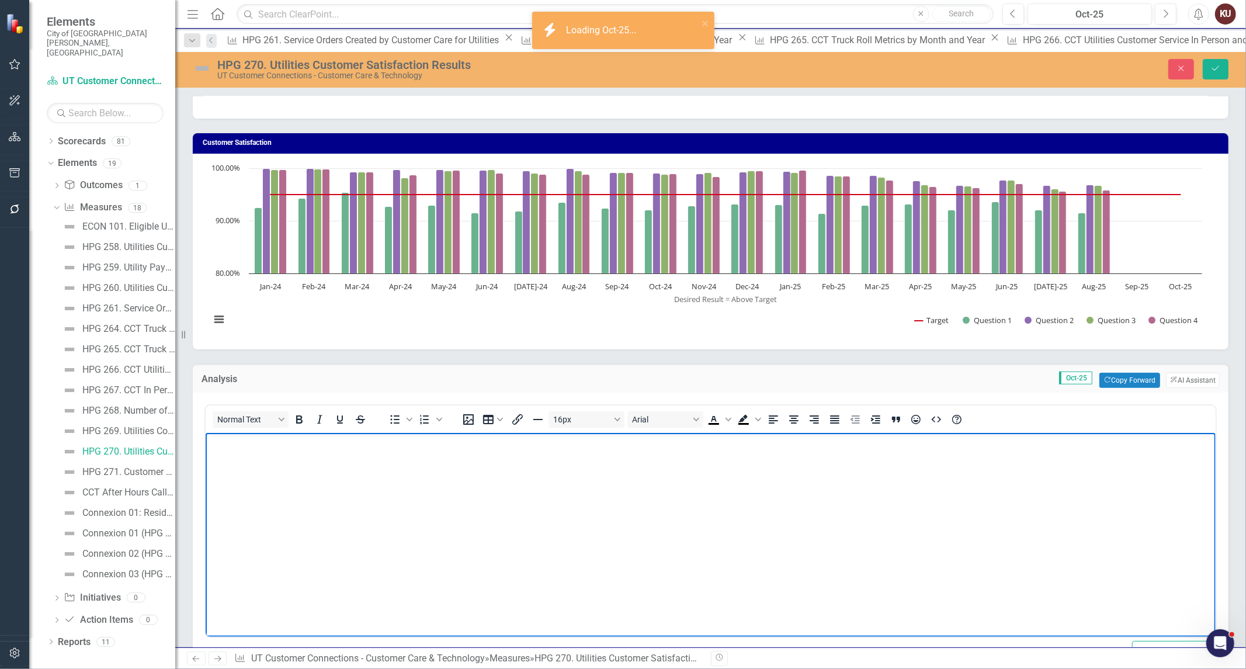
click at [337, 492] on body "Rich Text Area. Press ALT-0 for help." at bounding box center [710, 519] width 1010 height 175
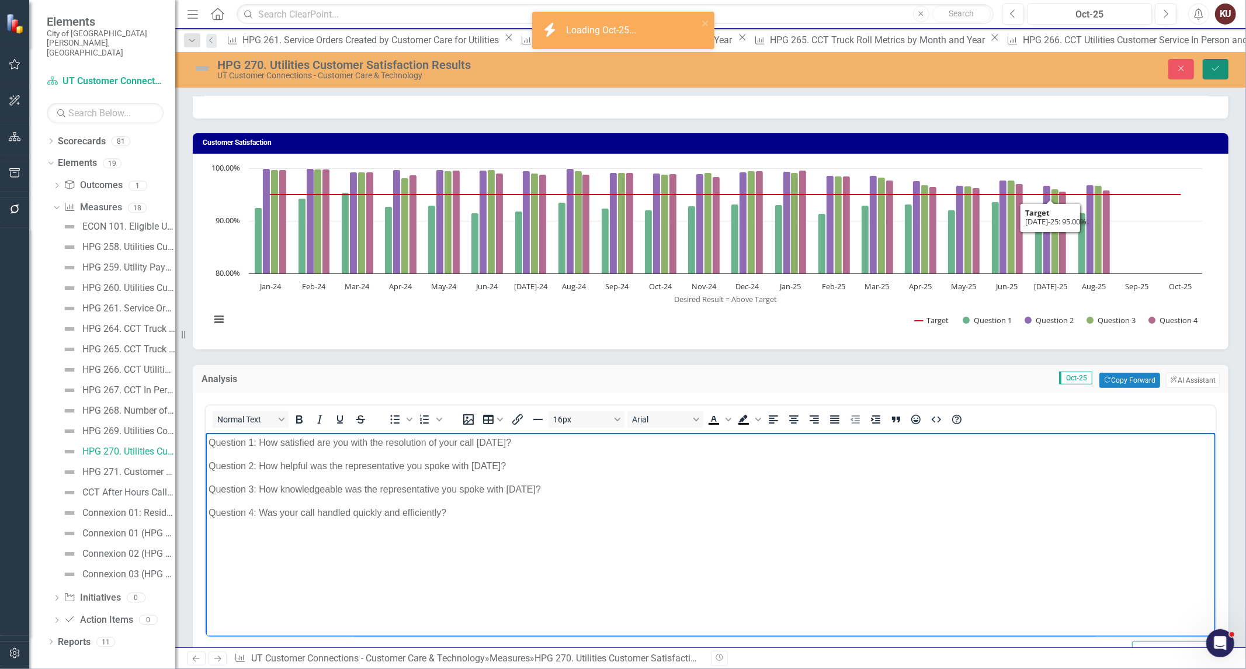
click at [1217, 71] on icon "Save" at bounding box center [1215, 68] width 11 height 8
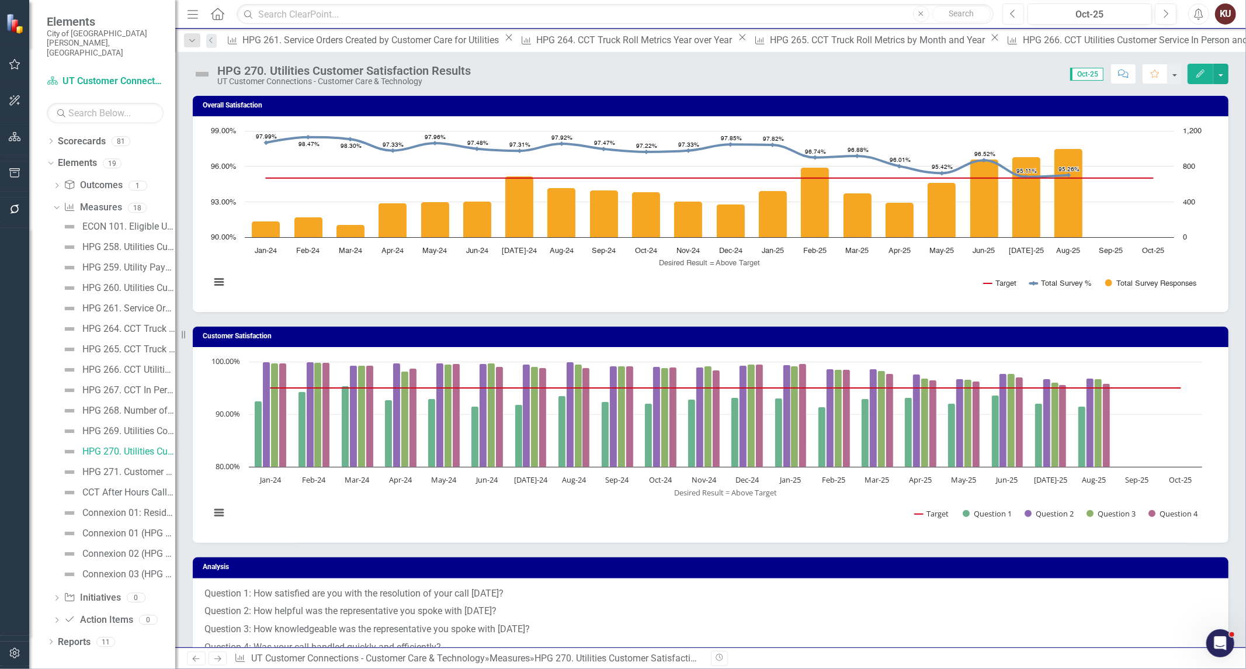
click at [1012, 15] on icon "Previous" at bounding box center [1013, 14] width 6 height 11
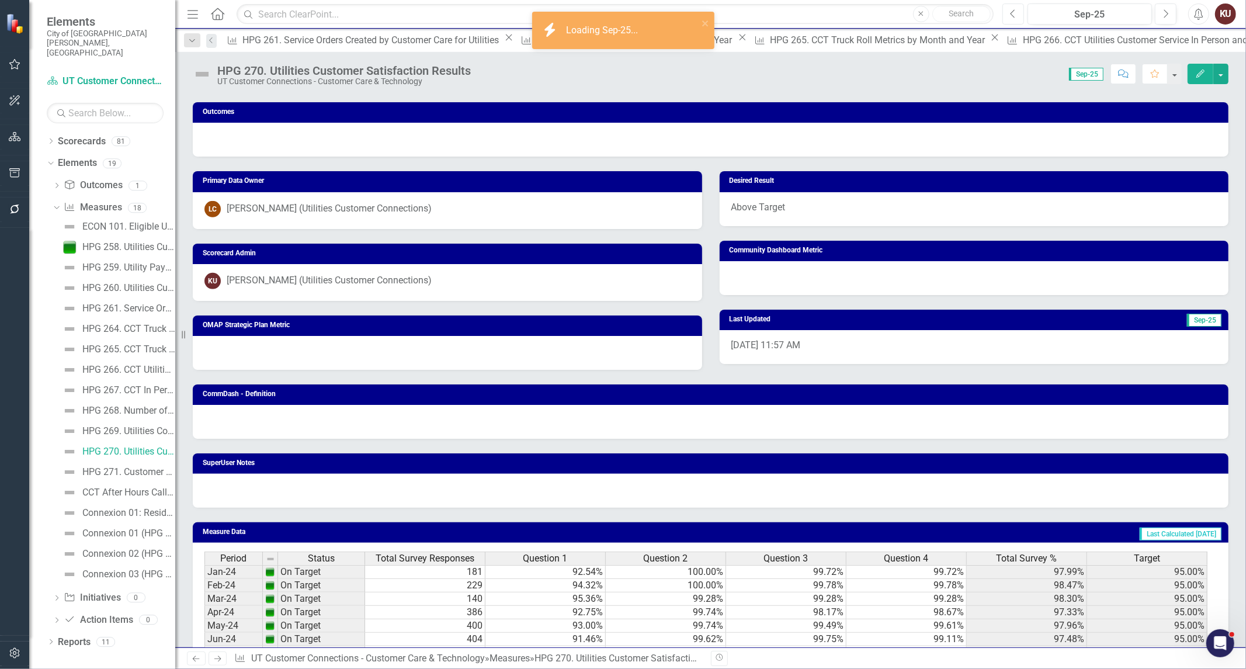
scroll to position [649, 0]
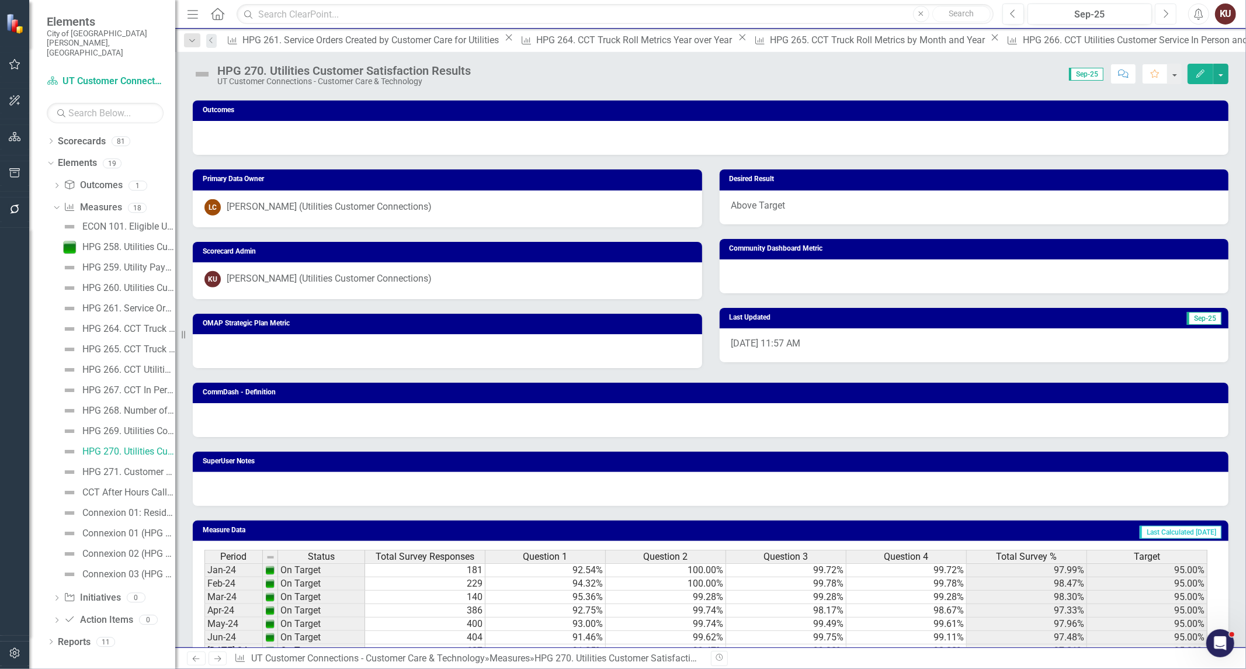
click at [1161, 19] on button "Next" at bounding box center [1166, 14] width 22 height 21
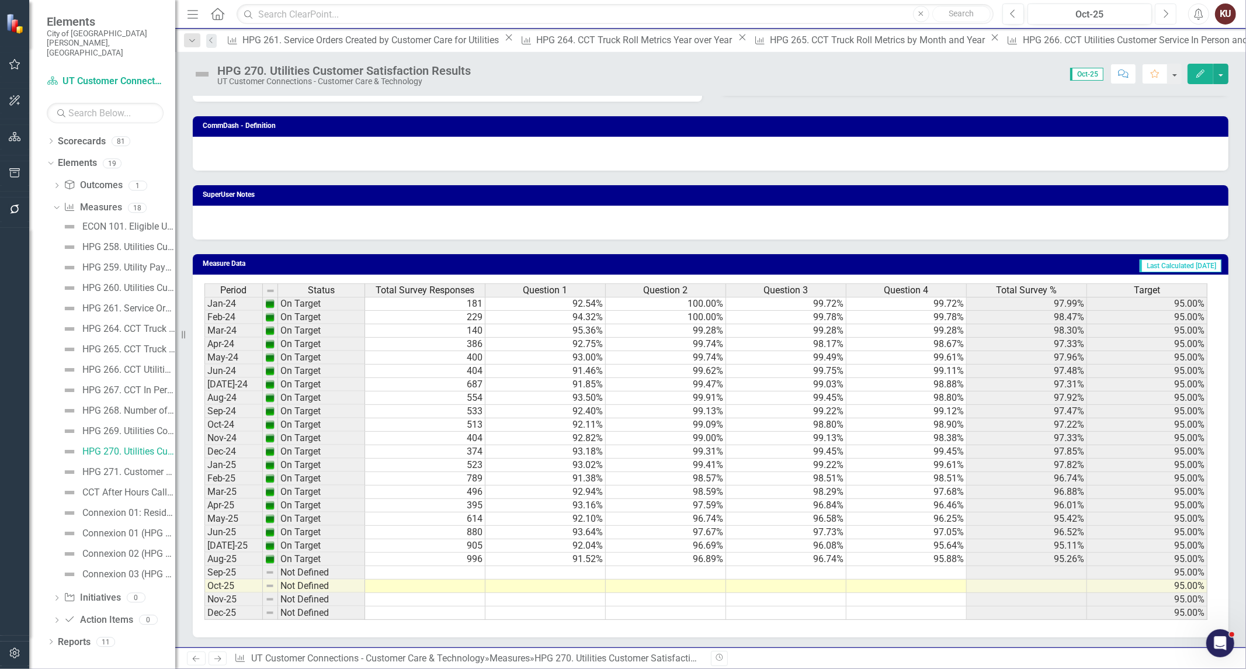
scroll to position [925, 0]
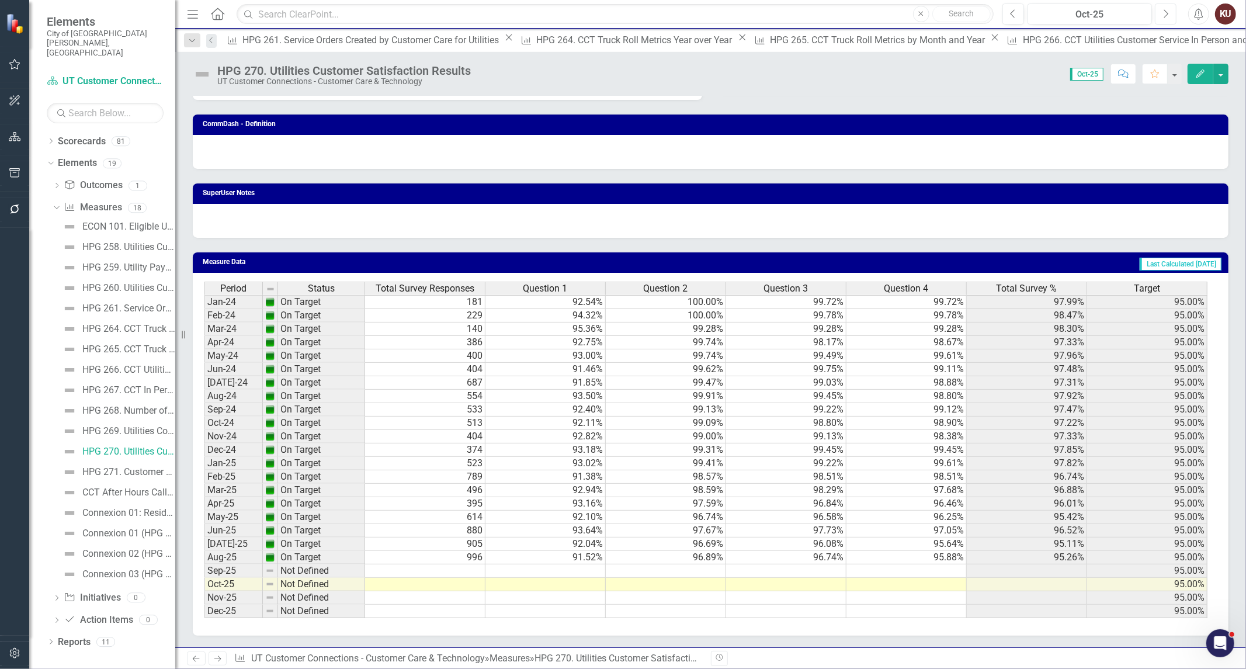
click at [1165, 16] on icon "button" at bounding box center [1166, 13] width 5 height 8
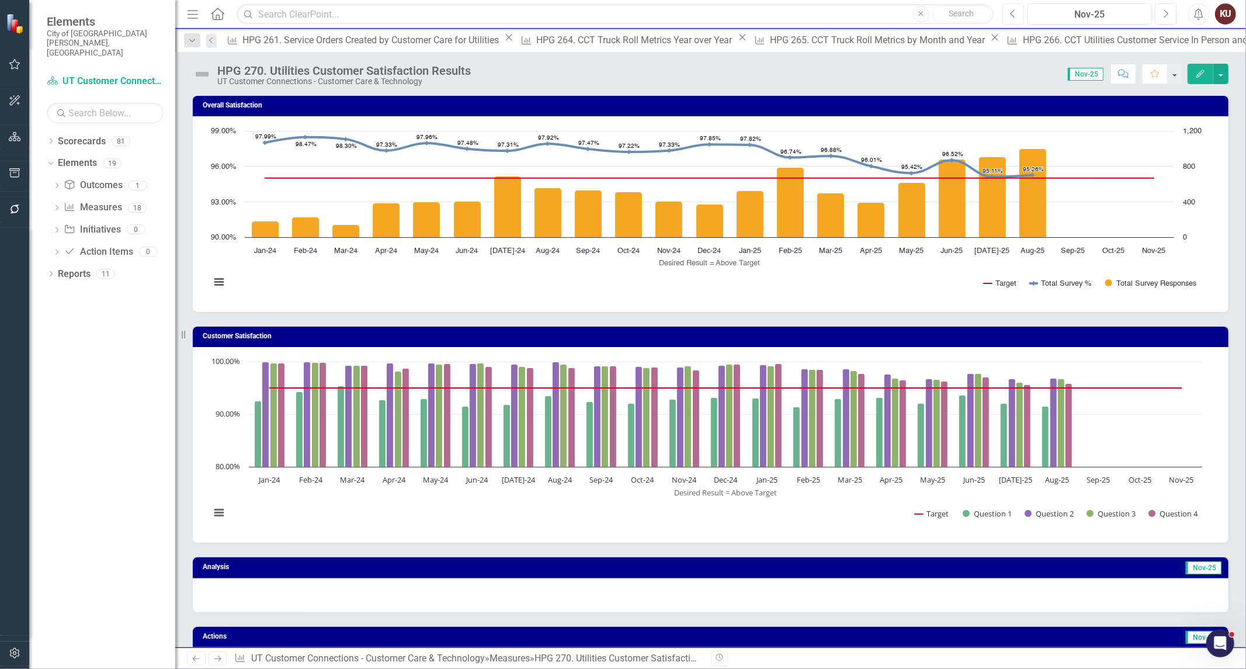
click at [1013, 12] on icon "Previous" at bounding box center [1013, 14] width 6 height 11
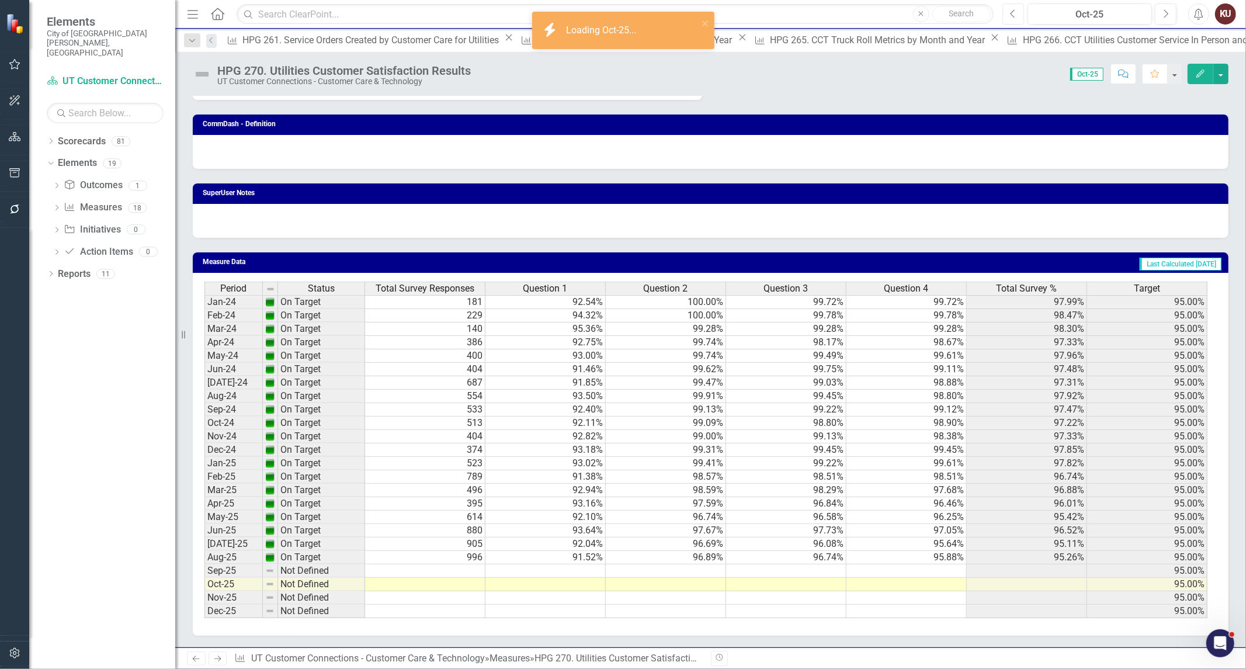
scroll to position [1, 0]
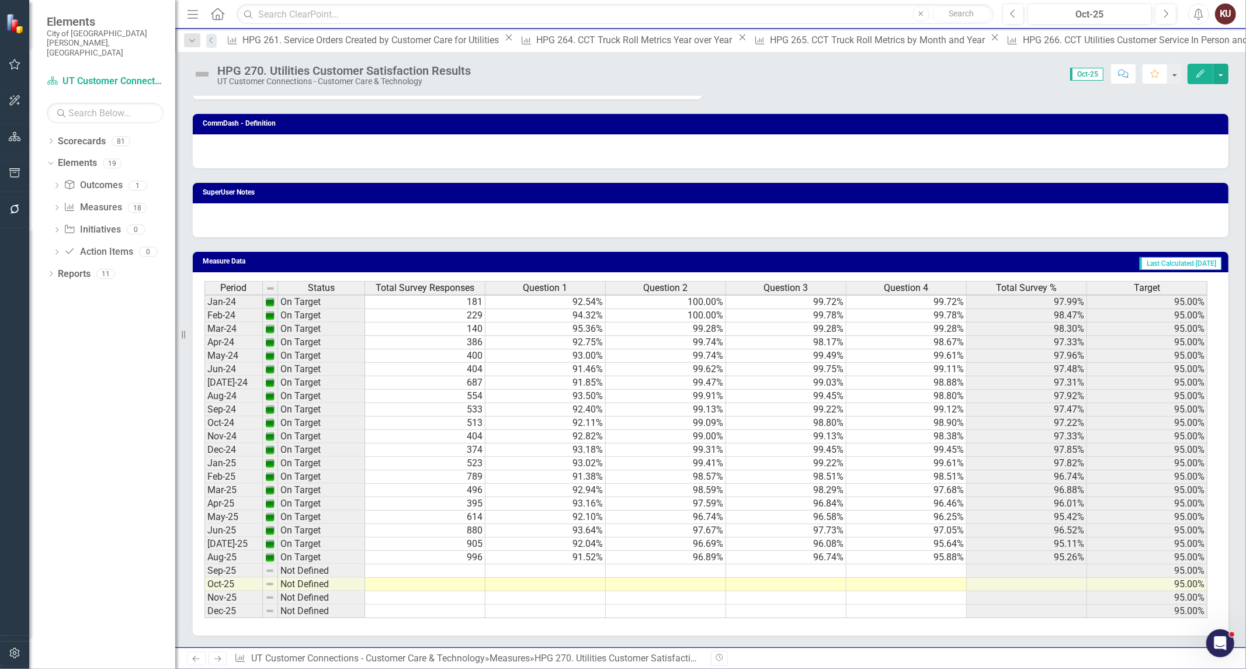
click at [217, 659] on icon "Next" at bounding box center [218, 659] width 10 height 8
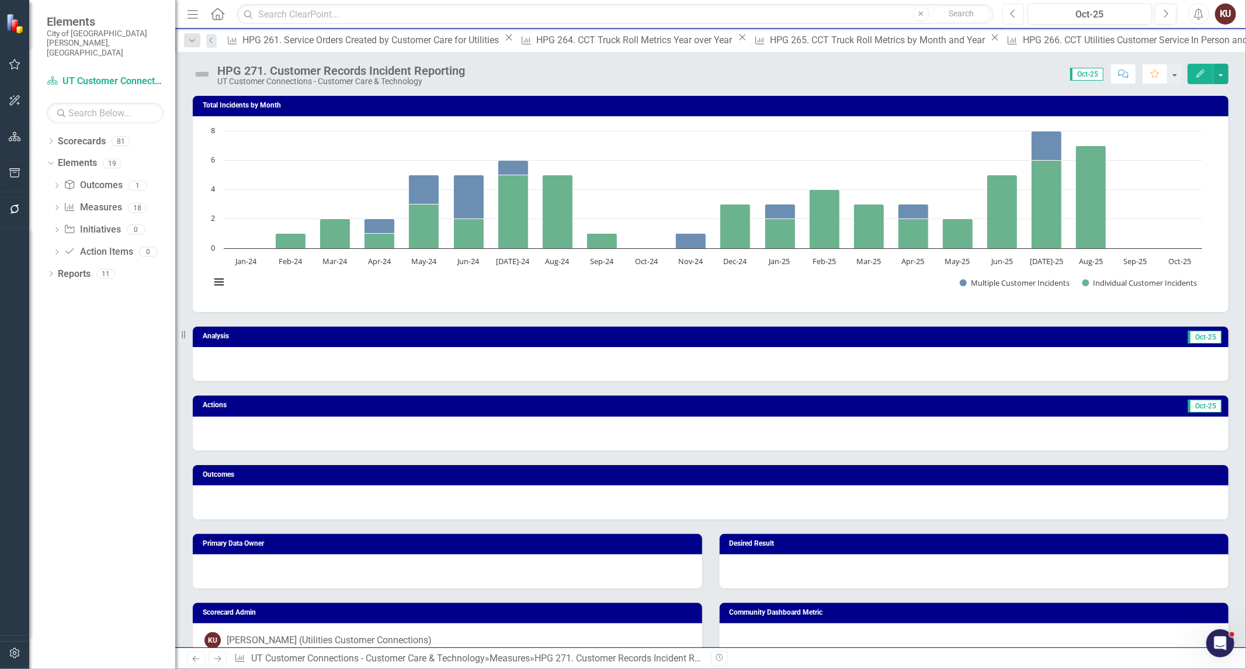
click at [1010, 9] on icon "Previous" at bounding box center [1013, 14] width 6 height 11
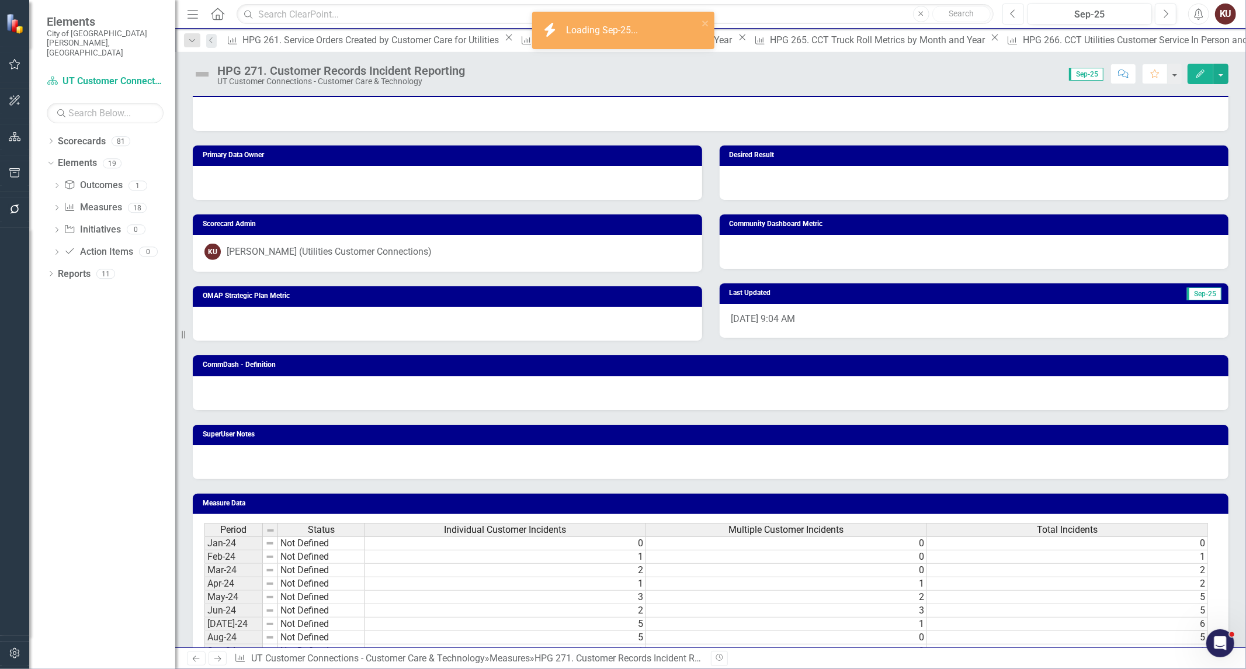
scroll to position [389, 0]
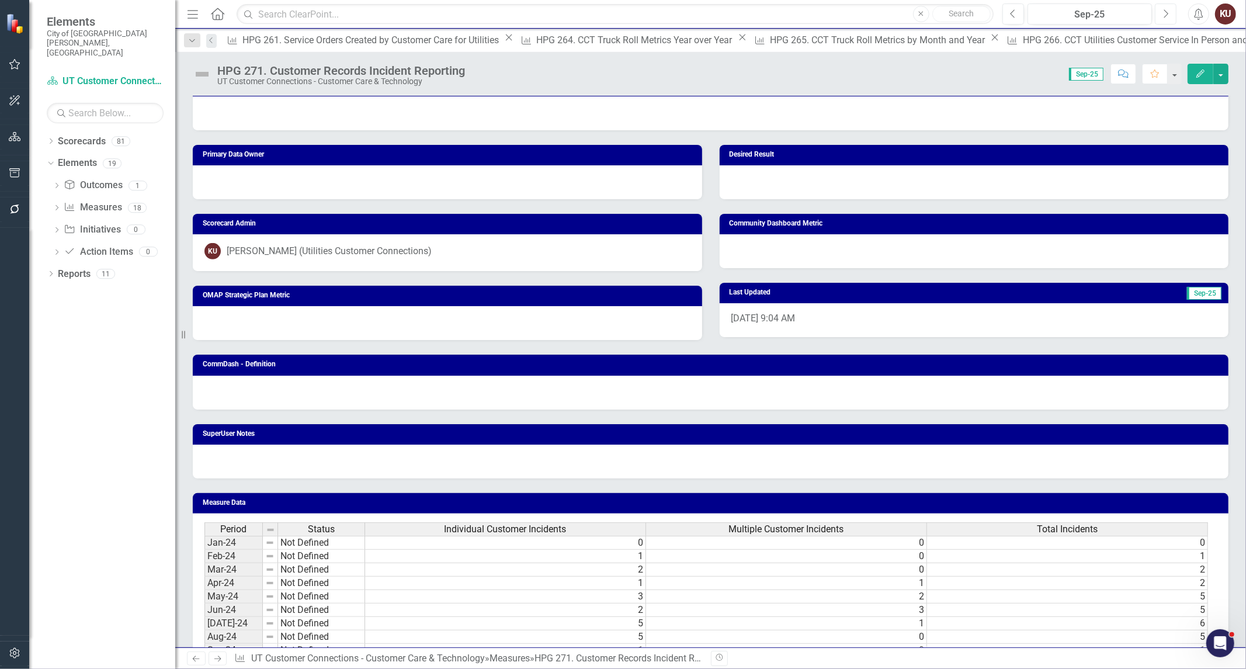
click at [1166, 9] on icon "Next" at bounding box center [1165, 14] width 6 height 11
